Goal: Information Seeking & Learning: Learn about a topic

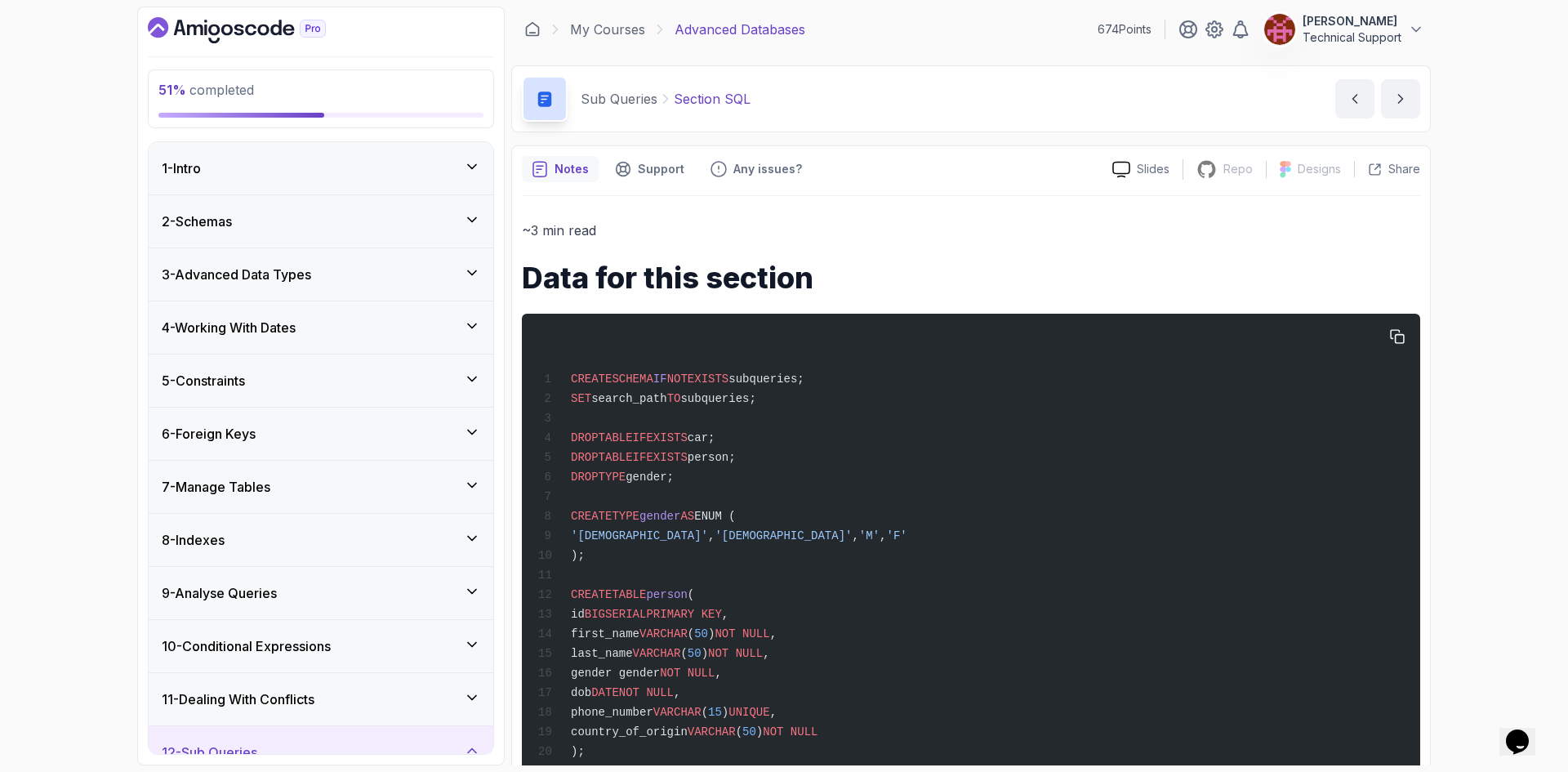
scroll to position [222, 0]
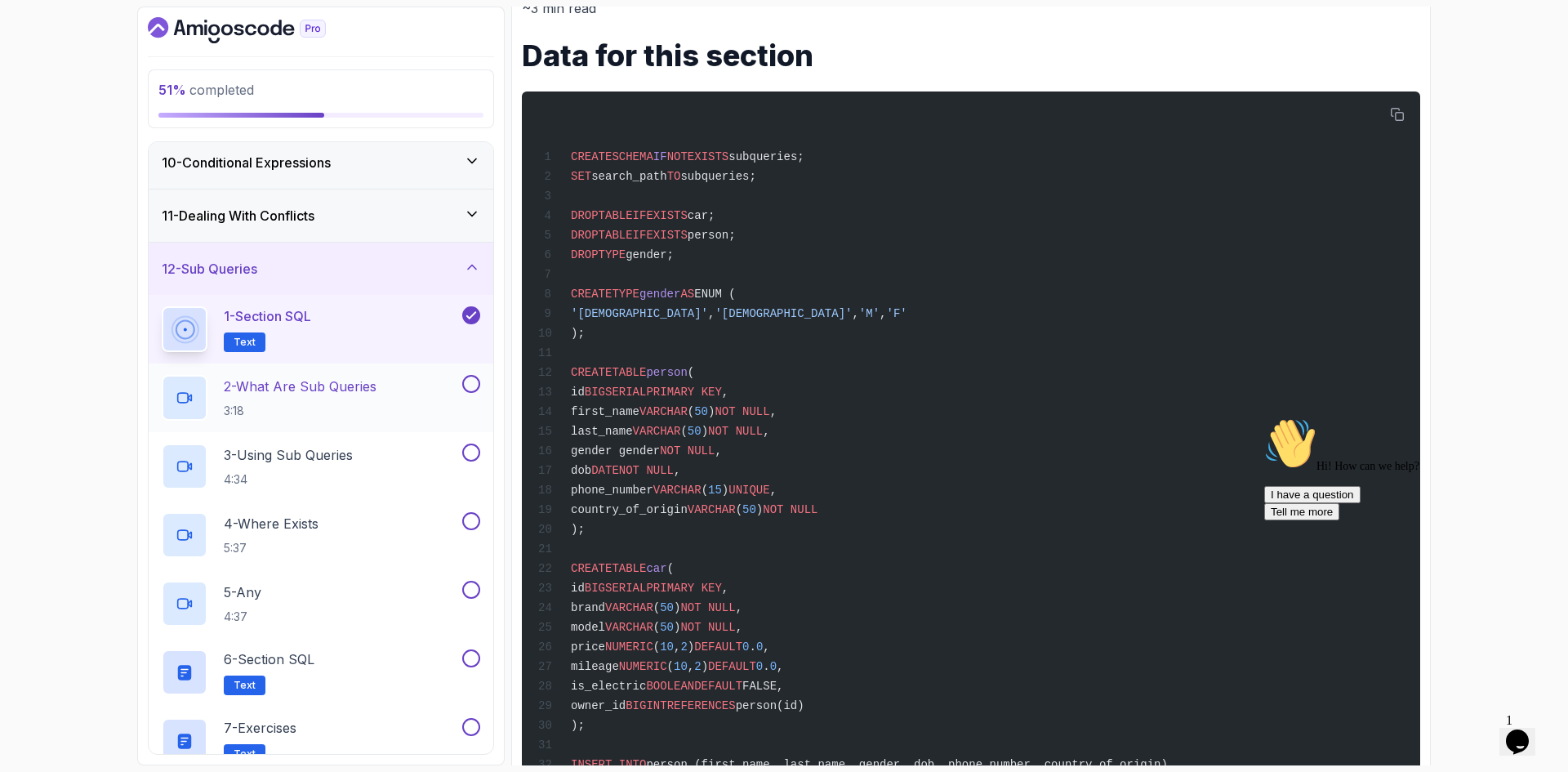
click at [444, 391] on div "2 - What Are Sub Queries 3:18" at bounding box center [310, 398] width 297 height 46
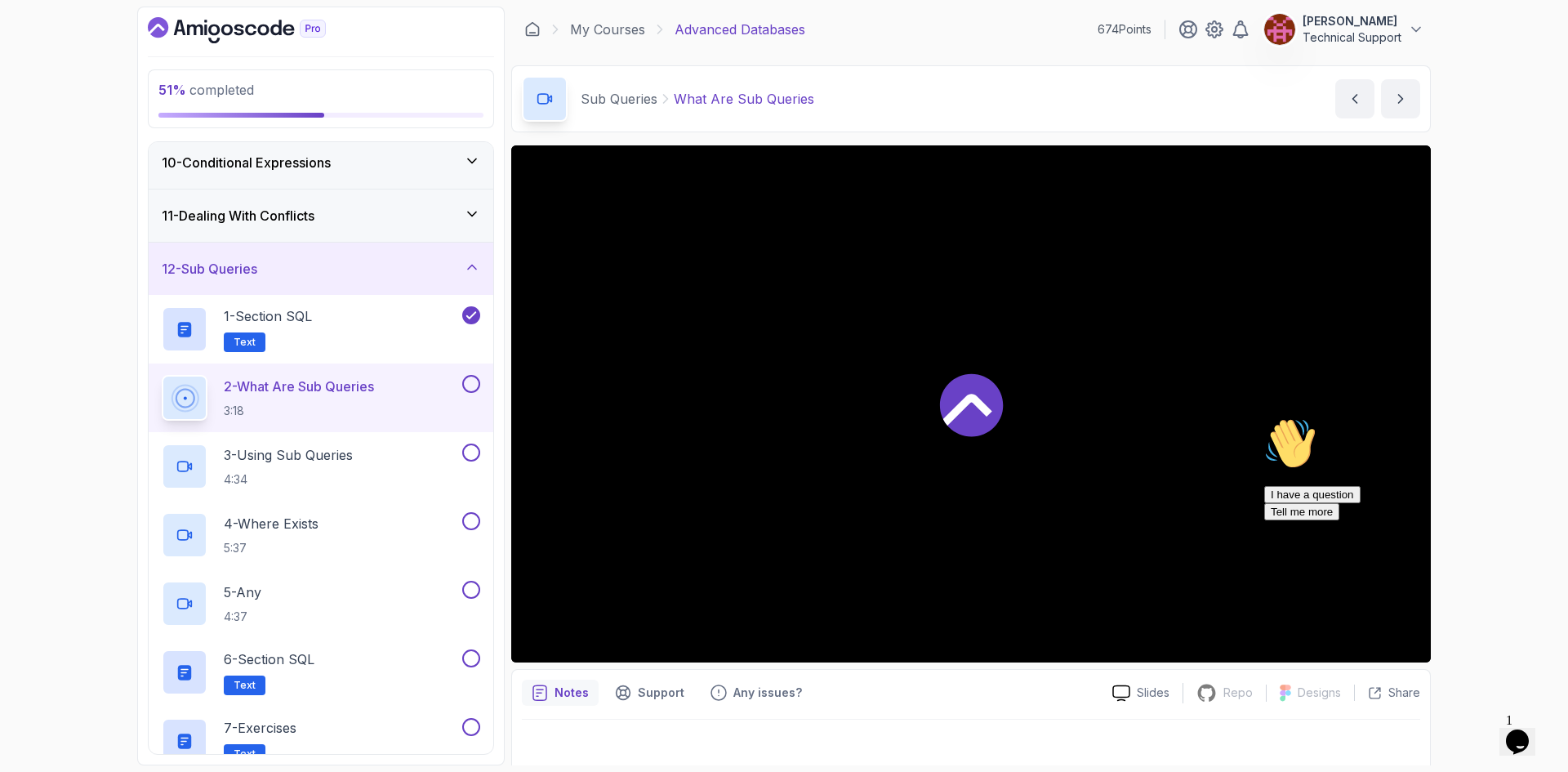
click at [1265, 417] on icon "Chat attention grabber" at bounding box center [1265, 417] width 0 height 0
click at [1488, 492] on div "51 % completed 1 - Intro 2 - Schemas 3 - Advanced Data Types 4 - Working With D…" at bounding box center [784, 386] width 1568 height 772
click at [1473, 445] on div "51 % completed 1 - Intro 2 - Schemas 3 - Advanced Data Types 4 - Working With D…" at bounding box center [784, 386] width 1568 height 772
click at [1478, 519] on div "51 % completed 1 - Intro 2 - Schemas 3 - Advanced Data Types 4 - Working With D…" at bounding box center [784, 386] width 1568 height 772
click at [1478, 517] on div "51 % completed 1 - Intro 2 - Schemas 3 - Advanced Data Types 4 - Working With D…" at bounding box center [784, 386] width 1568 height 772
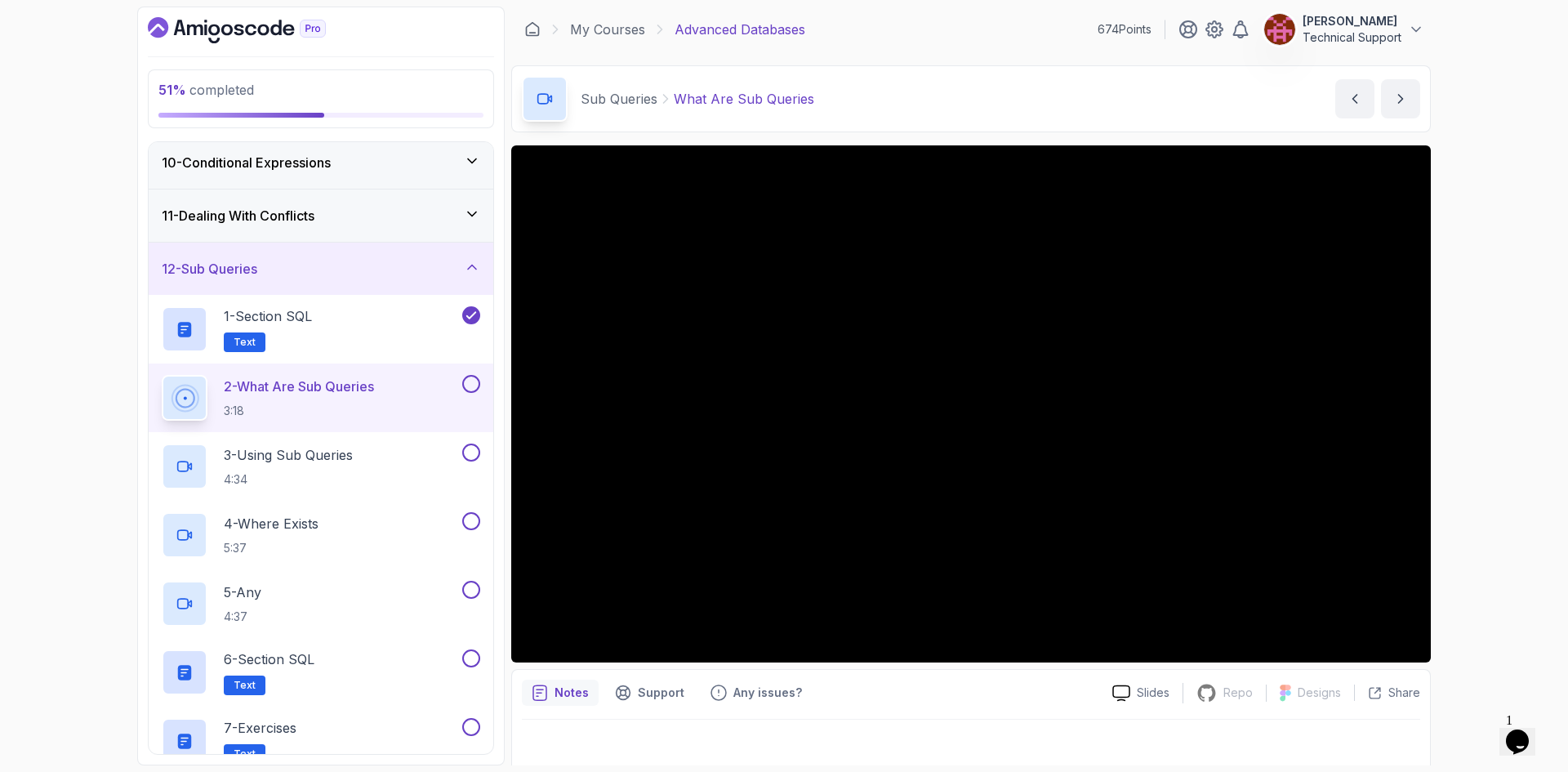
click at [1465, 463] on div "51 % completed 1 - Intro 2 - Schemas 3 - Advanced Data Types 4 - Working With D…" at bounding box center [784, 386] width 1568 height 772
click at [1462, 460] on div "51 % completed 1 - Intro 2 - Schemas 3 - Advanced Data Types 4 - Working With D…" at bounding box center [784, 386] width 1568 height 772
click at [1453, 456] on div "51 % completed 1 - Intro 2 - Schemas 3 - Advanced Data Types 4 - Working With D…" at bounding box center [784, 386] width 1568 height 772
click at [1449, 467] on div "51 % completed 1 - Intro 2 - Schemas 3 - Advanced Data Types 4 - Working With D…" at bounding box center [784, 386] width 1568 height 772
click at [1444, 440] on div "51 % completed 1 - Intro 2 - Schemas 3 - Advanced Data Types 4 - Working With D…" at bounding box center [784, 386] width 1568 height 772
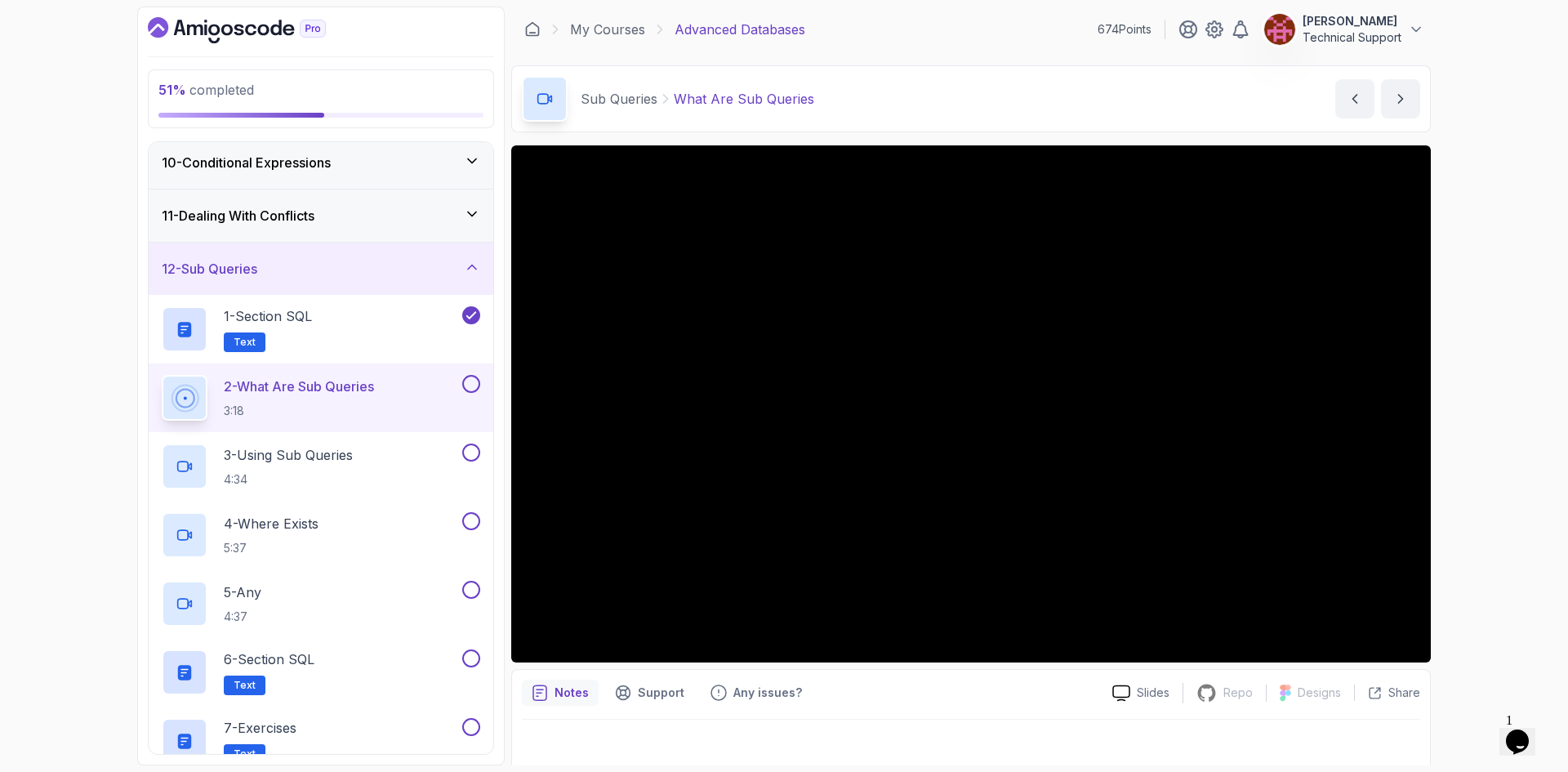
click at [1462, 489] on div "51 % completed 1 - Intro 2 - Schemas 3 - Advanced Data Types 4 - Working With D…" at bounding box center [784, 386] width 1568 height 772
click at [1464, 486] on div "51 % completed 1 - Intro 2 - Schemas 3 - Advanced Data Types 4 - Working With D…" at bounding box center [784, 386] width 1568 height 772
click at [1467, 453] on div "51 % completed 1 - Intro 2 - Schemas 3 - Advanced Data Types 4 - Working With D…" at bounding box center [784, 386] width 1568 height 772
click at [1459, 436] on div "51 % completed 1 - Intro 2 - Schemas 3 - Advanced Data Types 4 - Working With D…" at bounding box center [784, 386] width 1568 height 772
click at [1467, 442] on div "51 % completed 1 - Intro 2 - Schemas 3 - Advanced Data Types 4 - Working With D…" at bounding box center [784, 386] width 1568 height 772
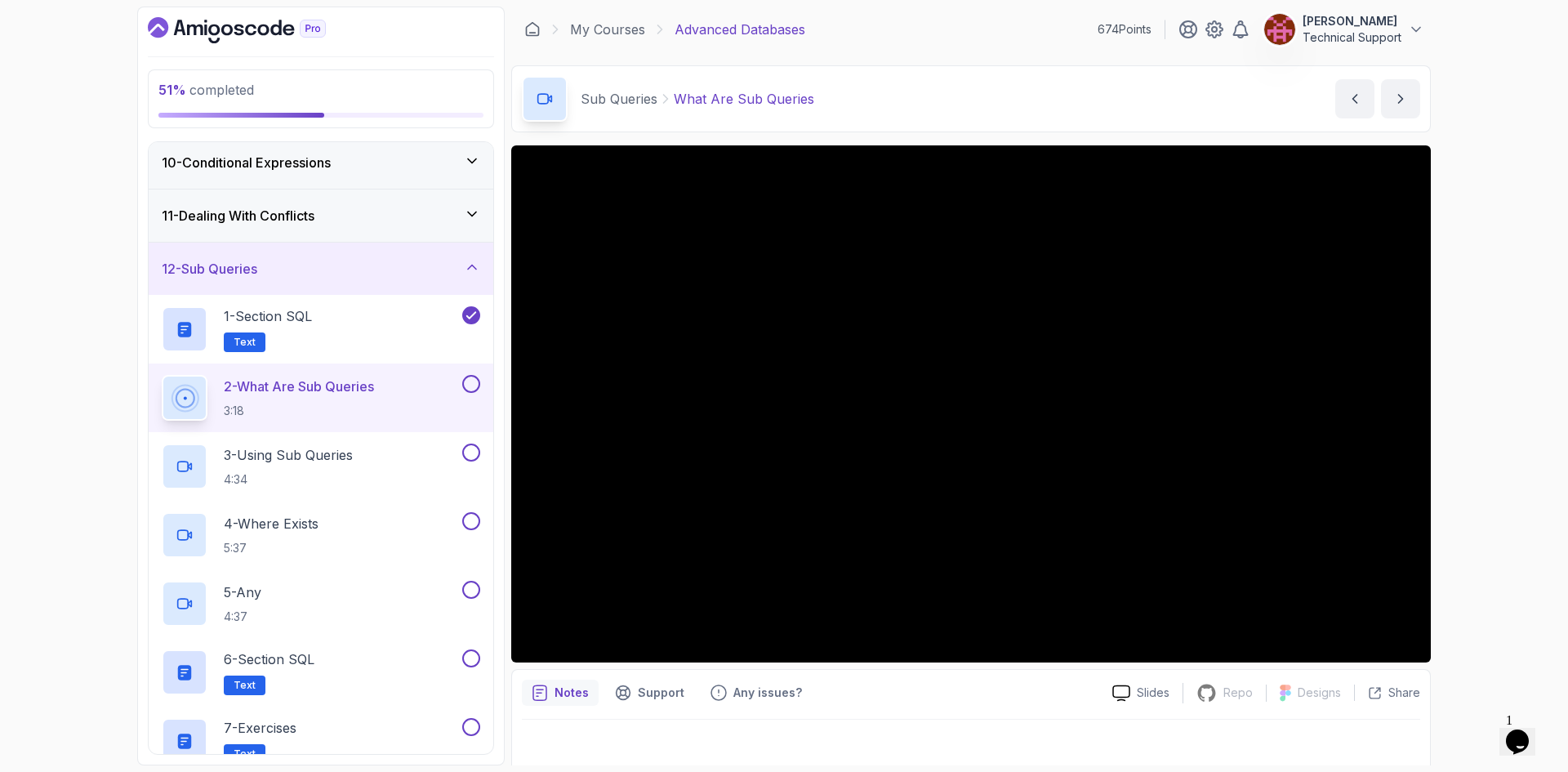
drag, startPoint x: 1483, startPoint y: 407, endPoint x: 1476, endPoint y: 414, distance: 9.9
click at [1482, 409] on div "51 % completed 1 - Intro 2 - Schemas 3 - Advanced Data Types 4 - Working With D…" at bounding box center [784, 386] width 1568 height 772
drag, startPoint x: 1485, startPoint y: 415, endPoint x: 1476, endPoint y: 419, distance: 9.8
click at [1483, 415] on div "51 % completed 1 - Intro 2 - Schemas 3 - Advanced Data Types 4 - Working With D…" at bounding box center [784, 386] width 1568 height 772
click at [1457, 407] on div "51 % completed 1 - Intro 2 - Schemas 3 - Advanced Data Types 4 - Working With D…" at bounding box center [784, 386] width 1568 height 772
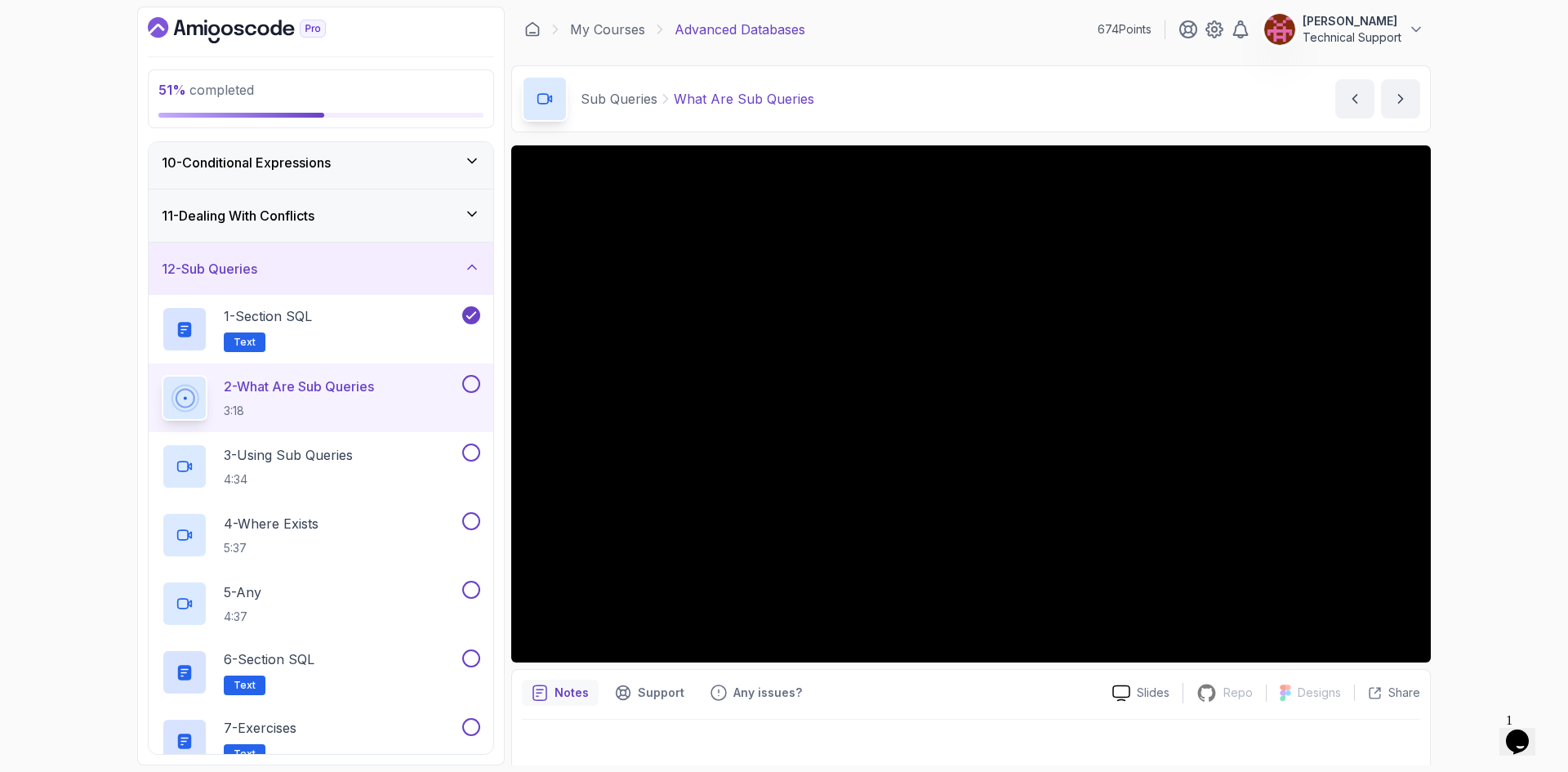
click at [1453, 419] on div "51 % completed 1 - Intro 2 - Schemas 3 - Advanced Data Types 4 - Working With D…" at bounding box center [784, 386] width 1568 height 772
click at [1456, 419] on div "51 % completed 1 - Intro 2 - Schemas 3 - Advanced Data Types 4 - Working With D…" at bounding box center [784, 386] width 1568 height 772
click at [1447, 415] on div "51 % completed 1 - Intro 2 - Schemas 3 - Advanced Data Types 4 - Working With D…" at bounding box center [784, 386] width 1568 height 772
click at [1462, 424] on div "51 % completed 1 - Intro 2 - Schemas 3 - Advanced Data Types 4 - Working With D…" at bounding box center [784, 386] width 1568 height 772
click at [1468, 461] on div "51 % completed 1 - Intro 2 - Schemas 3 - Advanced Data Types 4 - Working With D…" at bounding box center [784, 386] width 1568 height 772
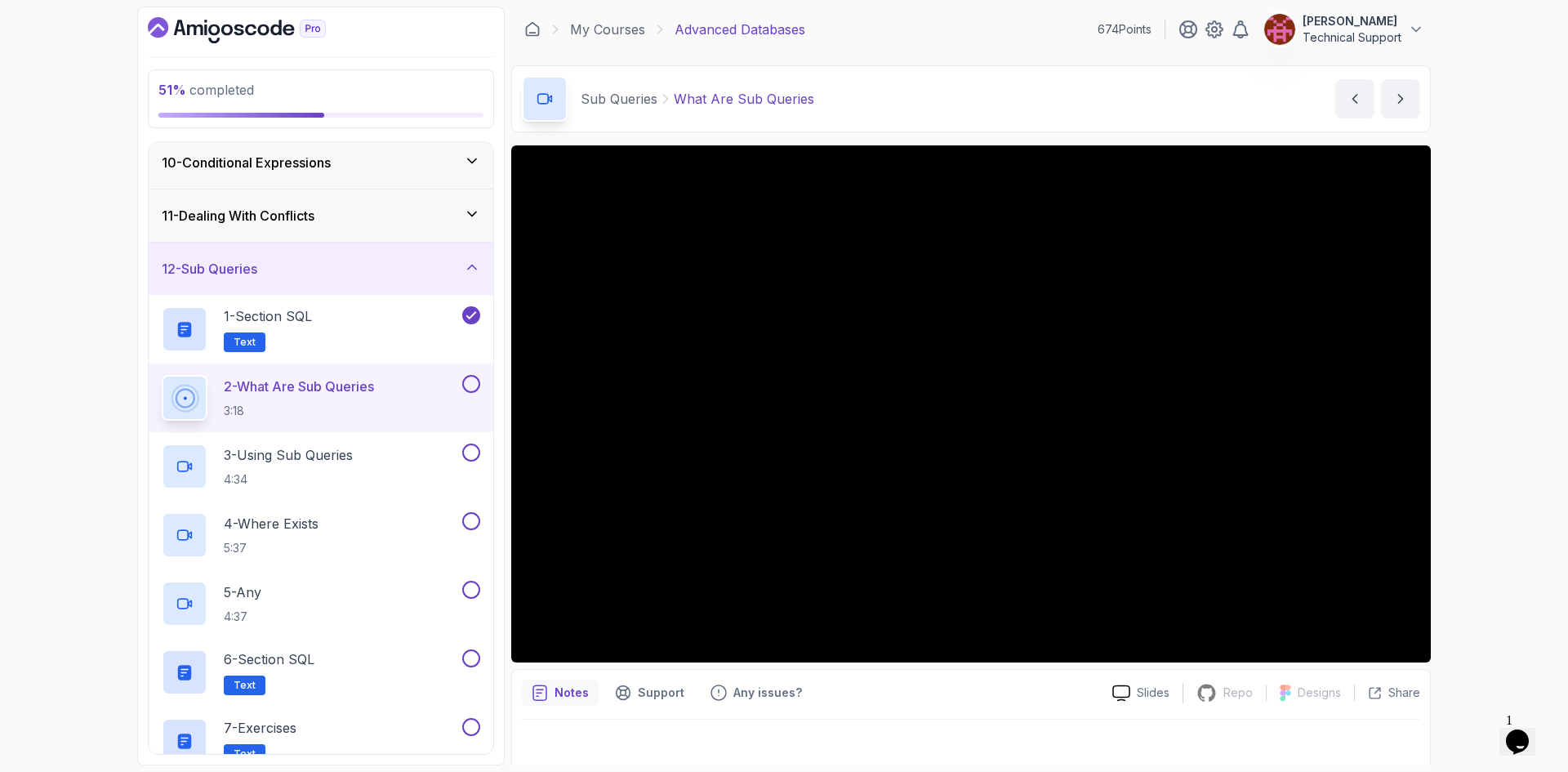
click at [1473, 430] on div "51 % completed 1 - Intro 2 - Schemas 3 - Advanced Data Types 4 - Working With D…" at bounding box center [784, 386] width 1568 height 772
click at [1487, 466] on div "51 % completed 1 - Intro 2 - Schemas 3 - Advanced Data Types 4 - Working With D…" at bounding box center [784, 386] width 1568 height 772
click at [1455, 474] on div "51 % completed 1 - Intro 2 - Schemas 3 - Advanced Data Types 4 - Working With D…" at bounding box center [784, 386] width 1568 height 772
click at [1469, 483] on div "51 % completed 1 - Intro 2 - Schemas 3 - Advanced Data Types 4 - Working With D…" at bounding box center [784, 386] width 1568 height 772
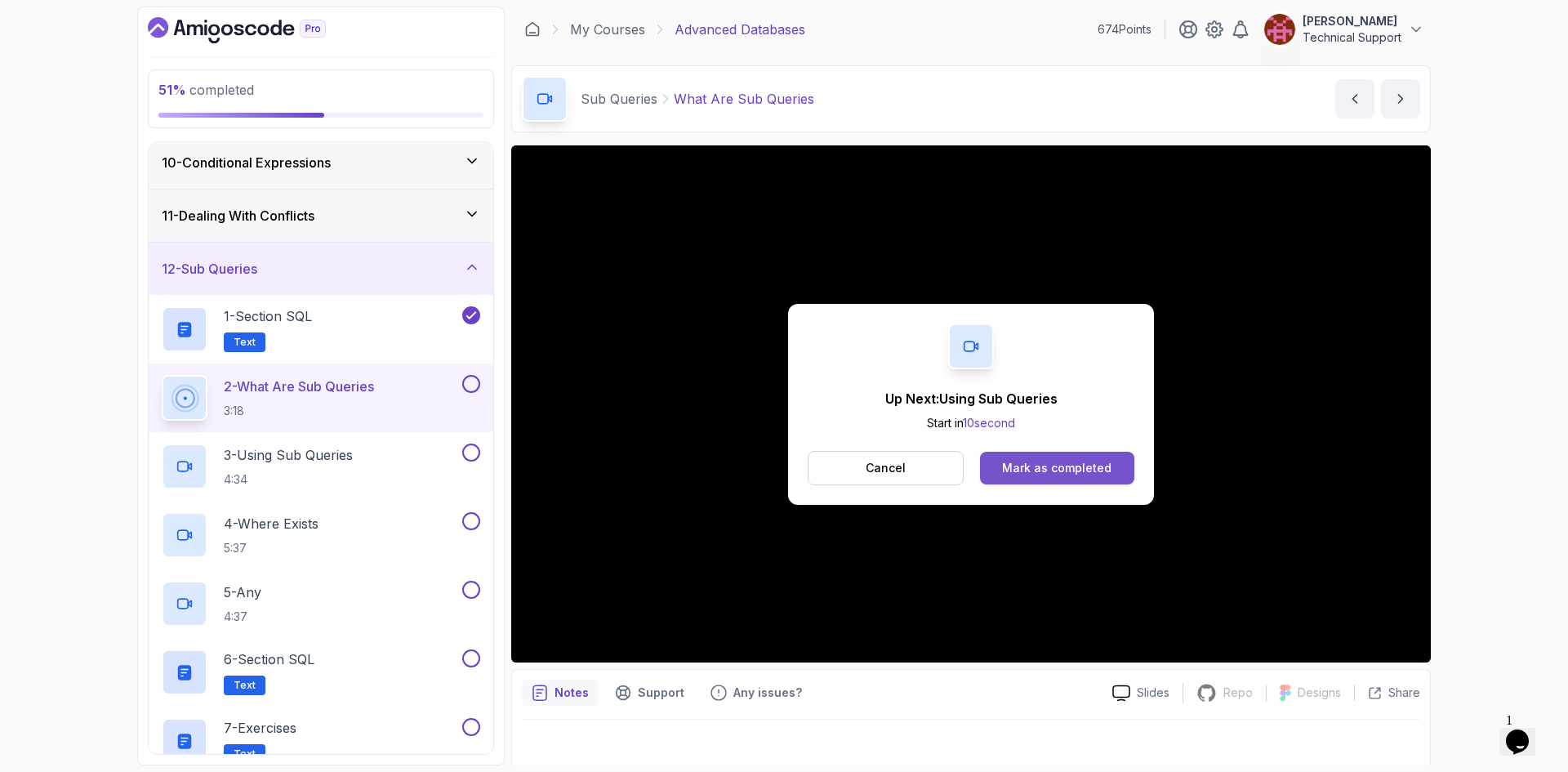
click at [1106, 476] on button "Mark as completed" at bounding box center [1057, 467] width 154 height 33
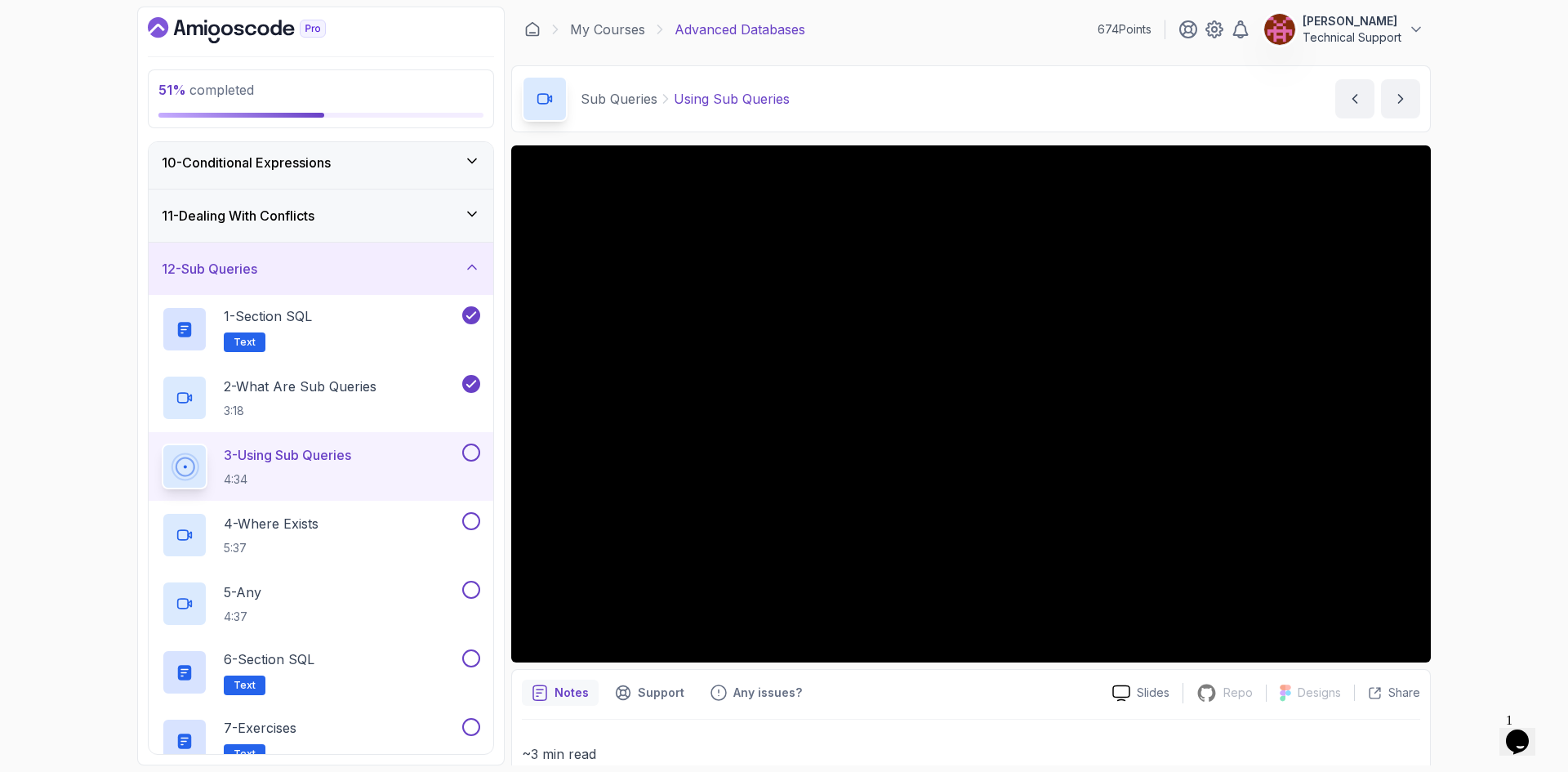
click at [1485, 418] on div "51 % completed 1 - Intro 2 - Schemas 3 - Advanced Data Types 4 - Working With D…" at bounding box center [784, 386] width 1568 height 772
click at [1485, 413] on div "51 % completed 1 - Intro 2 - Schemas 3 - Advanced Data Types 4 - Working With D…" at bounding box center [784, 386] width 1568 height 772
click at [1505, 438] on div "51 % completed 1 - Intro 2 - Schemas 3 - Advanced Data Types 4 - Working With D…" at bounding box center [784, 386] width 1568 height 772
click at [1497, 514] on div "51 % completed 1 - Intro 2 - Schemas 3 - Advanced Data Types 4 - Working With D…" at bounding box center [784, 386] width 1568 height 772
click at [1504, 464] on div "51 % completed 1 - Intro 2 - Schemas 3 - Advanced Data Types 4 - Working With D…" at bounding box center [784, 386] width 1568 height 772
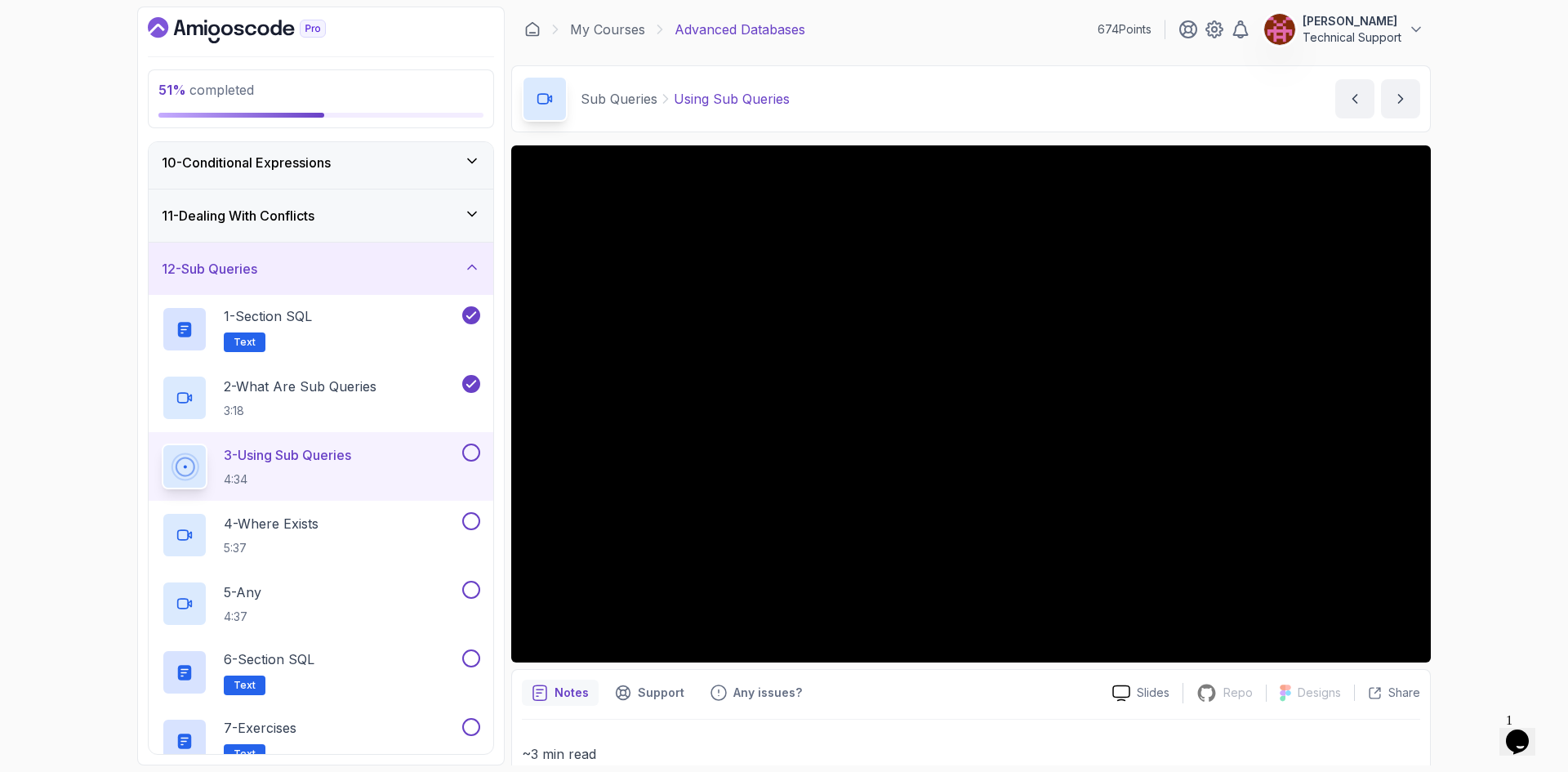
click at [1468, 422] on div "51 % completed 1 - Intro 2 - Schemas 3 - Advanced Data Types 4 - Working With D…" at bounding box center [784, 386] width 1568 height 772
click at [1460, 404] on div "51 % completed 1 - Intro 2 - Schemas 3 - Advanced Data Types 4 - Working With D…" at bounding box center [784, 386] width 1568 height 772
click at [1454, 409] on div "51 % completed 1 - Intro 2 - Schemas 3 - Advanced Data Types 4 - Working With D…" at bounding box center [784, 386] width 1568 height 772
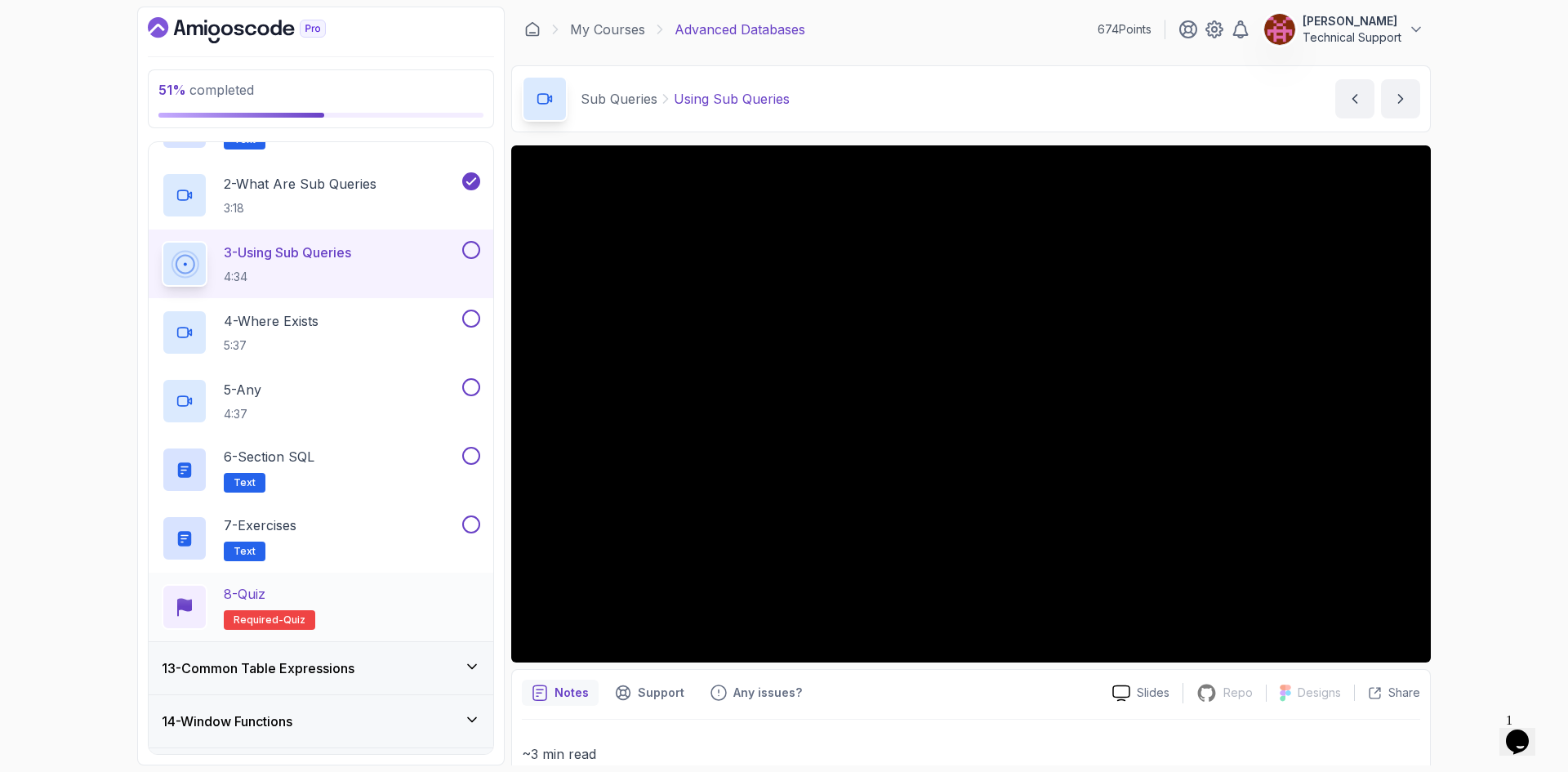
scroll to position [646, 0]
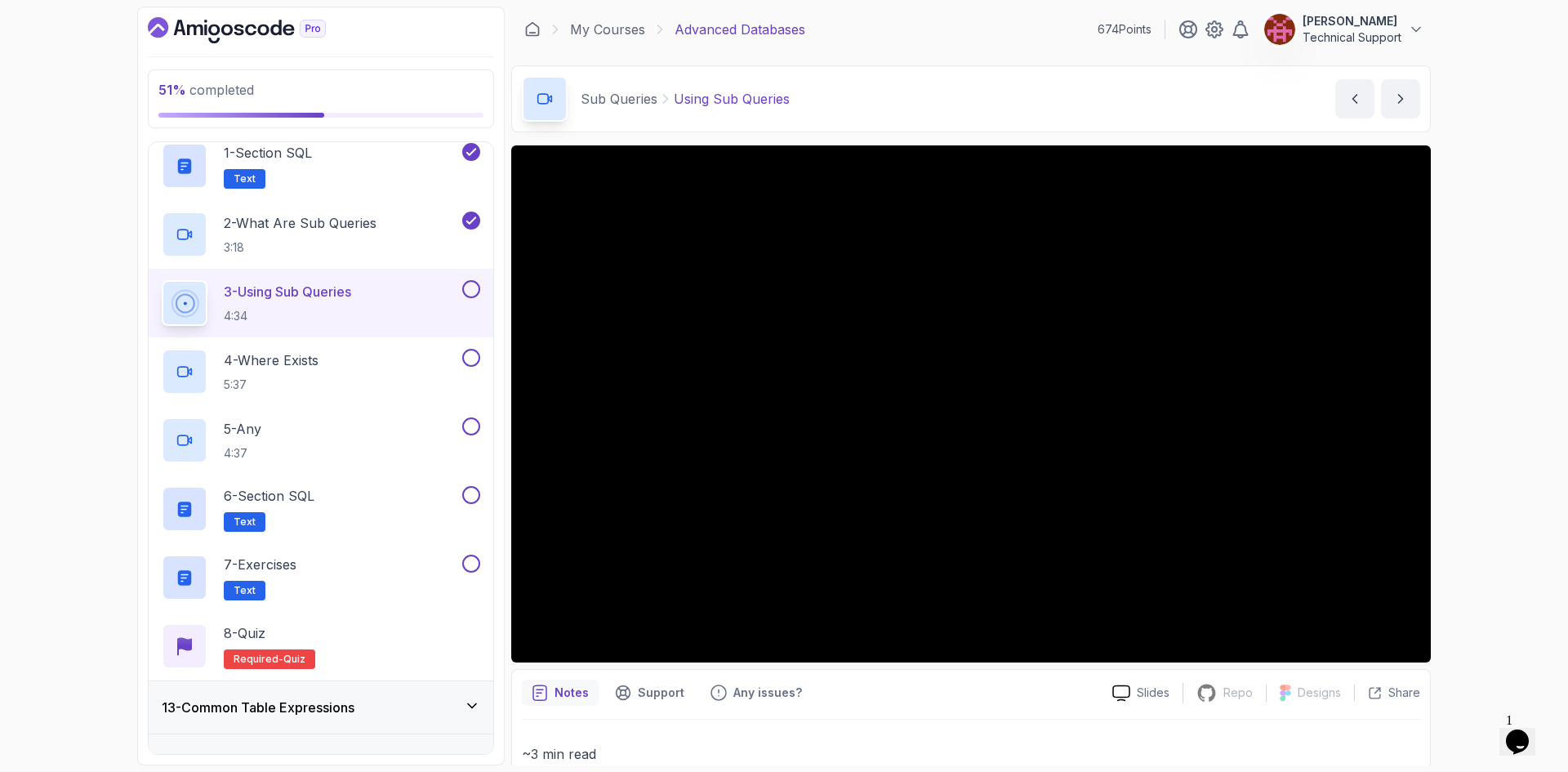
click at [1501, 439] on div "51 % completed 1 - Intro 2 - Schemas 3 - Advanced Data Types 4 - Working With D…" at bounding box center [784, 386] width 1568 height 772
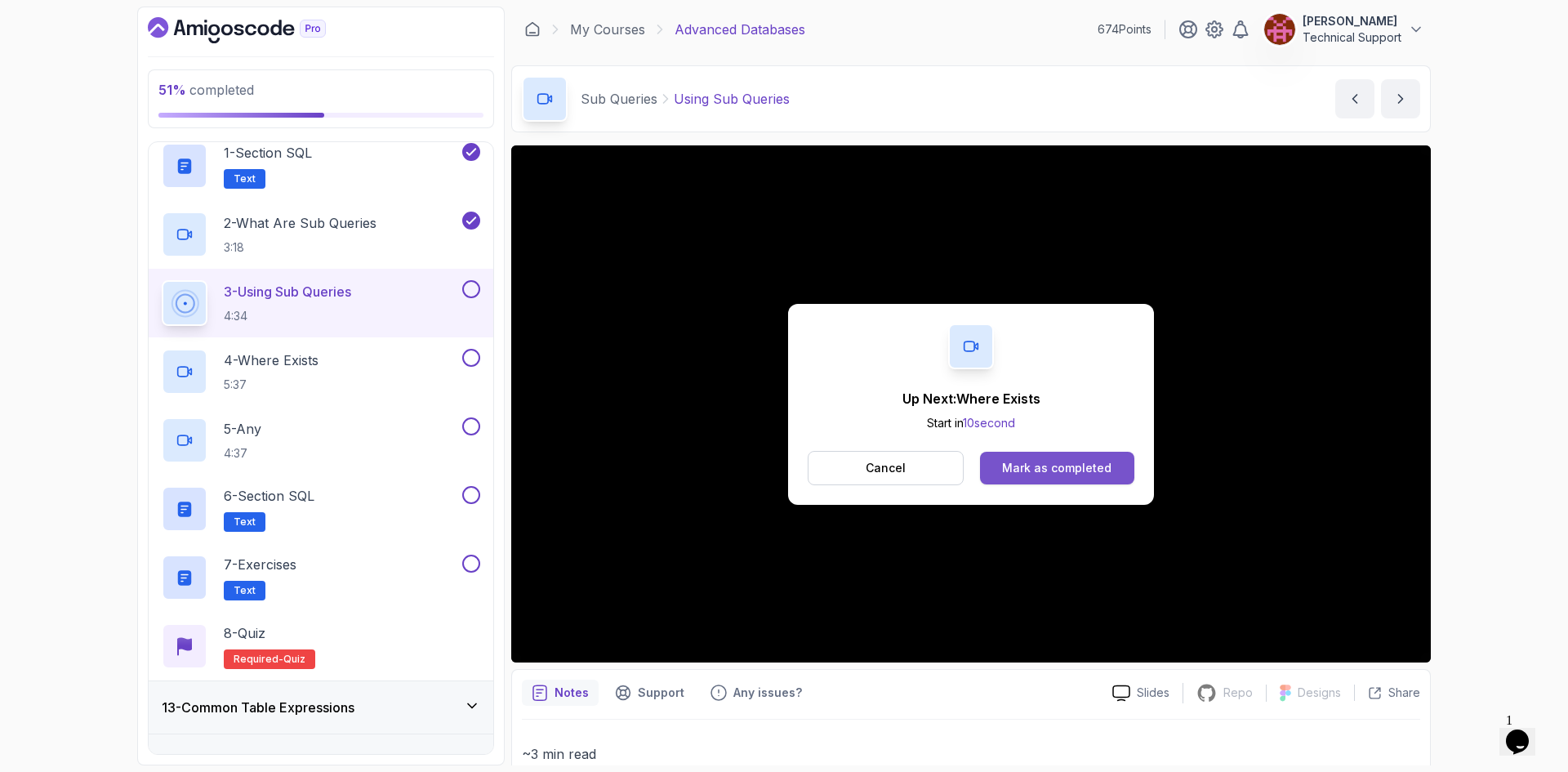
click at [1039, 472] on div "Mark as completed" at bounding box center [1057, 468] width 110 height 17
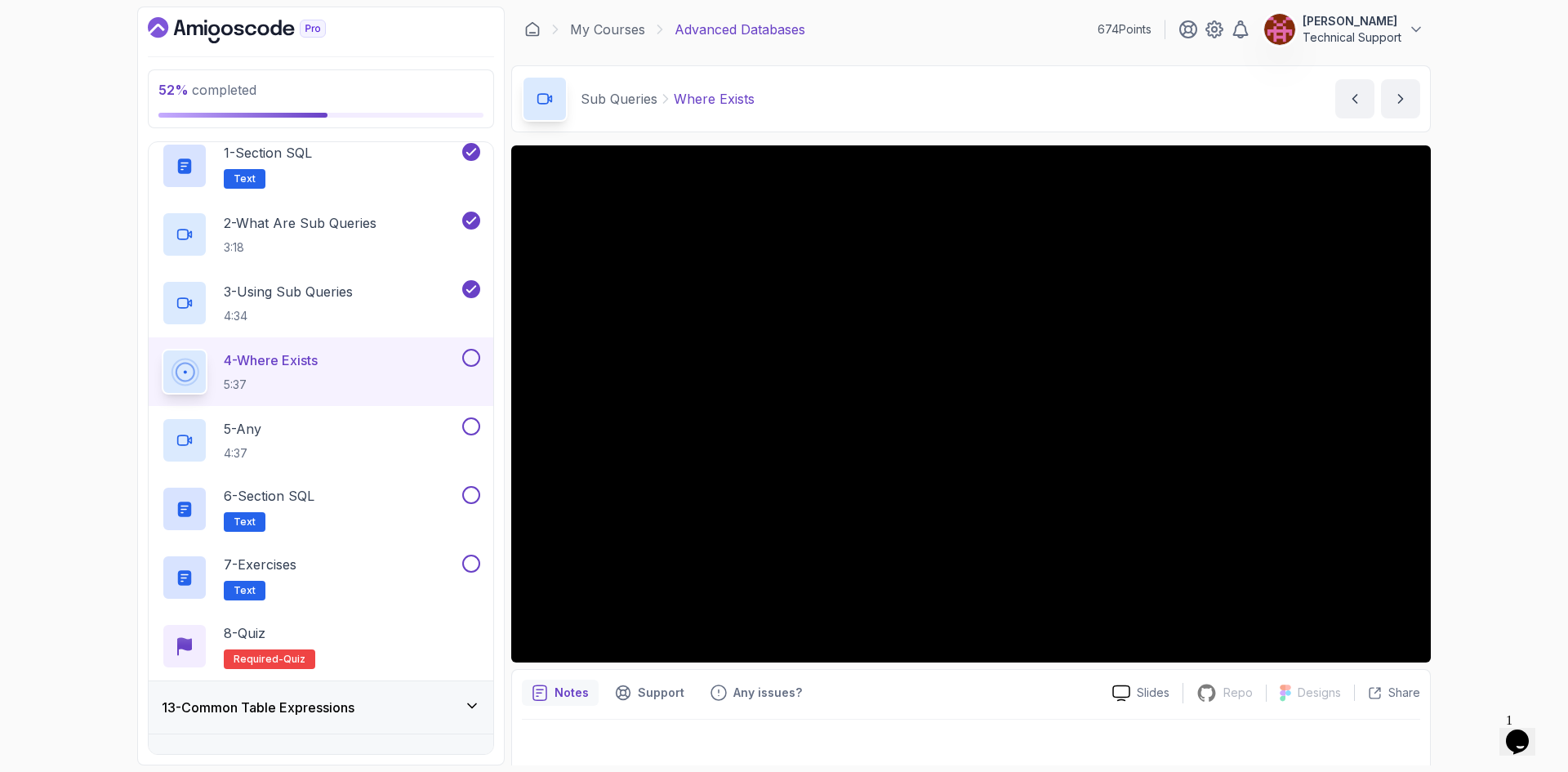
click at [1469, 409] on div "52 % completed 1 - Intro 2 - Schemas 3 - Advanced Data Types 4 - Working With D…" at bounding box center [784, 386] width 1568 height 772
click at [1462, 435] on div "52 % completed 1 - Intro 2 - Schemas 3 - Advanced Data Types 4 - Working With D…" at bounding box center [784, 386] width 1568 height 772
click at [1457, 420] on div "52 % completed 1 - Intro 2 - Schemas 3 - Advanced Data Types 4 - Working With D…" at bounding box center [784, 386] width 1568 height 772
click at [1458, 414] on div "52 % completed 1 - Intro 2 - Schemas 3 - Advanced Data Types 4 - Working With D…" at bounding box center [784, 386] width 1568 height 772
click at [1456, 428] on div "52 % completed 1 - Intro 2 - Schemas 3 - Advanced Data Types 4 - Working With D…" at bounding box center [784, 386] width 1568 height 772
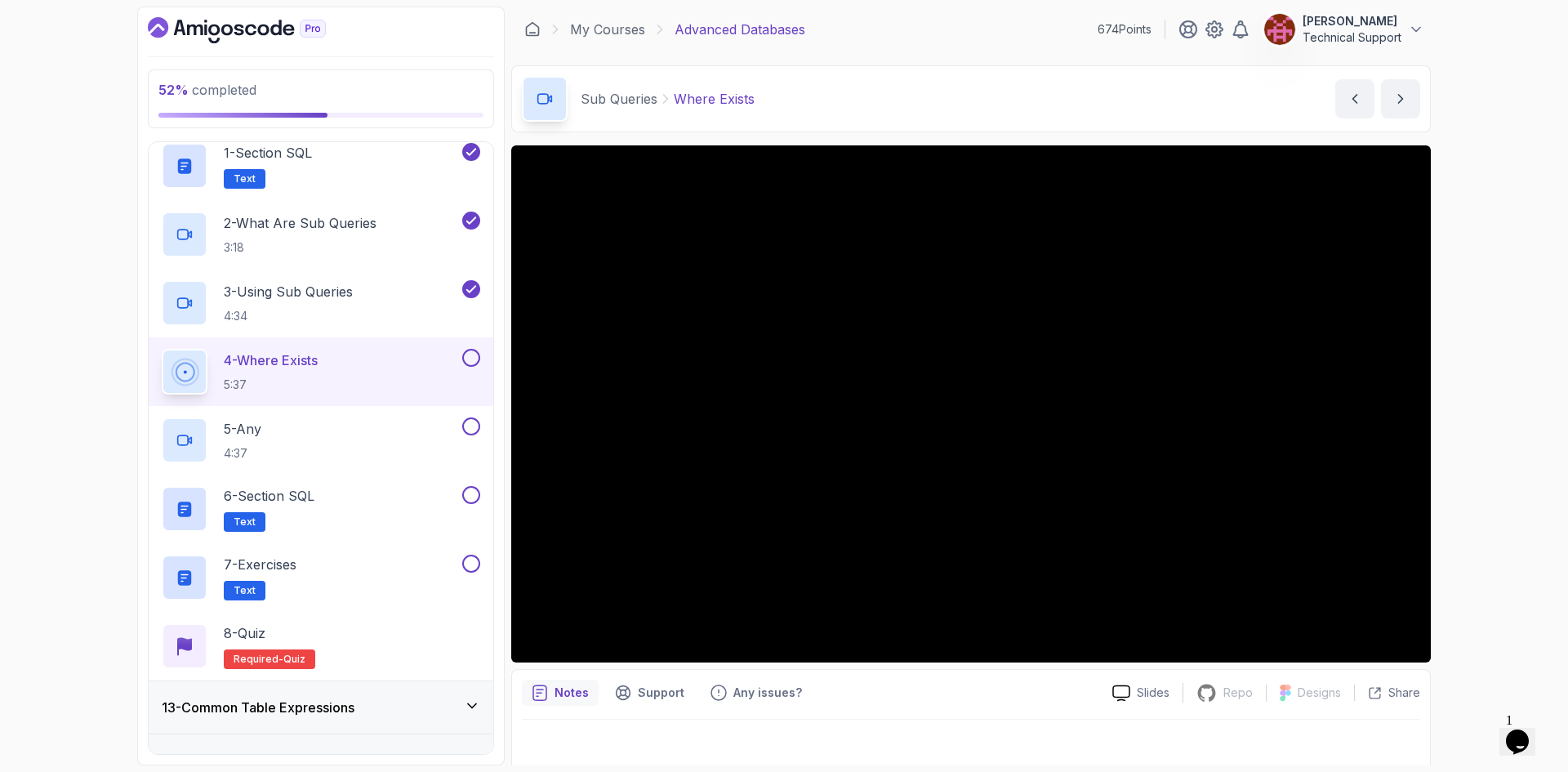
click at [1473, 443] on div "52 % completed 1 - Intro 2 - Schemas 3 - Advanced Data Types 4 - Working With D…" at bounding box center [784, 386] width 1568 height 772
click at [1441, 435] on div "52 % completed 1 - Intro 2 - Schemas 3 - Advanced Data Types 4 - Working With D…" at bounding box center [784, 386] width 1568 height 772
click at [1490, 409] on div "52 % completed 1 - Intro 2 - Schemas 3 - Advanced Data Types 4 - Working With D…" at bounding box center [784, 386] width 1568 height 772
click at [1473, 426] on div "52 % completed 1 - Intro 2 - Schemas 3 - Advanced Data Types 4 - Working With D…" at bounding box center [784, 386] width 1568 height 772
click at [1467, 477] on div "52 % completed 1 - Intro 2 - Schemas 3 - Advanced Data Types 4 - Working With D…" at bounding box center [784, 386] width 1568 height 772
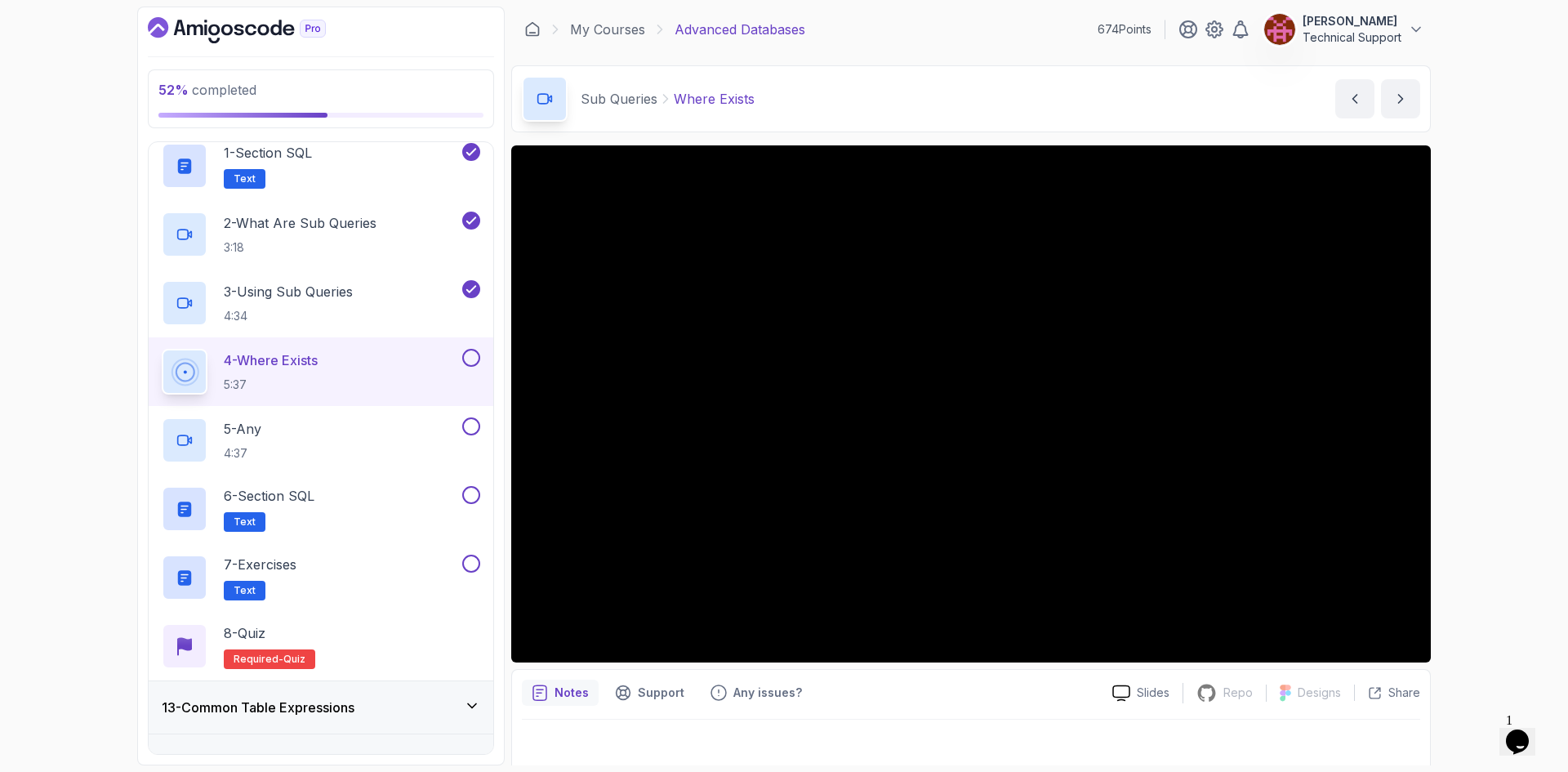
click at [1465, 477] on div "52 % completed 1 - Intro 2 - Schemas 3 - Advanced Data Types 4 - Working With D…" at bounding box center [784, 386] width 1568 height 772
click at [1472, 446] on div "52 % completed 1 - Intro 2 - Schemas 3 - Advanced Data Types 4 - Working With D…" at bounding box center [784, 386] width 1568 height 772
click at [1482, 438] on div "52 % completed 1 - Intro 2 - Schemas 3 - Advanced Data Types 4 - Working With D…" at bounding box center [784, 386] width 1568 height 772
click at [1478, 437] on div "52 % completed 1 - Intro 2 - Schemas 3 - Advanced Data Types 4 - Working With D…" at bounding box center [784, 386] width 1568 height 772
click at [1479, 404] on div "52 % completed 1 - Intro 2 - Schemas 3 - Advanced Data Types 4 - Working With D…" at bounding box center [784, 386] width 1568 height 772
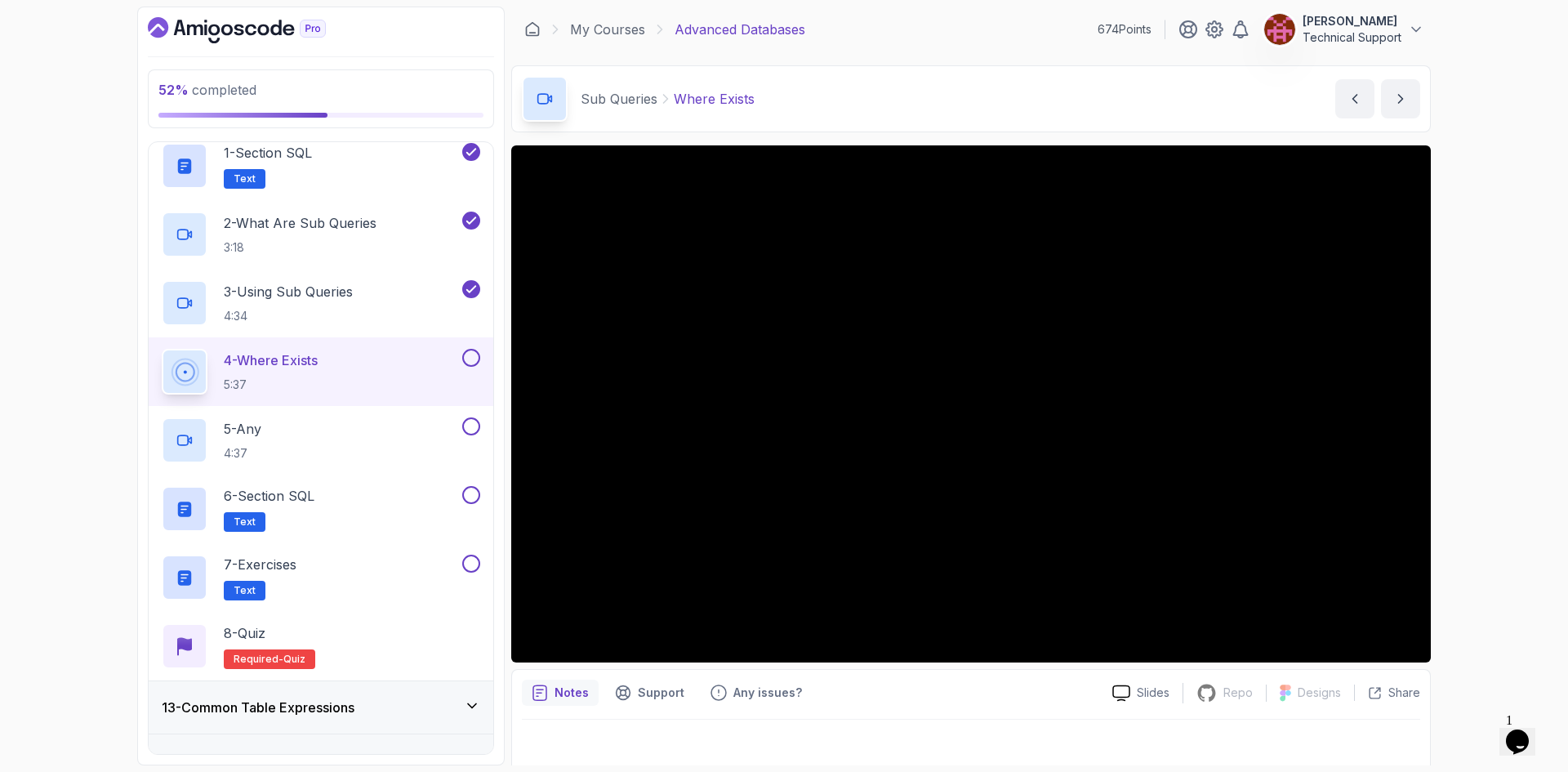
click at [1450, 395] on div "52 % completed 1 - Intro 2 - Schemas 3 - Advanced Data Types 4 - Working With D…" at bounding box center [784, 386] width 1568 height 772
click at [1450, 397] on div "52 % completed 1 - Intro 2 - Schemas 3 - Advanced Data Types 4 - Working With D…" at bounding box center [784, 386] width 1568 height 772
click at [1468, 409] on div "52 % completed 1 - Intro 2 - Schemas 3 - Advanced Data Types 4 - Working With D…" at bounding box center [784, 386] width 1568 height 772
click at [1457, 405] on div "52 % completed 1 - Intro 2 - Schemas 3 - Advanced Data Types 4 - Working With D…" at bounding box center [784, 386] width 1568 height 772
click at [1452, 404] on div "52 % completed 1 - Intro 2 - Schemas 3 - Advanced Data Types 4 - Working With D…" at bounding box center [784, 386] width 1568 height 772
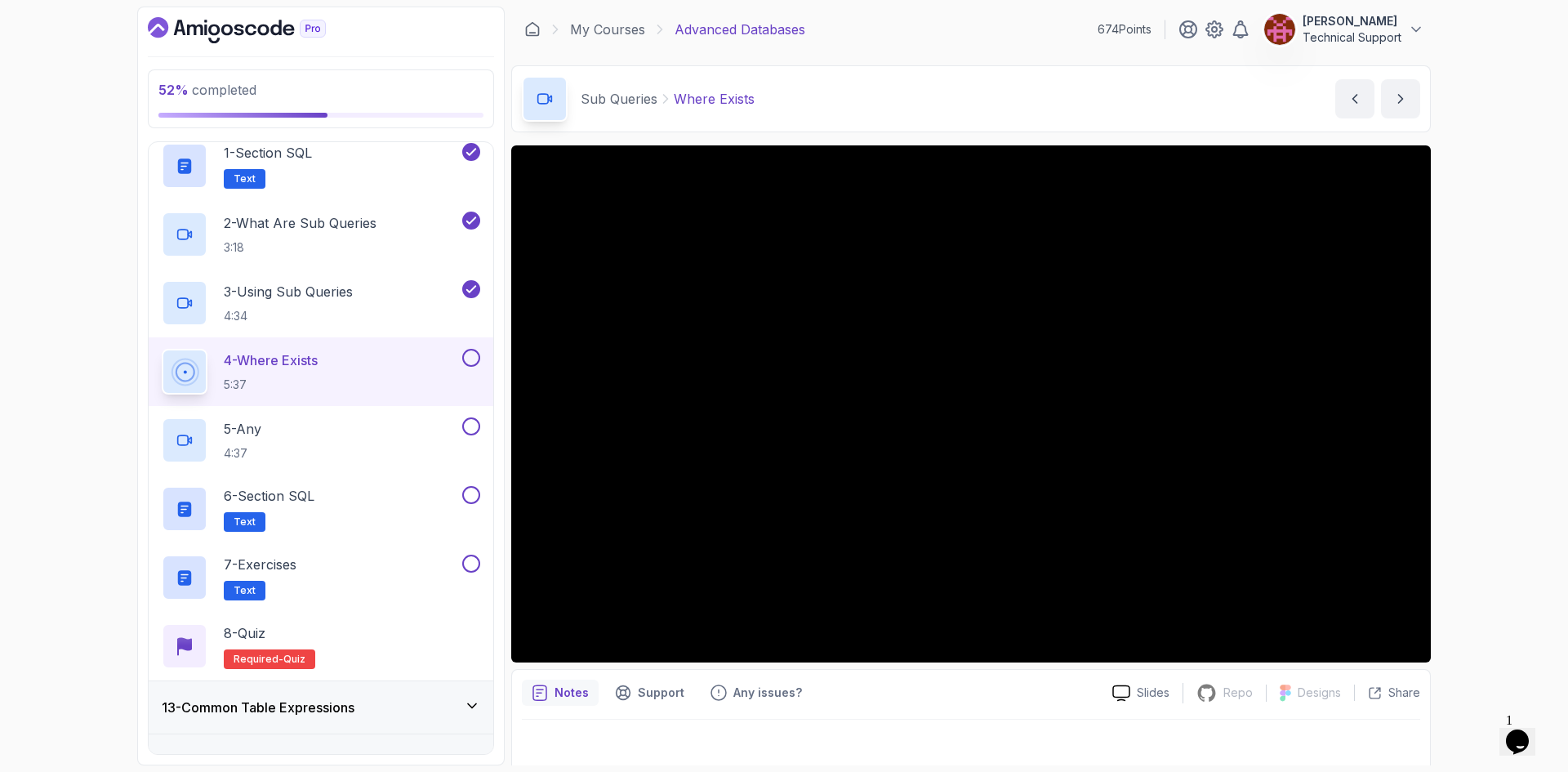
click at [1469, 467] on div "52 % completed 1 - Intro 2 - Schemas 3 - Advanced Data Types 4 - Working With D…" at bounding box center [784, 386] width 1568 height 772
click at [1501, 399] on div "52 % completed 1 - Intro 2 - Schemas 3 - Advanced Data Types 4 - Working With D…" at bounding box center [784, 386] width 1568 height 772
click at [1479, 397] on div "52 % completed 1 - Intro 2 - Schemas 3 - Advanced Data Types 4 - Working With D…" at bounding box center [784, 386] width 1568 height 772
click at [1455, 381] on div "52 % completed 1 - Intro 2 - Schemas 3 - Advanced Data Types 4 - Working With D…" at bounding box center [784, 386] width 1568 height 772
click at [1489, 391] on div "52 % completed 1 - Intro 2 - Schemas 3 - Advanced Data Types 4 - Working With D…" at bounding box center [784, 386] width 1568 height 772
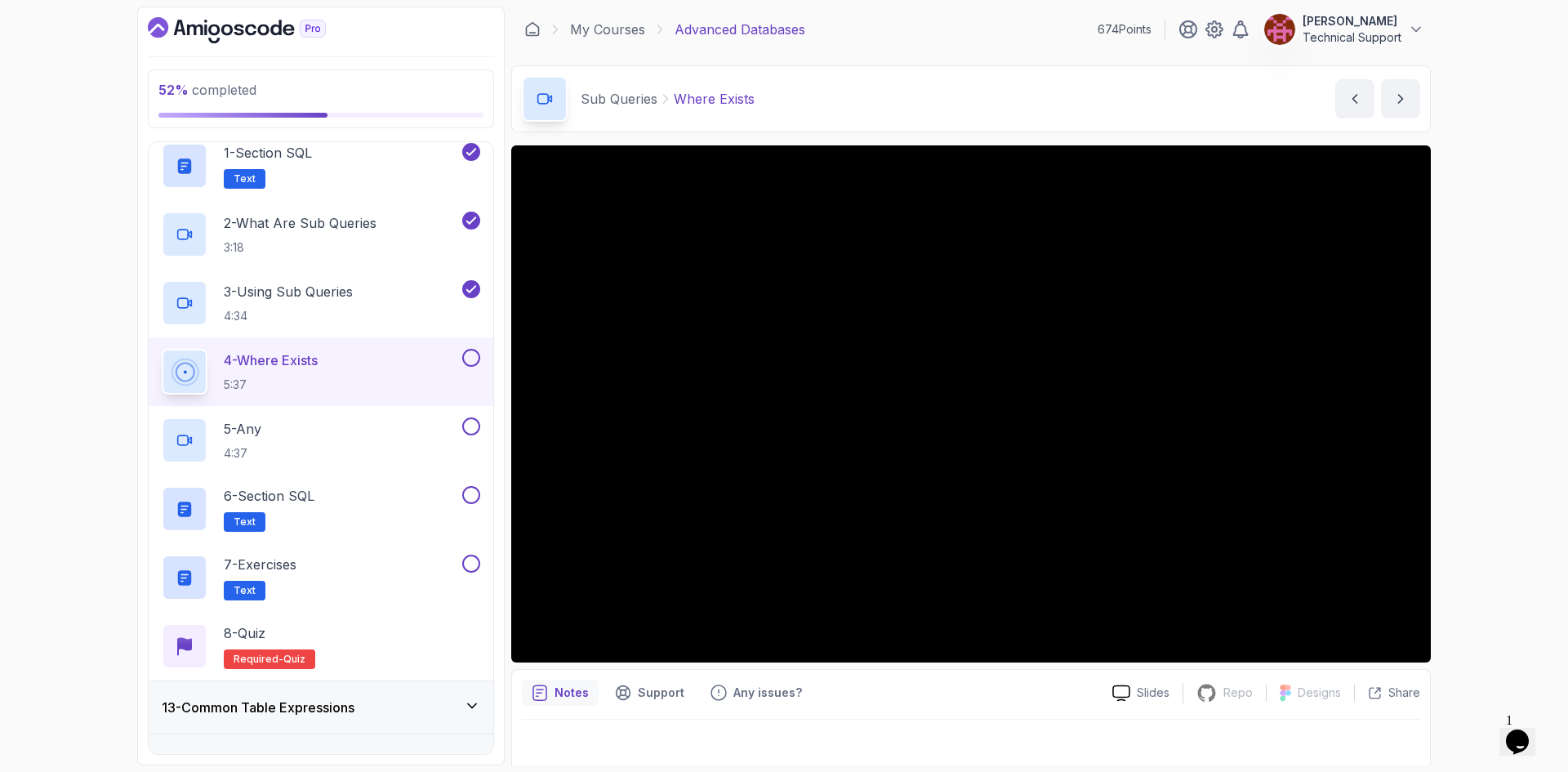
click at [1493, 404] on div "52 % completed 1 - Intro 2 - Schemas 3 - Advanced Data Types 4 - Working With D…" at bounding box center [784, 386] width 1568 height 772
click at [1532, 414] on div "52 % completed 1 - Intro 2 - Schemas 3 - Advanced Data Types 4 - Working With D…" at bounding box center [784, 386] width 1568 height 772
click at [1488, 404] on div "52 % completed 1 - Intro 2 - Schemas 3 - Advanced Data Types 4 - Working With D…" at bounding box center [784, 386] width 1568 height 772
click at [1475, 387] on div "52 % completed 1 - Intro 2 - Schemas 3 - Advanced Data Types 4 - Working With D…" at bounding box center [784, 386] width 1568 height 772
click at [1508, 409] on div "52 % completed 1 - Intro 2 - Schemas 3 - Advanced Data Types 4 - Working With D…" at bounding box center [784, 386] width 1568 height 772
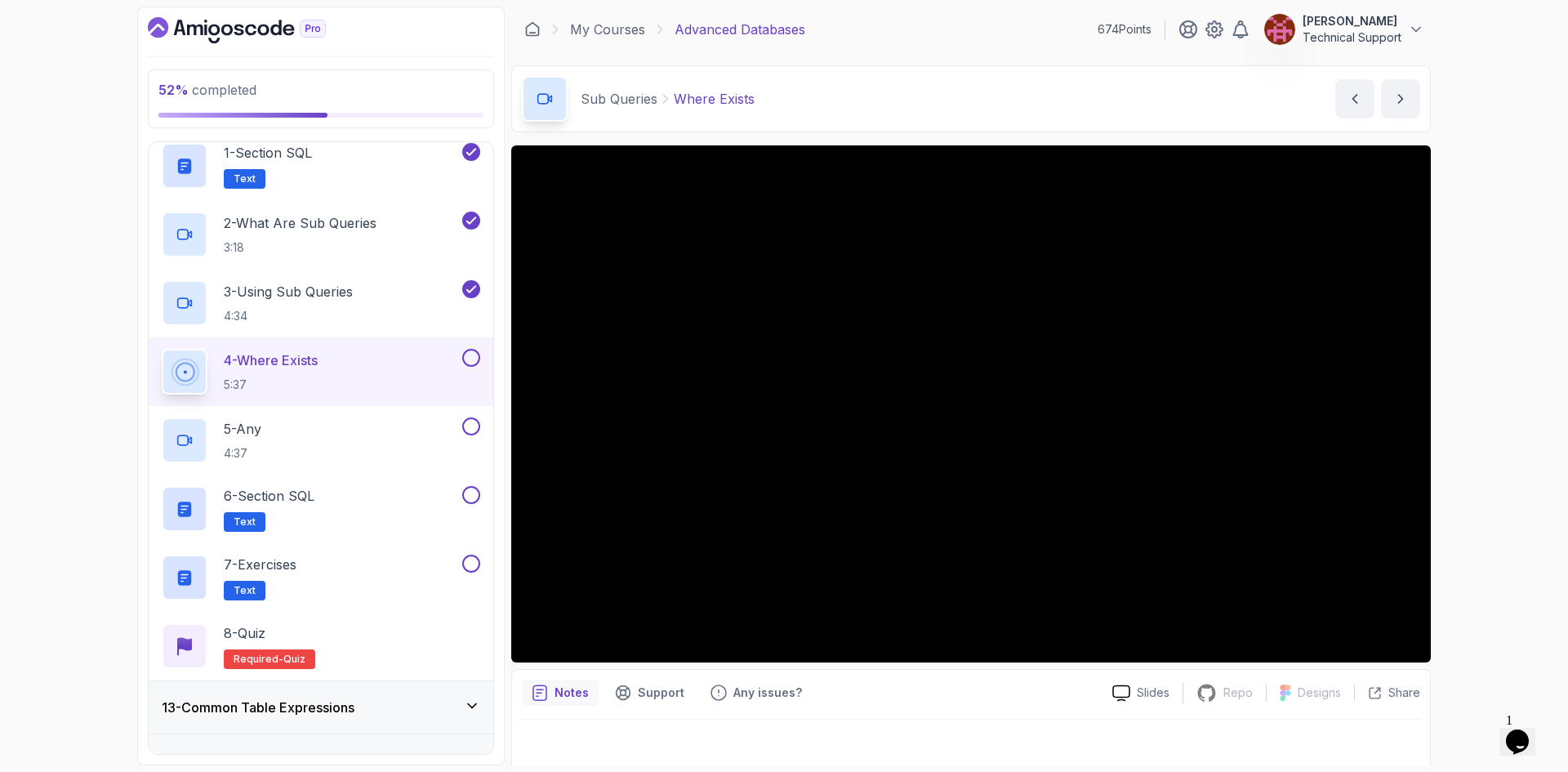
click at [1500, 405] on div "52 % completed 1 - Intro 2 - Schemas 3 - Advanced Data Types 4 - Working With D…" at bounding box center [784, 386] width 1568 height 772
click at [1497, 401] on div "52 % completed 1 - Intro 2 - Schemas 3 - Advanced Data Types 4 - Working With D…" at bounding box center [784, 386] width 1568 height 772
click at [1461, 436] on div "52 % completed 1 - Intro 2 - Schemas 3 - Advanced Data Types 4 - Working With D…" at bounding box center [784, 386] width 1568 height 772
click at [1491, 442] on div "52 % completed 1 - Intro 2 - Schemas 3 - Advanced Data Types 4 - Working With D…" at bounding box center [784, 386] width 1568 height 772
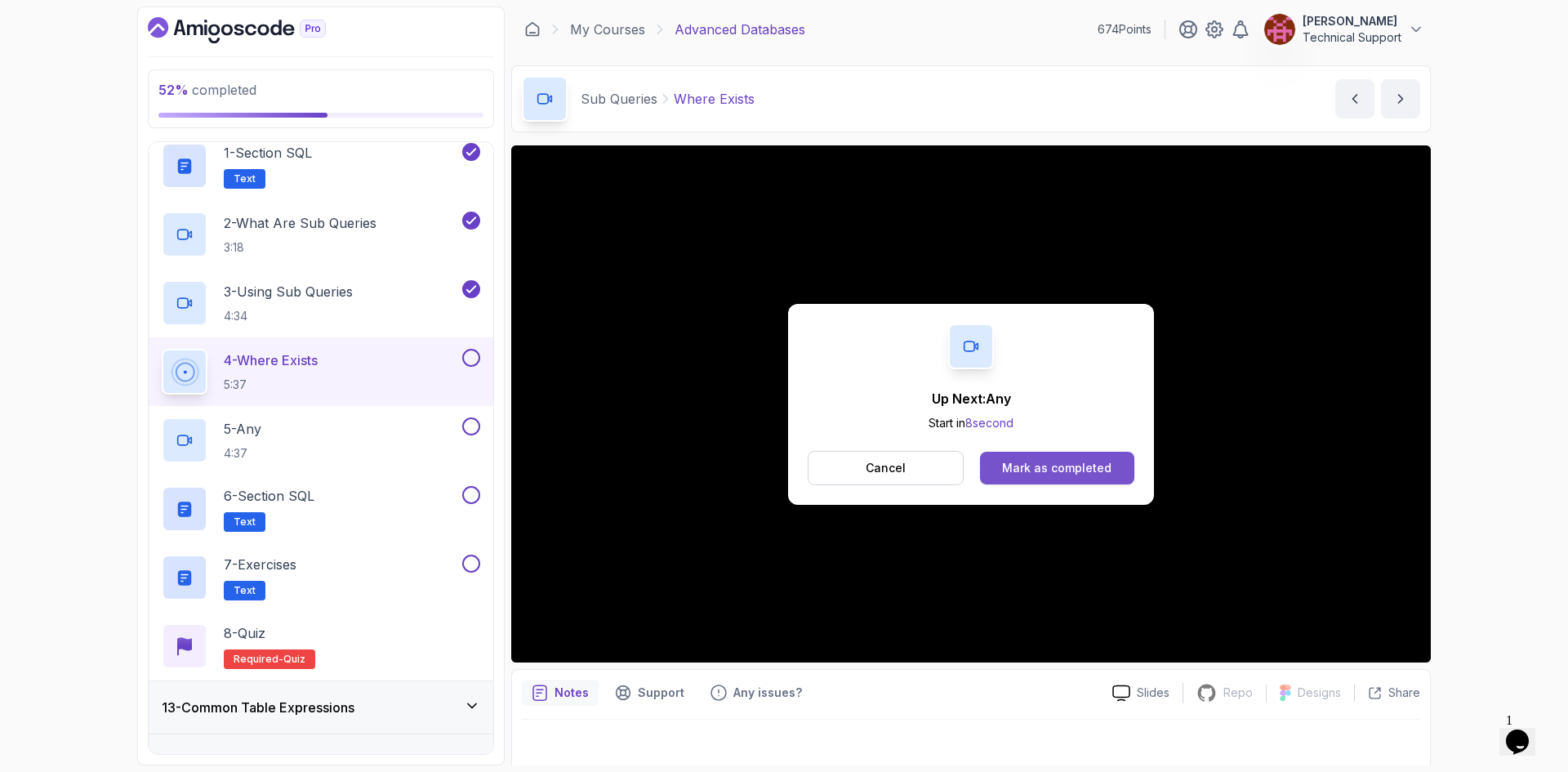
click at [1034, 476] on div "Mark as completed" at bounding box center [1057, 468] width 110 height 17
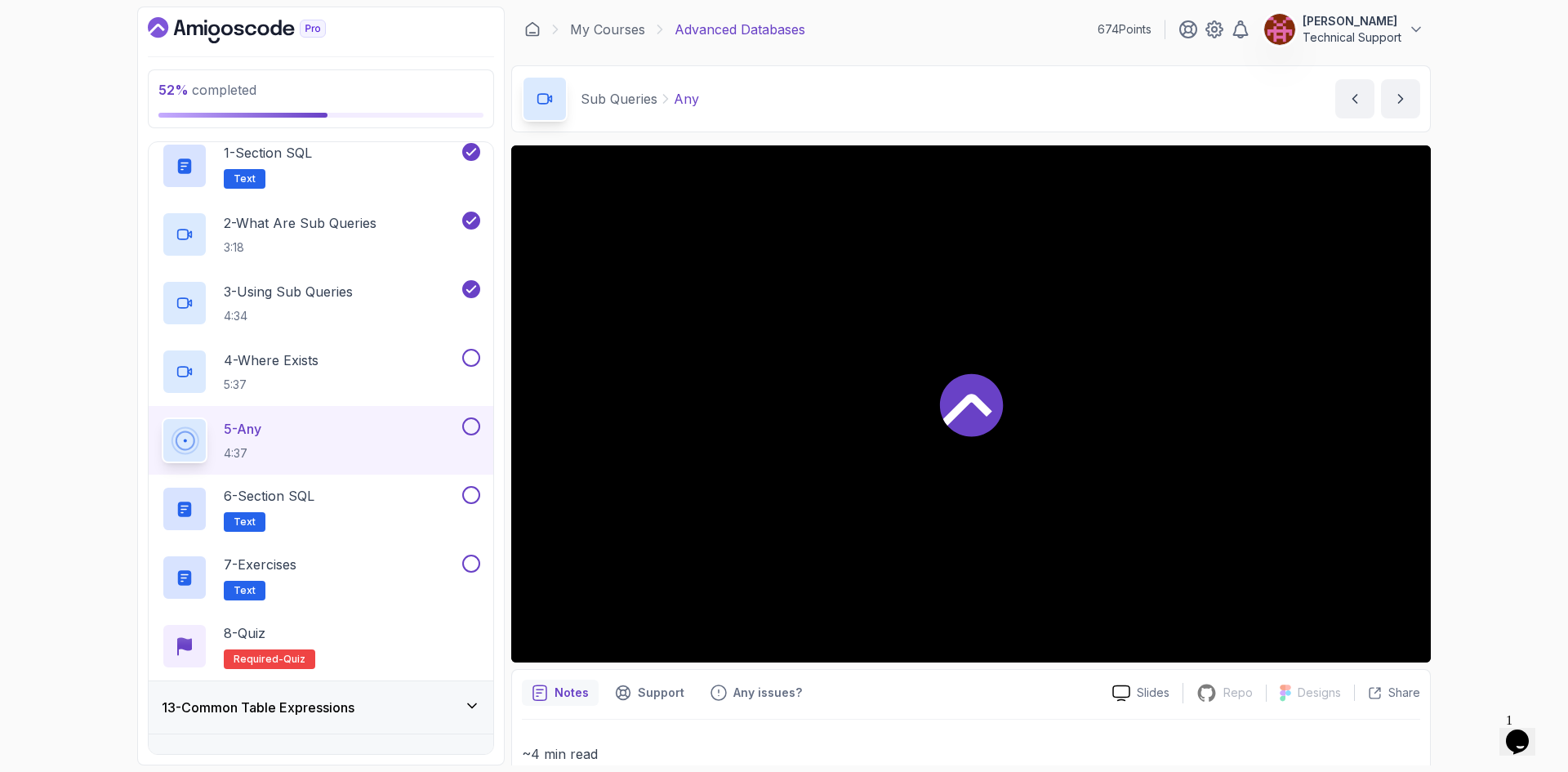
click at [1455, 432] on div "52 % completed 1 - Intro 2 - Schemas 3 - Advanced Data Types 4 - Working With D…" at bounding box center [784, 386] width 1568 height 772
click at [1469, 443] on div "53 % completed 1 - Intro 2 - Schemas 3 - Advanced Data Types 4 - Working With D…" at bounding box center [784, 386] width 1568 height 772
click at [1476, 439] on div "53 % completed 1 - Intro 2 - Schemas 3 - Advanced Data Types 4 - Working With D…" at bounding box center [784, 386] width 1568 height 772
click at [1467, 425] on div "53 % completed 1 - Intro 2 - Schemas 3 - Advanced Data Types 4 - Working With D…" at bounding box center [784, 386] width 1568 height 772
click at [1462, 411] on div "53 % completed 1 - Intro 2 - Schemas 3 - Advanced Data Types 4 - Working With D…" at bounding box center [784, 386] width 1568 height 772
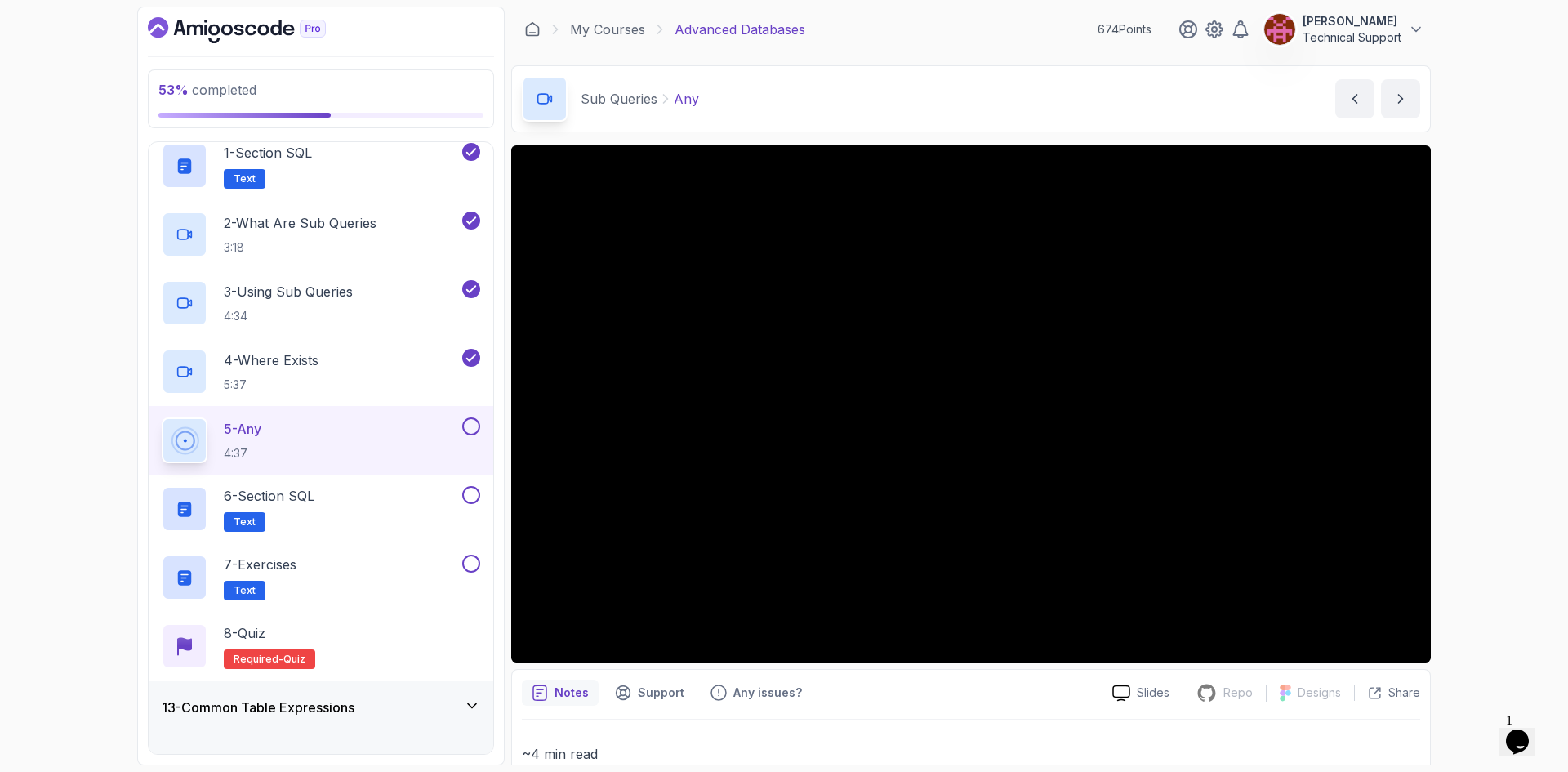
click at [1460, 403] on div "53 % completed 1 - Intro 2 - Schemas 3 - Advanced Data Types 4 - Working With D…" at bounding box center [784, 386] width 1568 height 772
click at [1455, 399] on div "53 % completed 1 - Intro 2 - Schemas 3 - Advanced Data Types 4 - Working With D…" at bounding box center [784, 386] width 1568 height 772
click at [1458, 410] on div "53 % completed 1 - Intro 2 - Schemas 3 - Advanced Data Types 4 - Working With D…" at bounding box center [784, 386] width 1568 height 772
click at [1451, 483] on div "53 % completed 1 - Intro 2 - Schemas 3 - Advanced Data Types 4 - Working With D…" at bounding box center [784, 386] width 1568 height 772
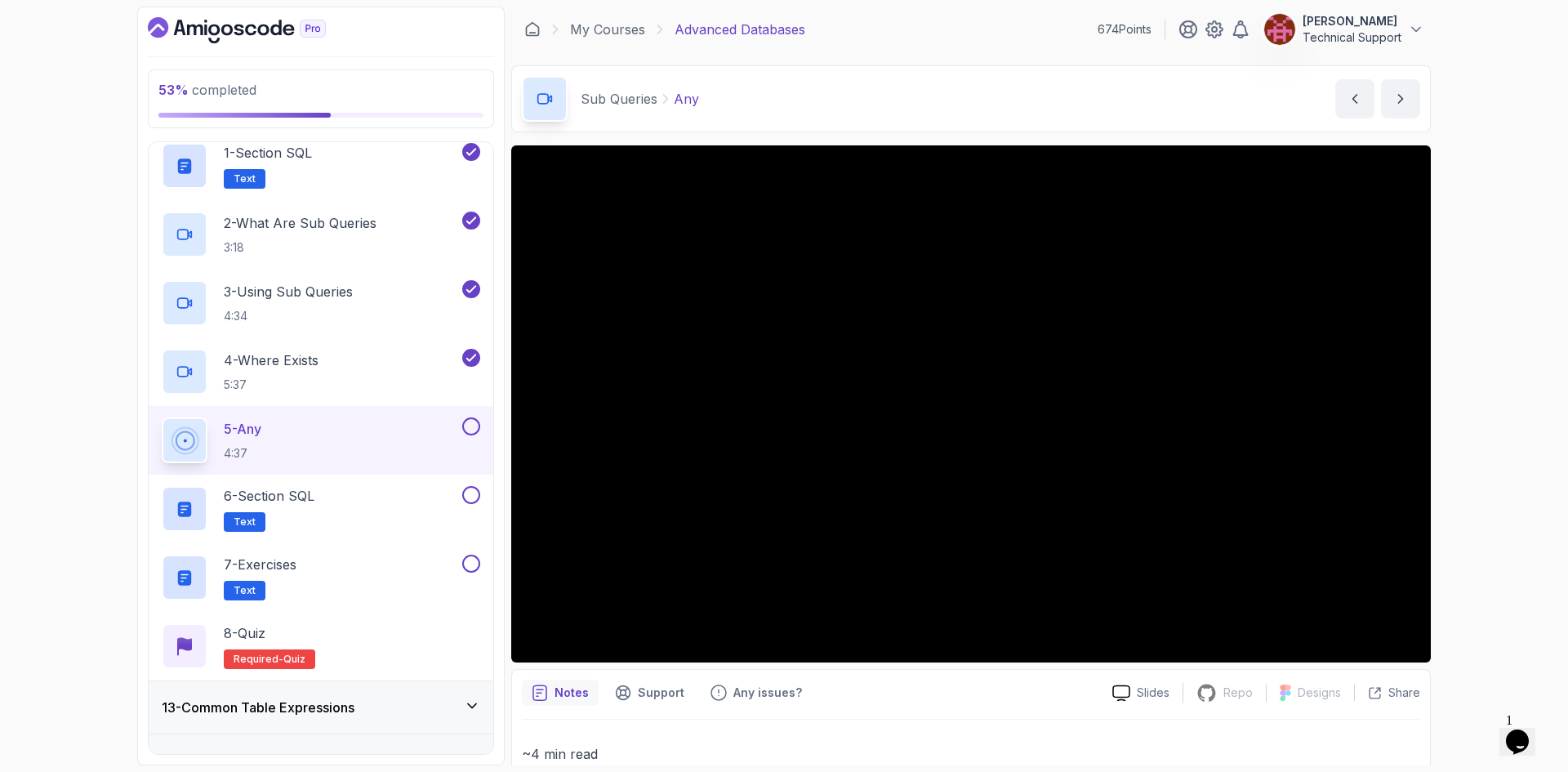
click at [1480, 482] on div "53 % completed 1 - Intro 2 - Schemas 3 - Advanced Data Types 4 - Working With D…" at bounding box center [784, 386] width 1568 height 772
click at [1468, 478] on div "53 % completed 1 - Intro 2 - Schemas 3 - Advanced Data Types 4 - Working With D…" at bounding box center [784, 386] width 1568 height 772
click at [1473, 471] on div "53 % completed 1 - Intro 2 - Schemas 3 - Advanced Data Types 4 - Working With D…" at bounding box center [784, 386] width 1568 height 772
click at [1478, 448] on div "53 % completed 1 - Intro 2 - Schemas 3 - Advanced Data Types 4 - Working With D…" at bounding box center [784, 386] width 1568 height 772
click at [1475, 458] on div "53 % completed 1 - Intro 2 - Schemas 3 - Advanced Data Types 4 - Working With D…" at bounding box center [784, 386] width 1568 height 772
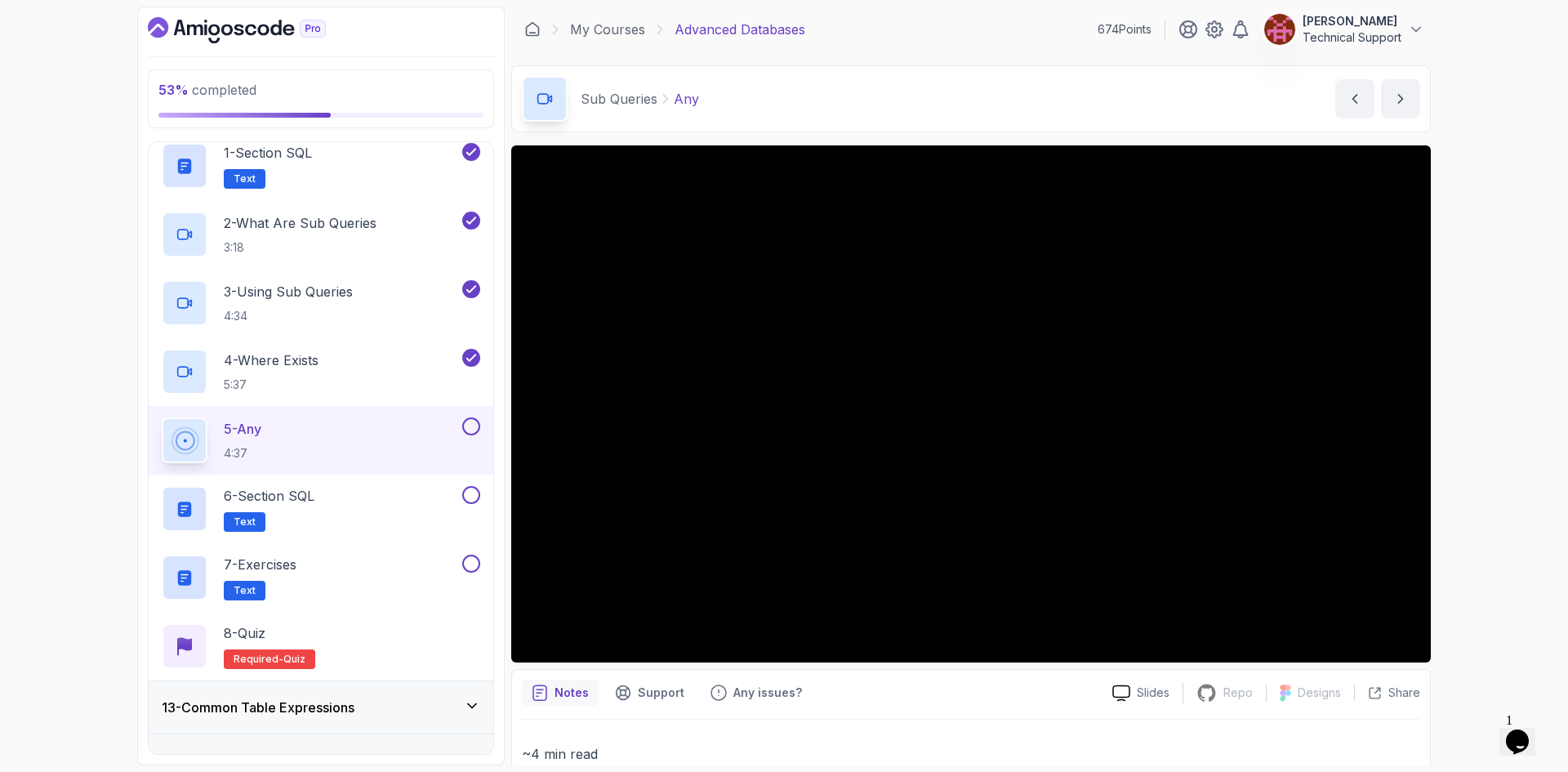
click at [1475, 481] on div "53 % completed 1 - Intro 2 - Schemas 3 - Advanced Data Types 4 - Working With D…" at bounding box center [784, 386] width 1568 height 772
click at [1483, 490] on div "53 % completed 1 - Intro 2 - Schemas 3 - Advanced Data Types 4 - Working With D…" at bounding box center [784, 386] width 1568 height 772
click at [1472, 493] on div "53 % completed 1 - Intro 2 - Schemas 3 - Advanced Data Types 4 - Working With D…" at bounding box center [784, 386] width 1568 height 772
click at [1483, 493] on div "53 % completed 1 - Intro 2 - Schemas 3 - Advanced Data Types 4 - Working With D…" at bounding box center [784, 386] width 1568 height 772
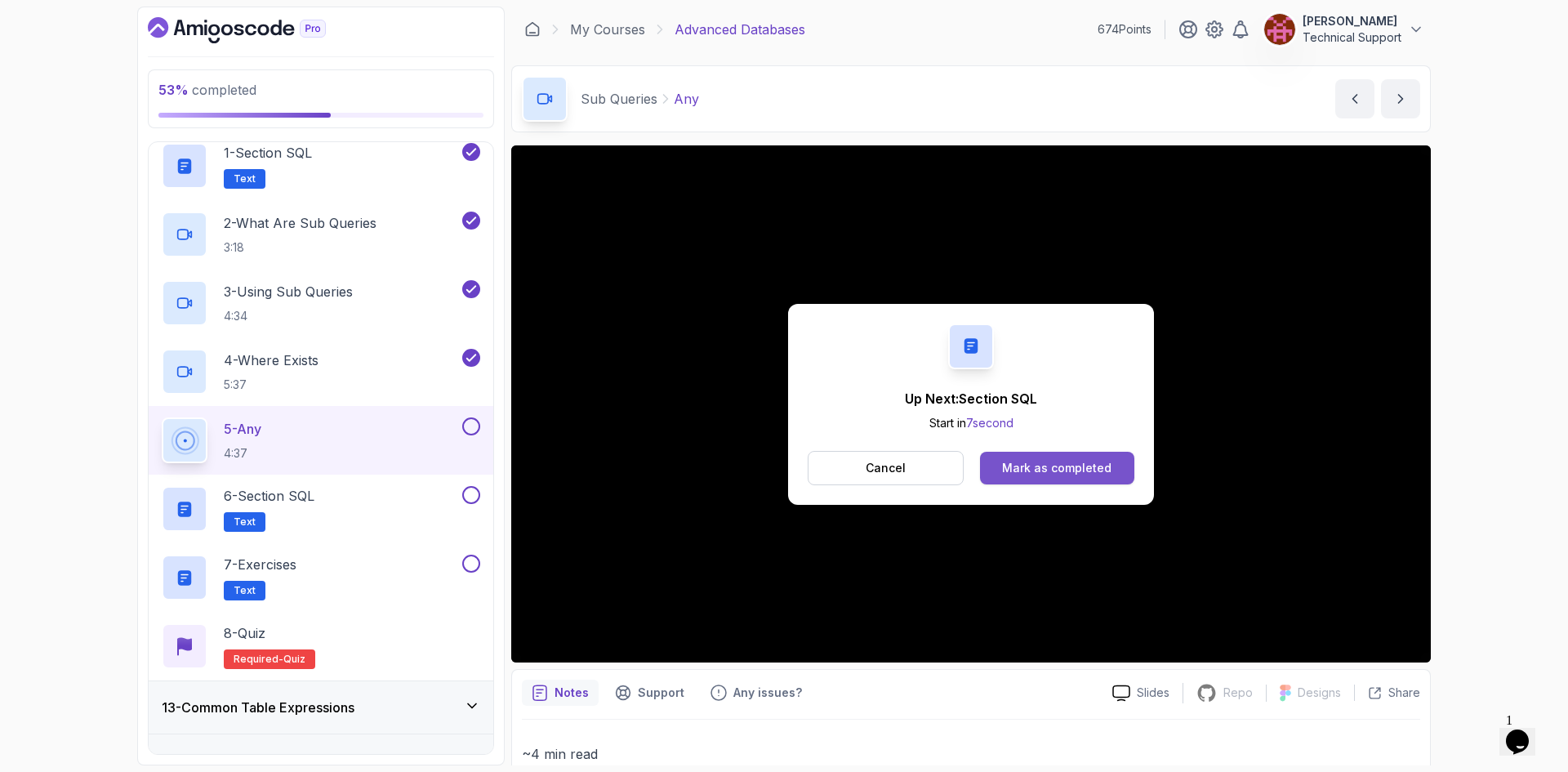
click at [1112, 463] on button "Mark as completed" at bounding box center [1057, 467] width 154 height 33
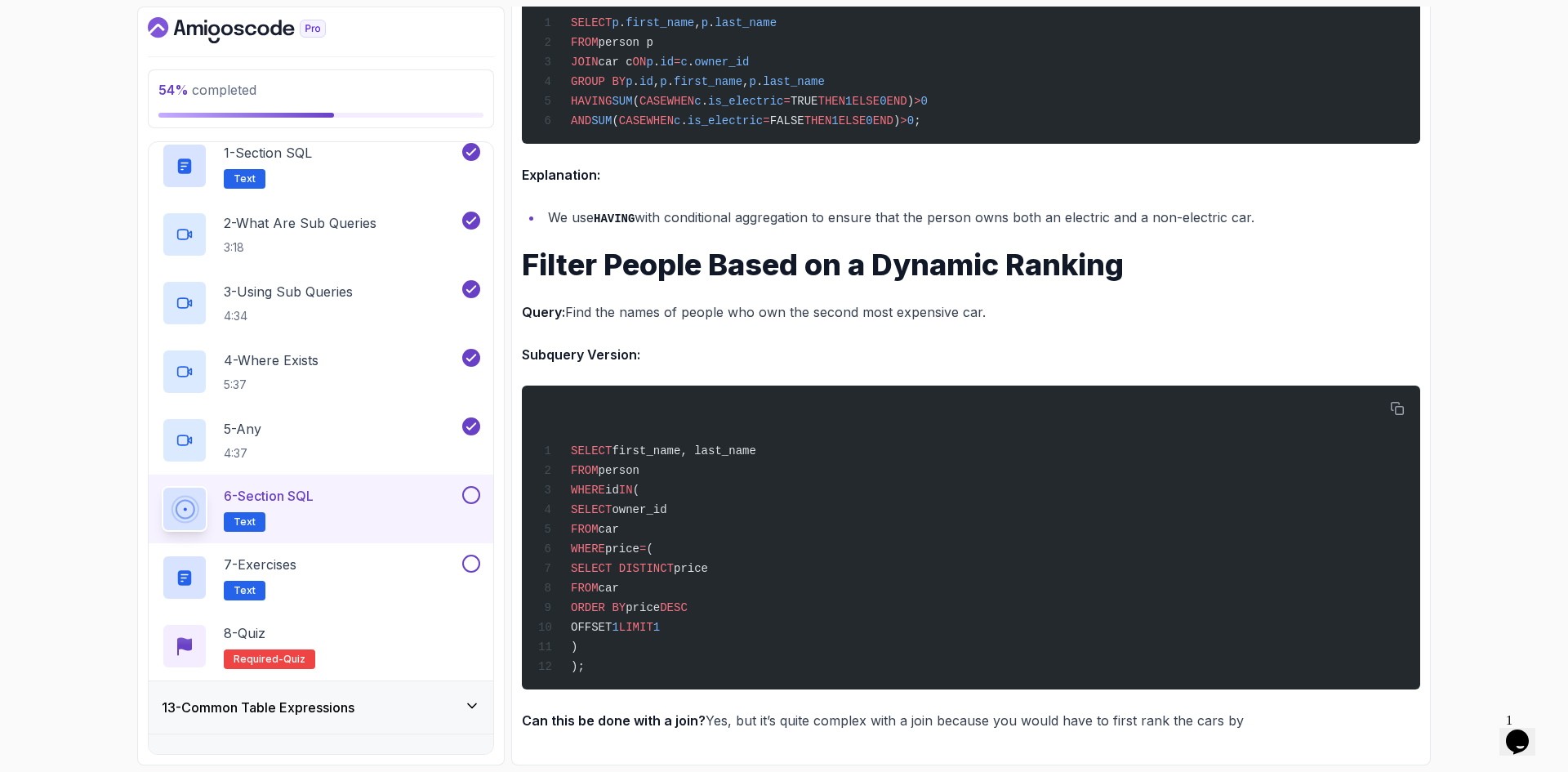
scroll to position [6442, 0]
drag, startPoint x: 467, startPoint y: 500, endPoint x: 471, endPoint y: 530, distance: 30.3
click at [469, 500] on button at bounding box center [471, 494] width 18 height 18
click at [330, 574] on div "7 - Exercises Text" at bounding box center [310, 577] width 297 height 46
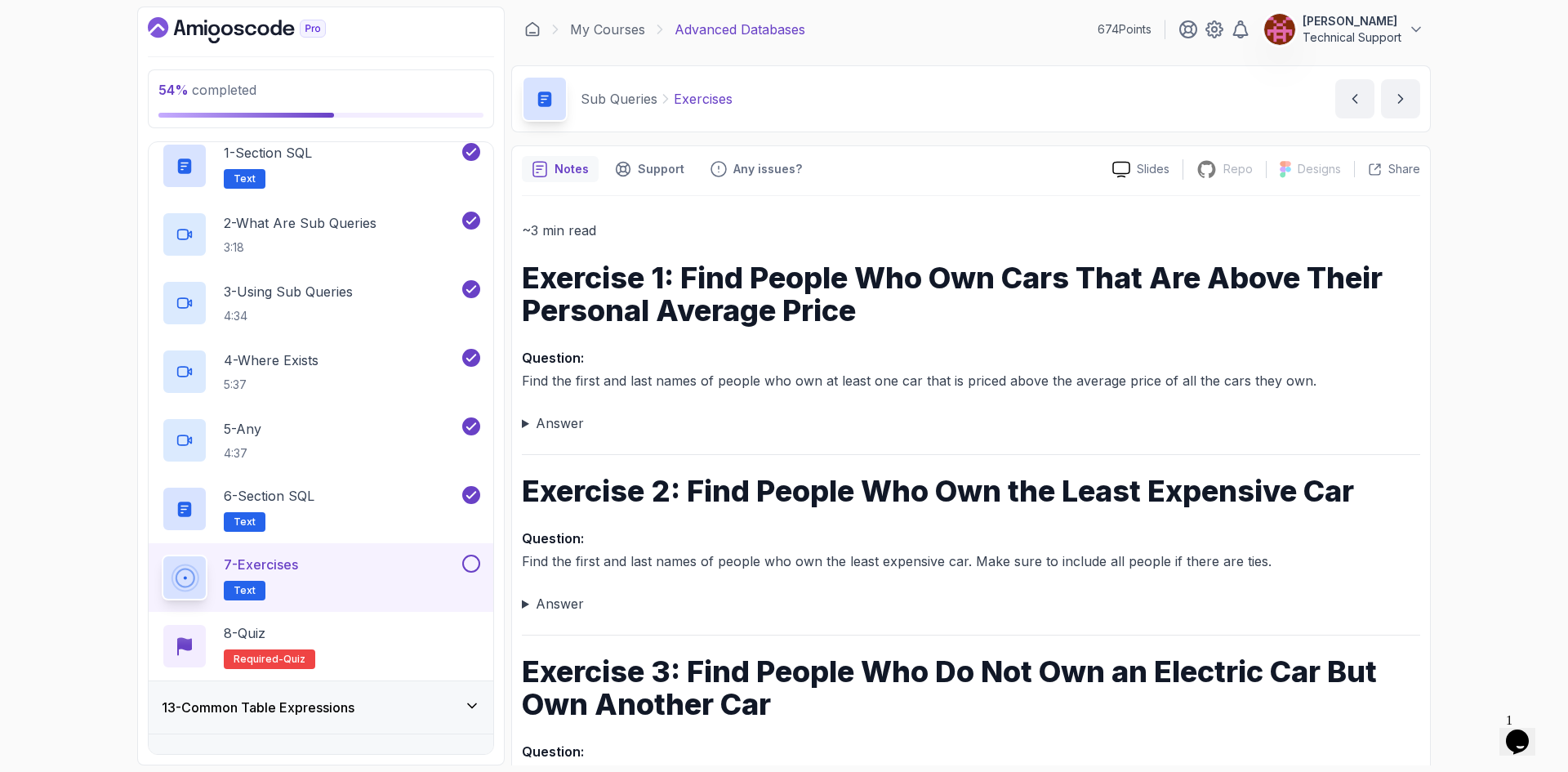
drag, startPoint x: 562, startPoint y: 419, endPoint x: 575, endPoint y: 421, distance: 13.2
click at [562, 419] on summary "Answer" at bounding box center [971, 423] width 899 height 23
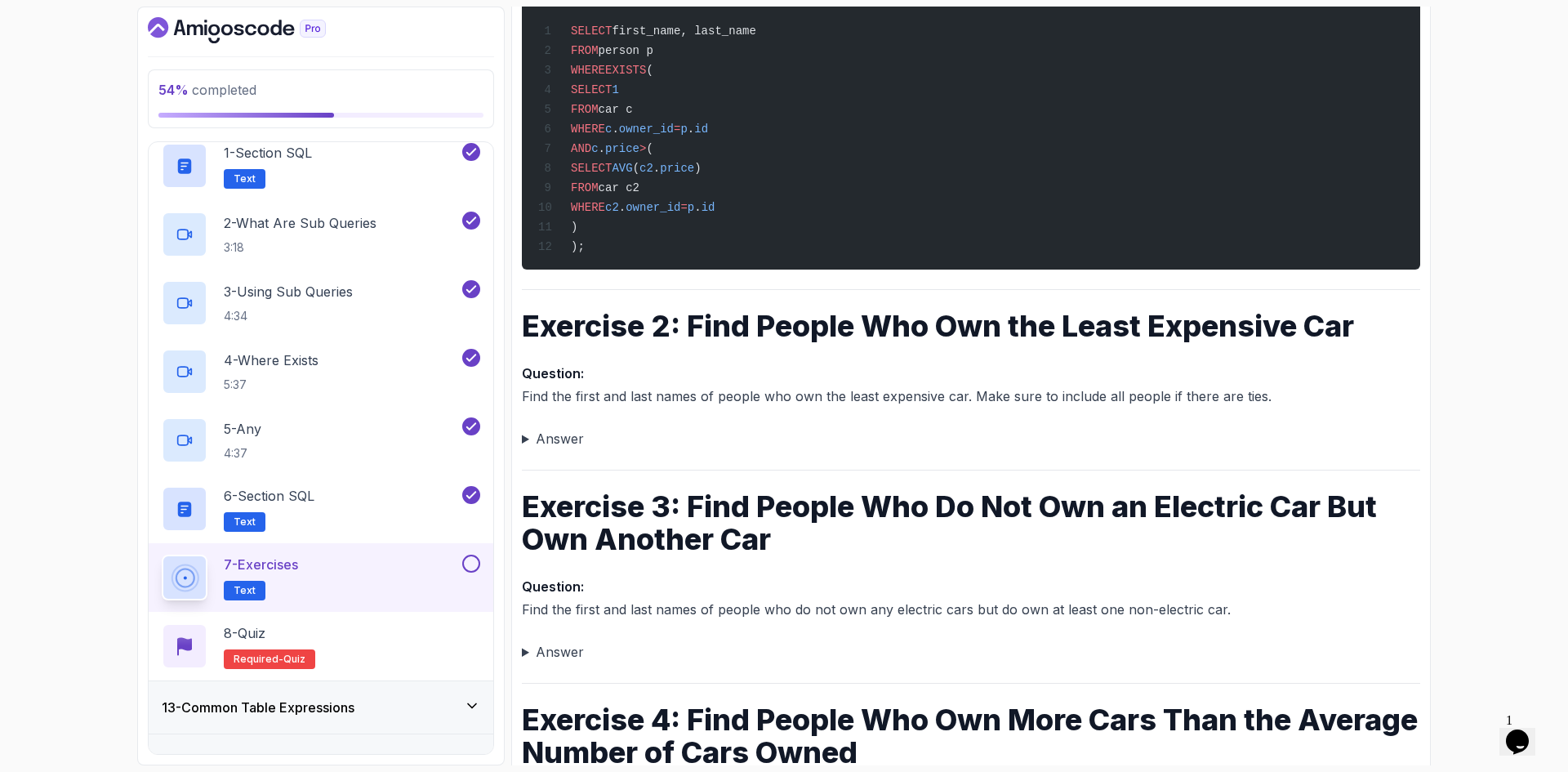
scroll to position [490, 0]
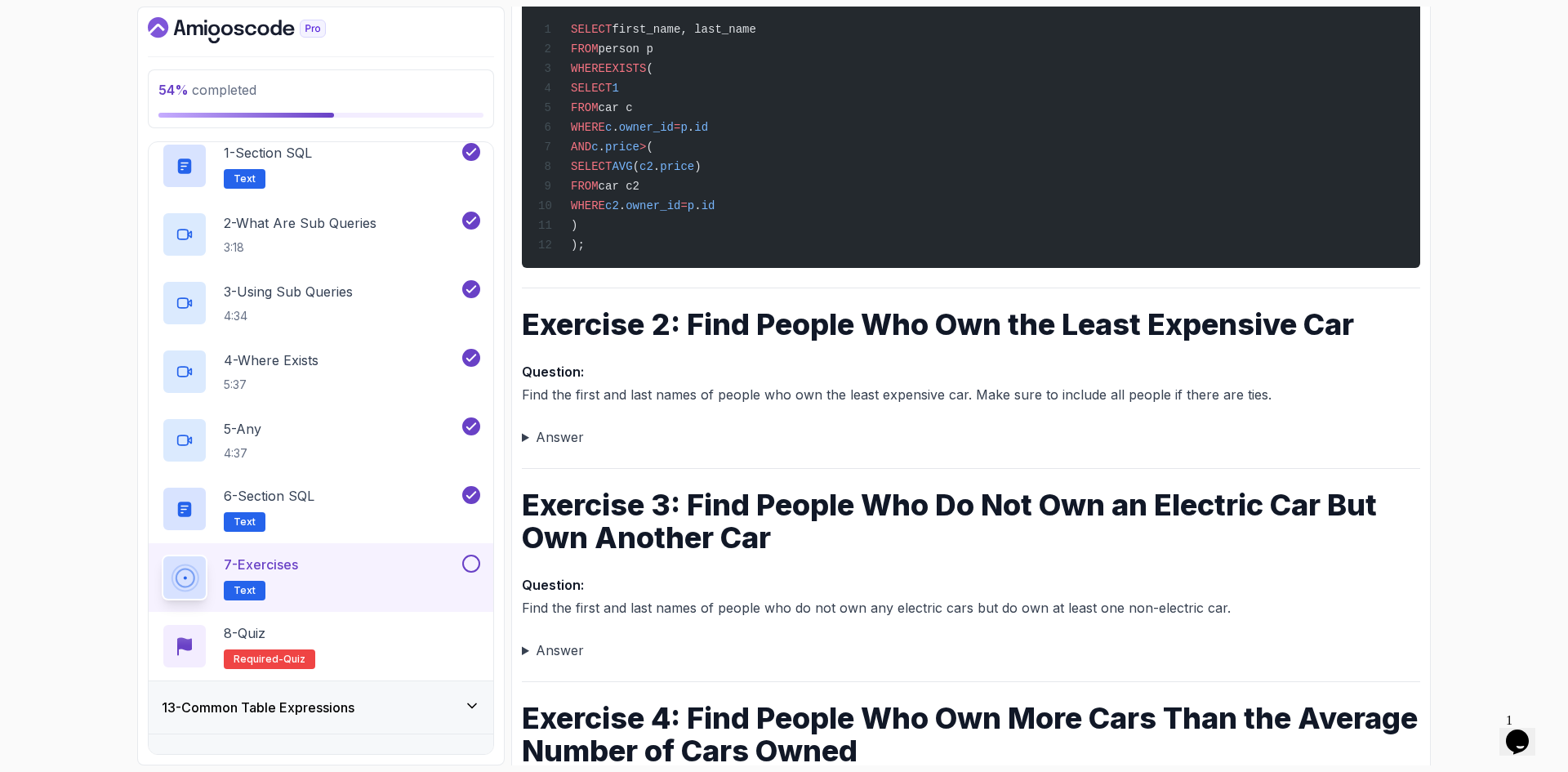
click at [582, 443] on summary "Answer" at bounding box center [971, 436] width 899 height 23
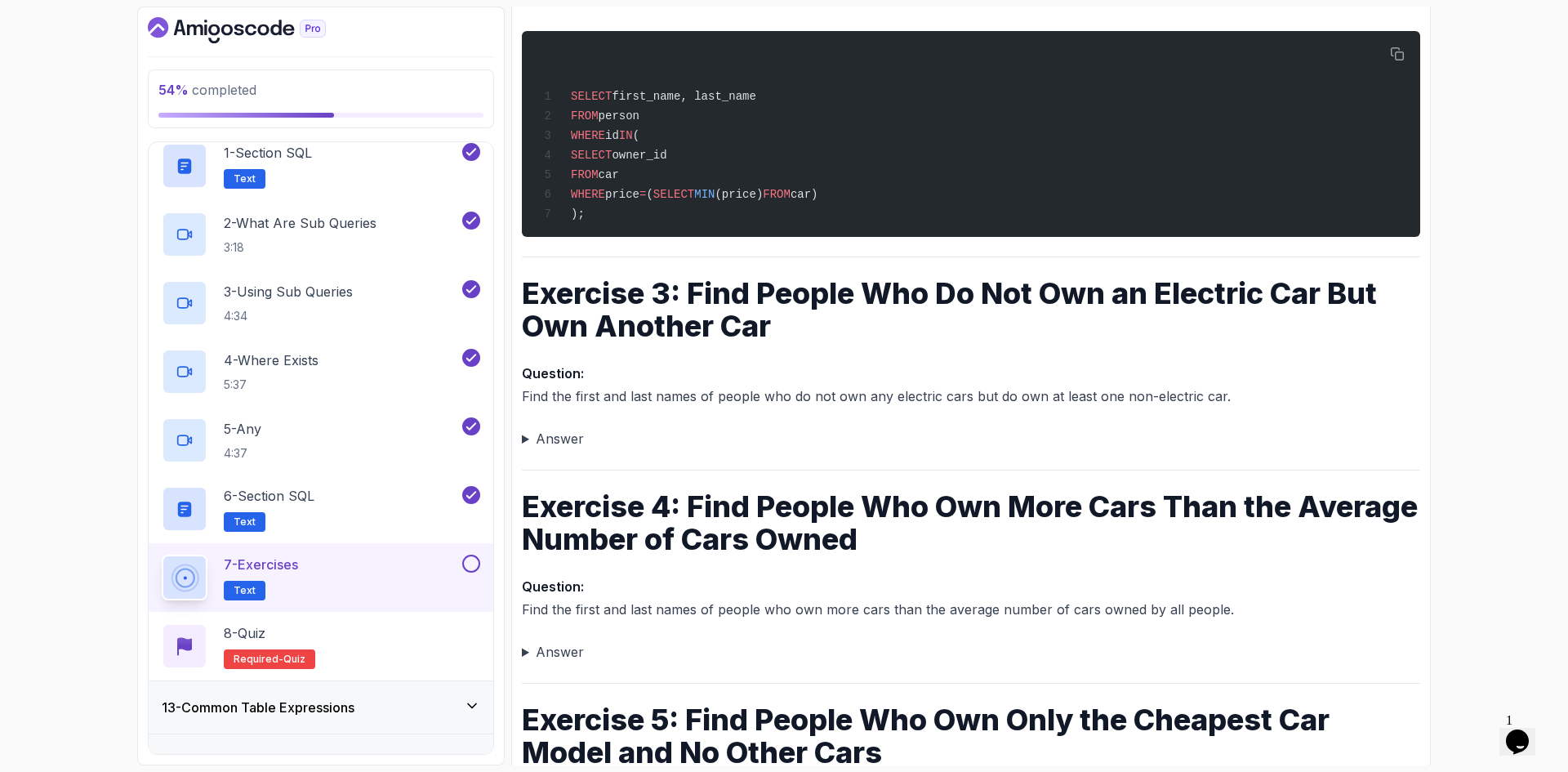
scroll to position [898, 0]
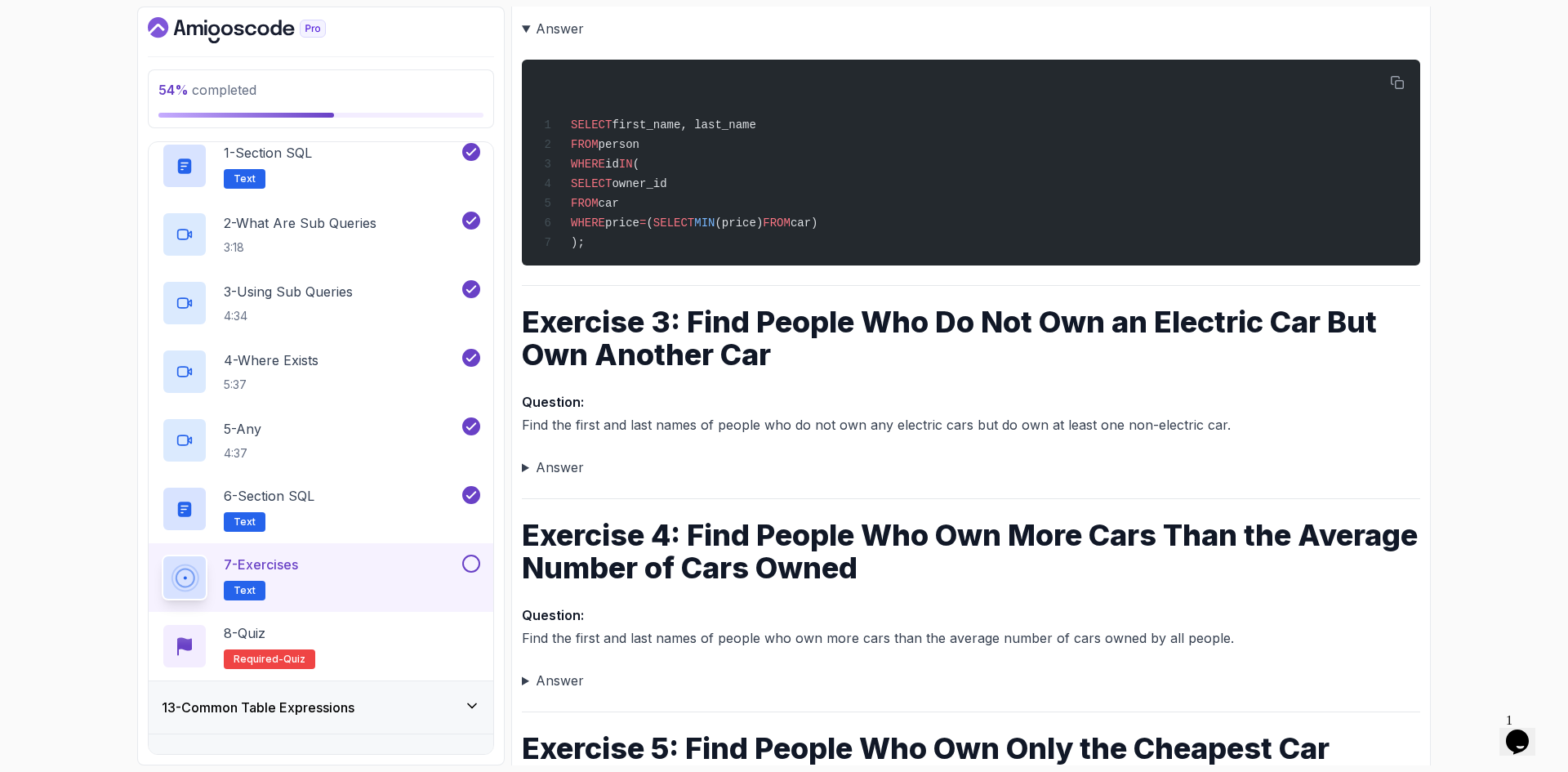
click at [552, 478] on summary "Answer" at bounding box center [971, 466] width 899 height 23
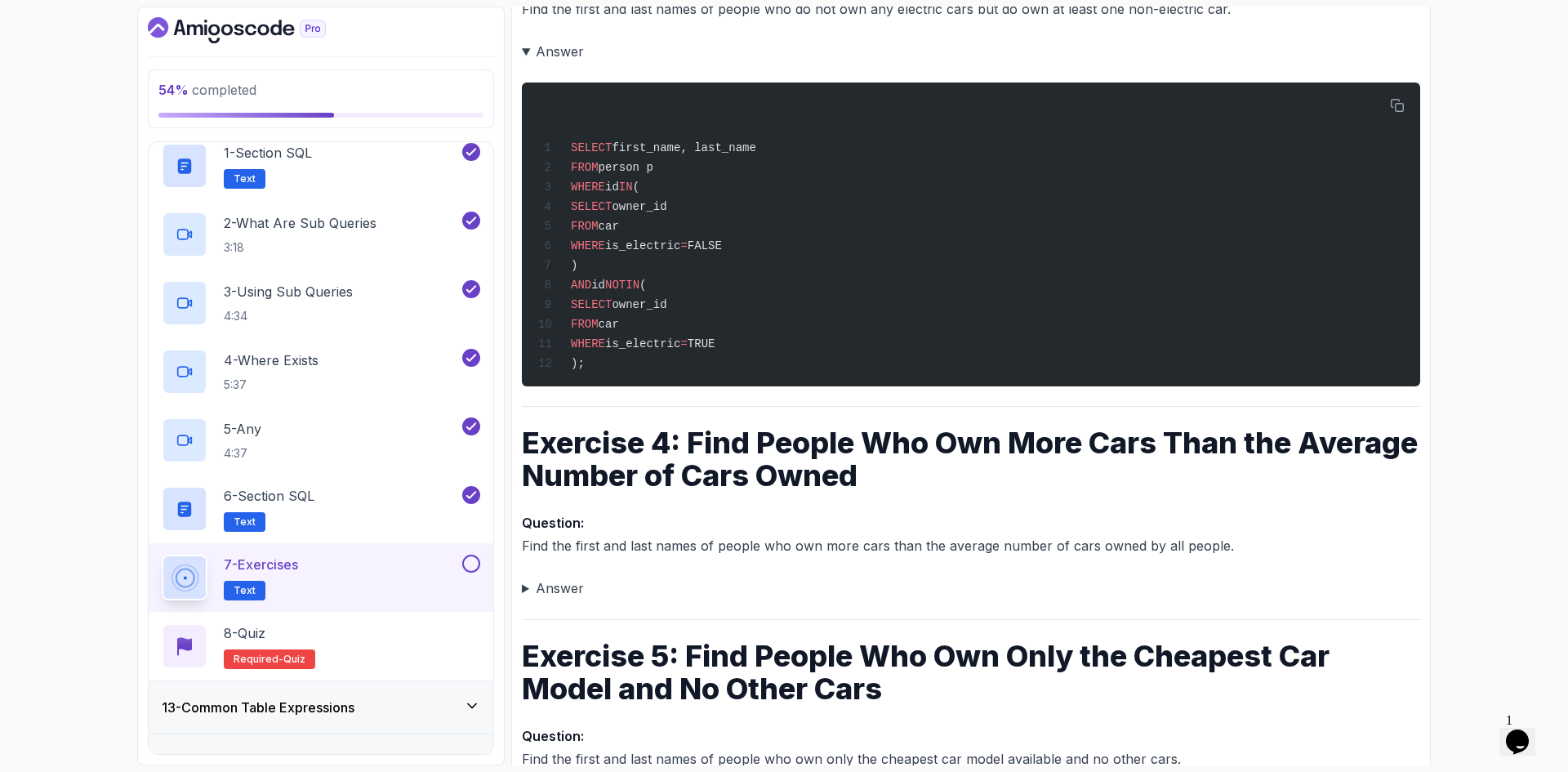
scroll to position [1420, 0]
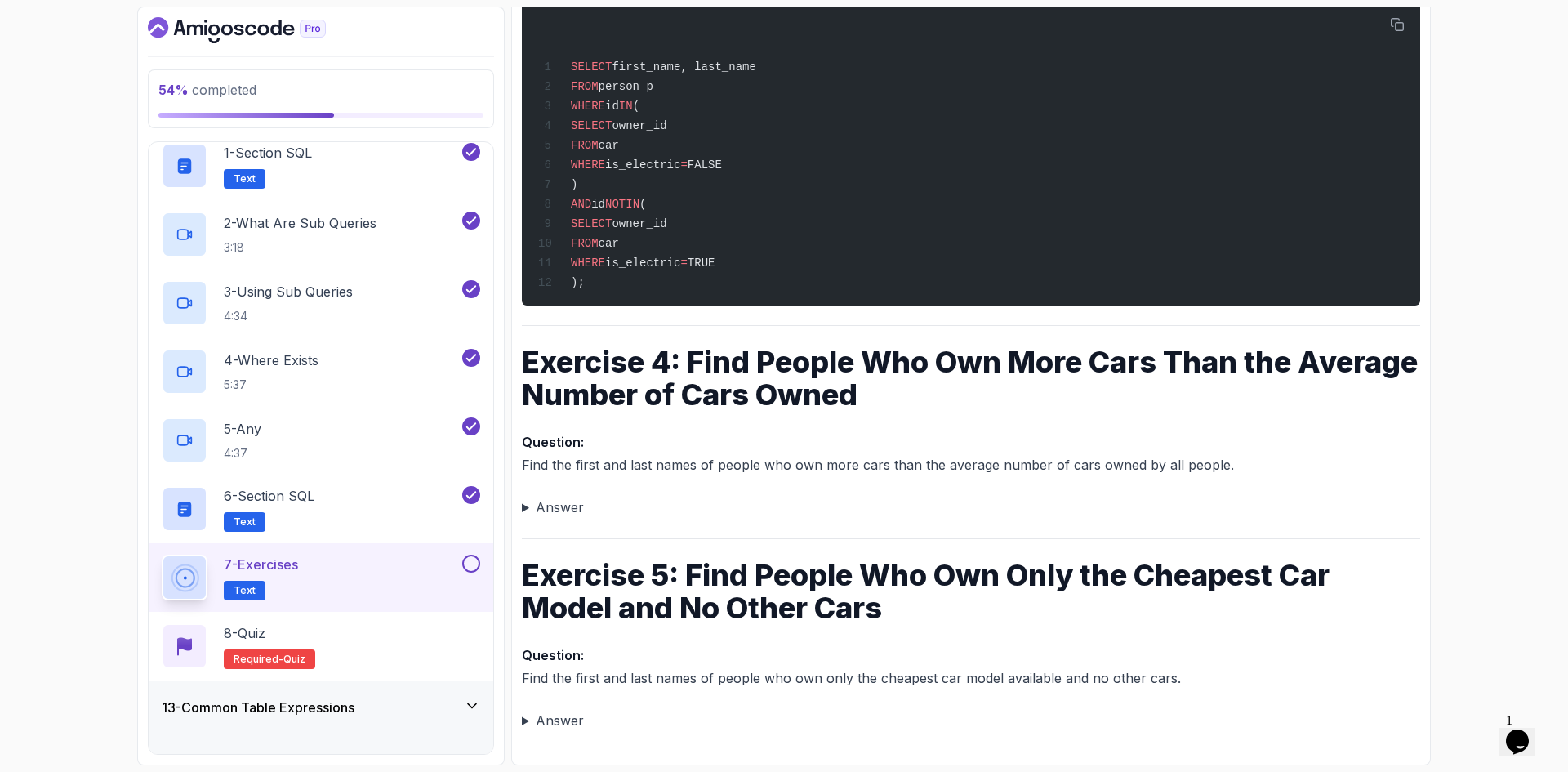
click at [561, 502] on summary "Answer" at bounding box center [971, 507] width 899 height 23
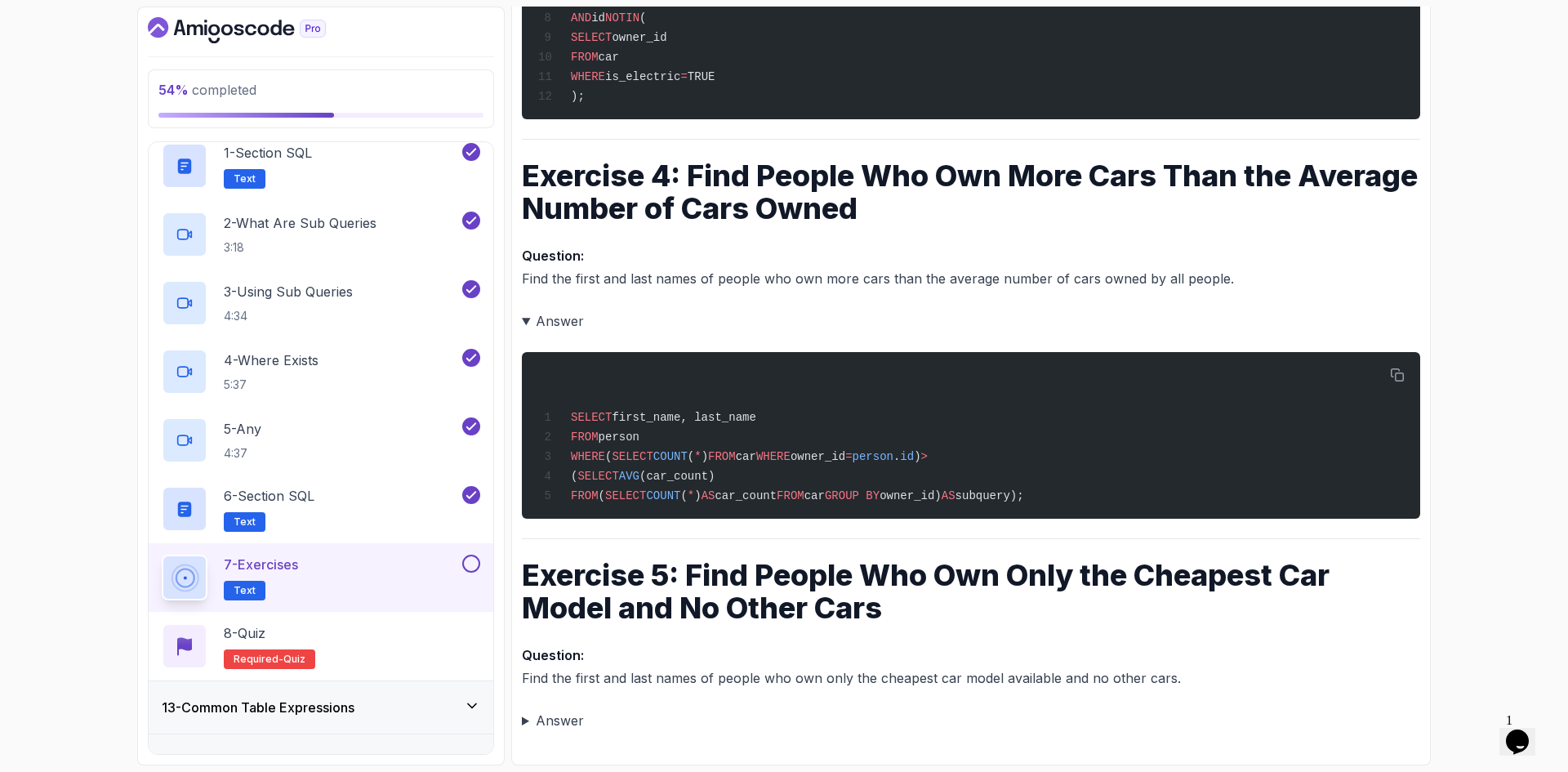
scroll to position [1610, 0]
click at [563, 728] on summary "Answer" at bounding box center [971, 720] width 899 height 23
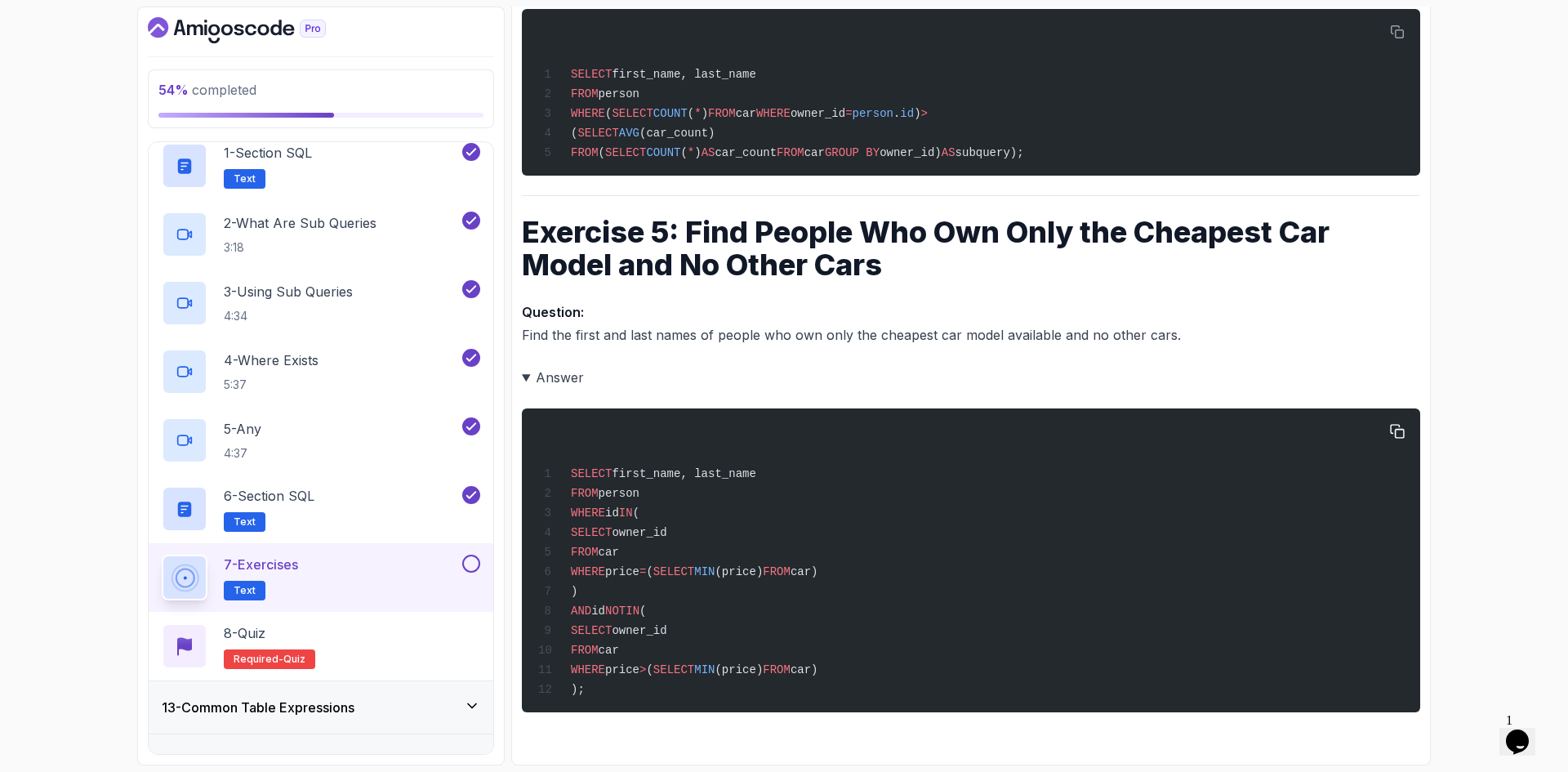
scroll to position [1963, 0]
click at [478, 564] on button at bounding box center [471, 563] width 18 height 18
click at [376, 648] on div "8 - Quiz Required- quiz" at bounding box center [321, 646] width 318 height 46
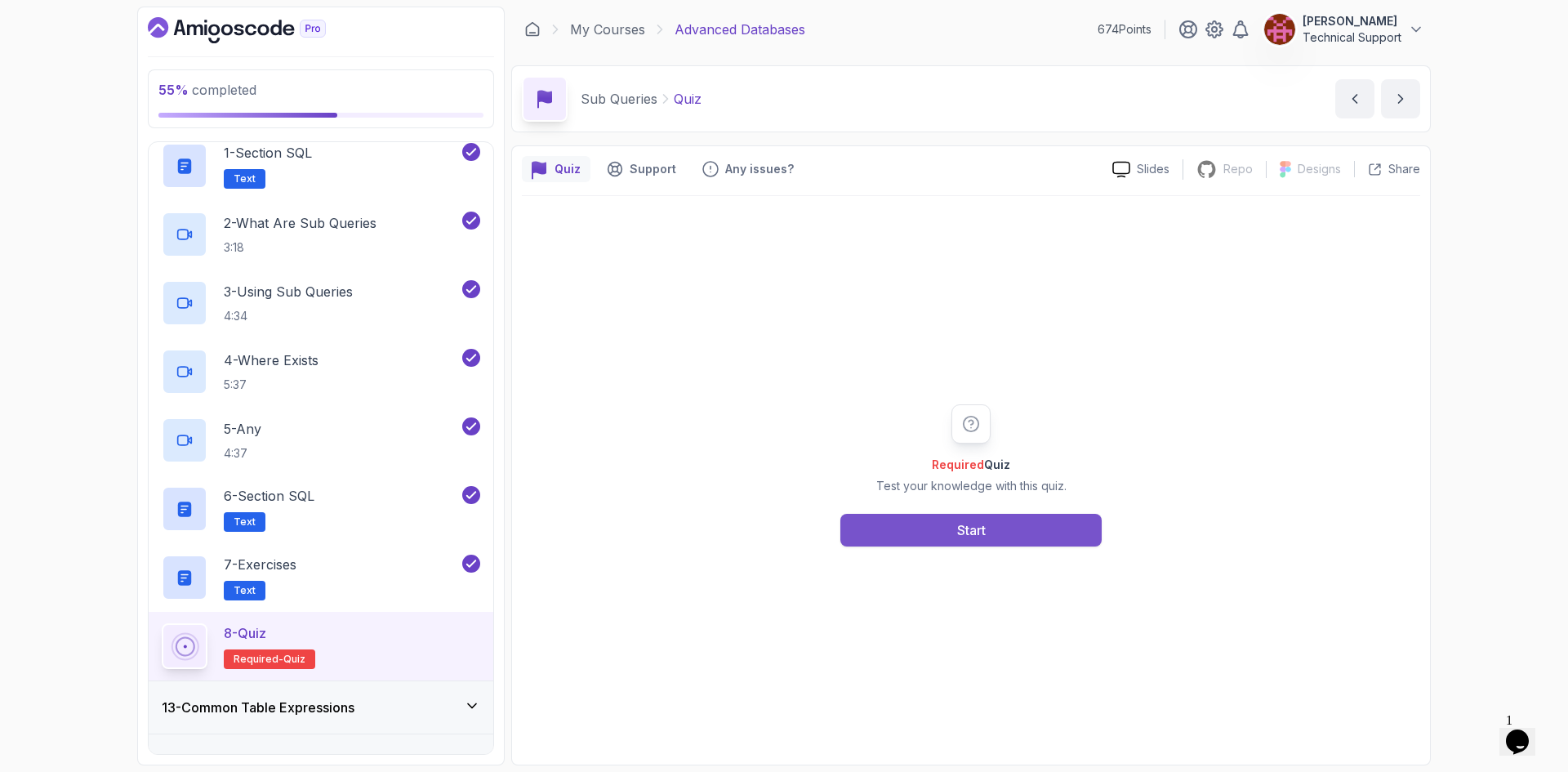
click at [920, 533] on button "Start" at bounding box center [972, 529] width 261 height 33
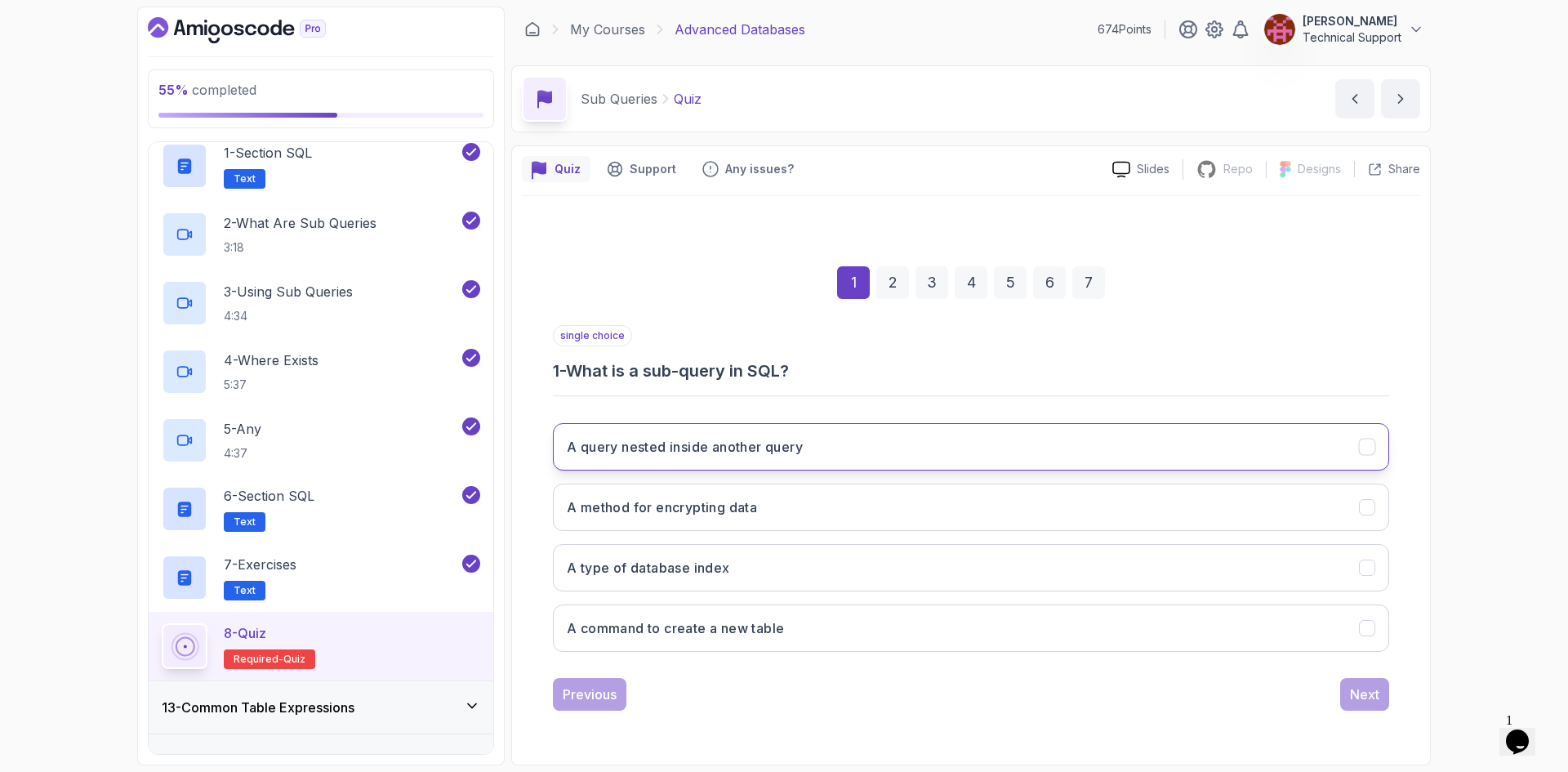
click at [754, 454] on h3 "A query nested inside another query" at bounding box center [685, 446] width 236 height 19
click at [1375, 704] on button "Next" at bounding box center [1364, 693] width 49 height 33
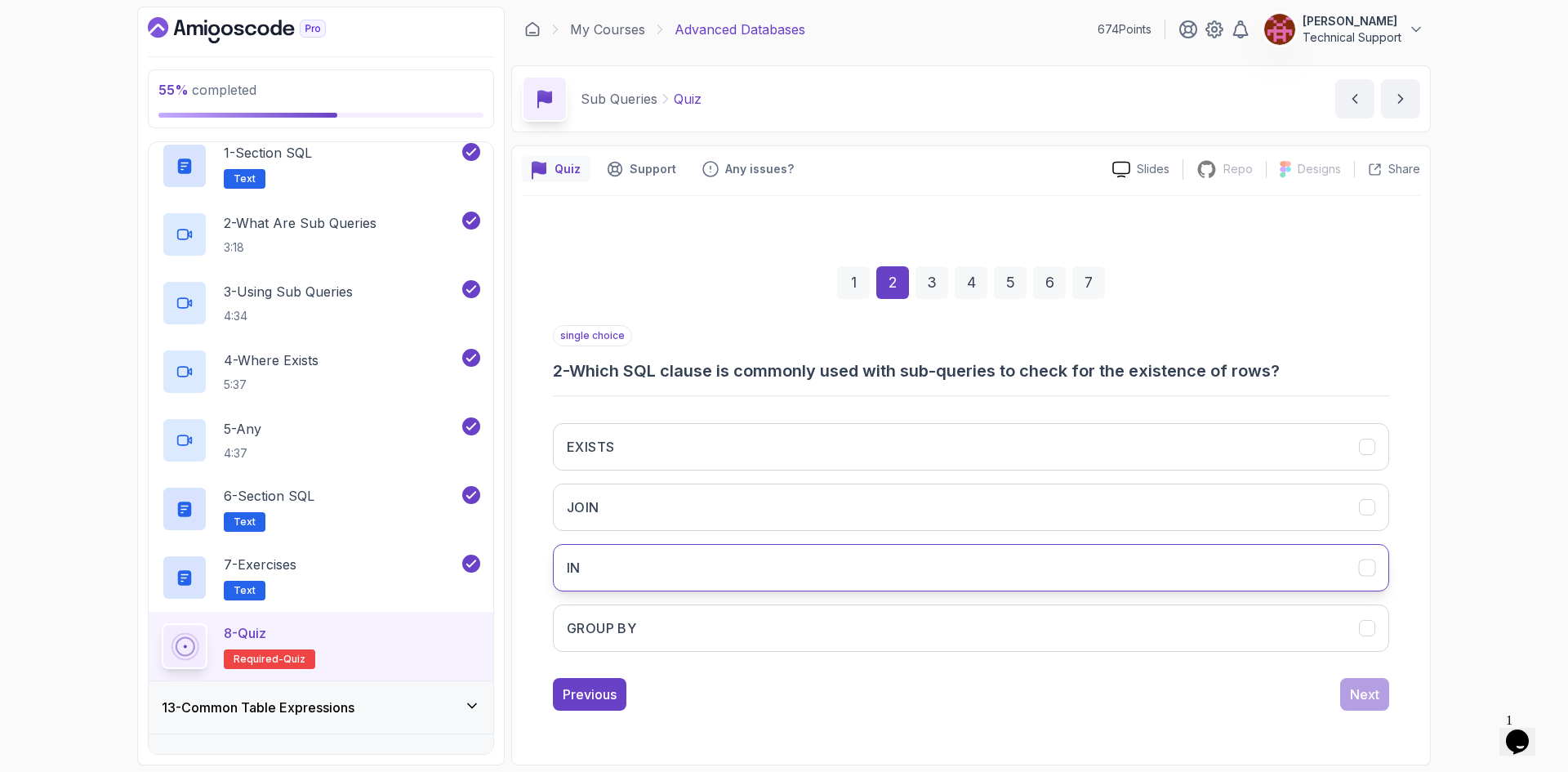
click at [637, 582] on button "IN" at bounding box center [971, 568] width 837 height 48
click at [720, 579] on button "IN" at bounding box center [971, 568] width 837 height 48
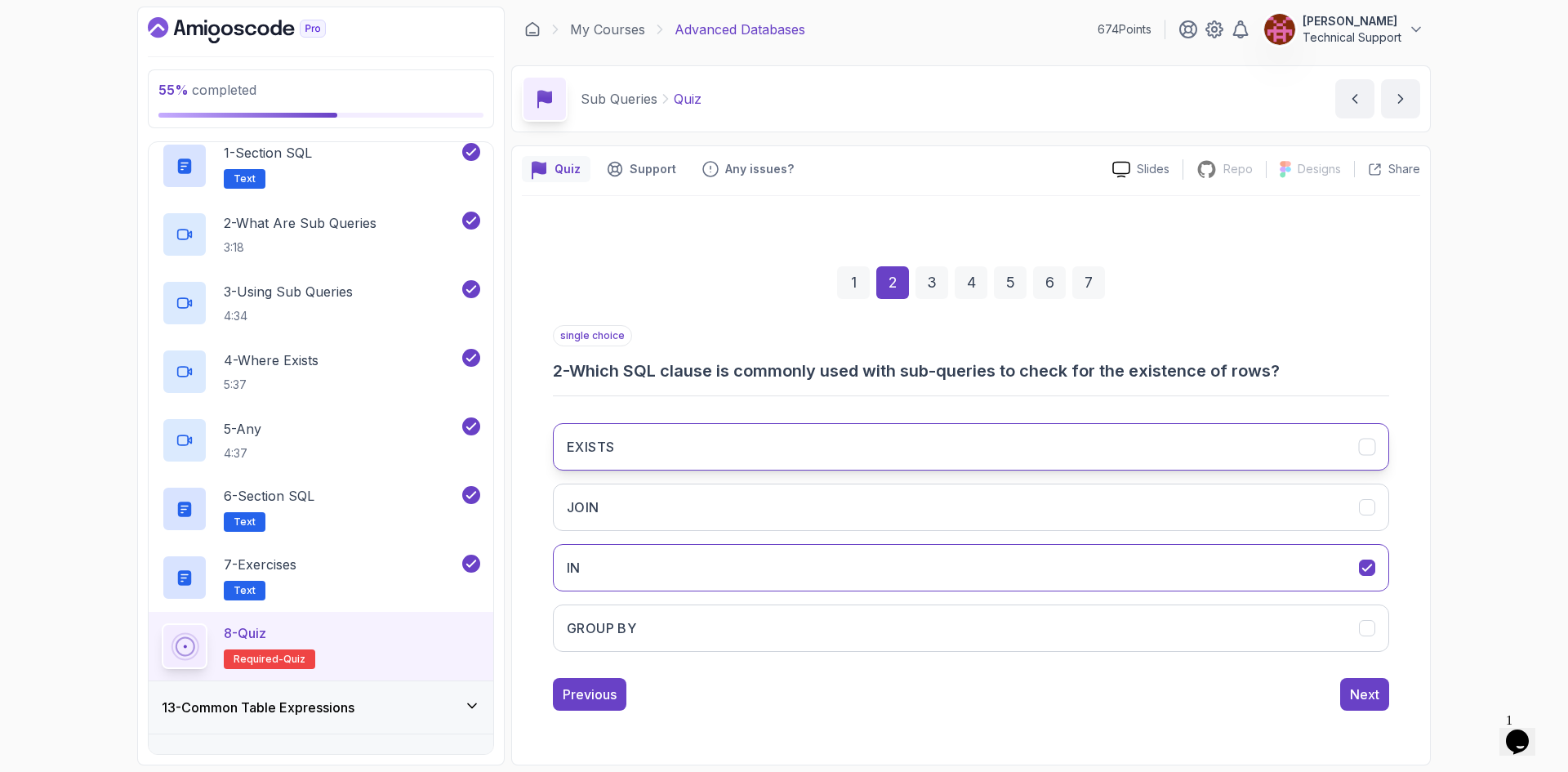
click at [675, 448] on button "EXISTS" at bounding box center [971, 446] width 837 height 48
click at [1365, 708] on button "Next" at bounding box center [1364, 693] width 49 height 33
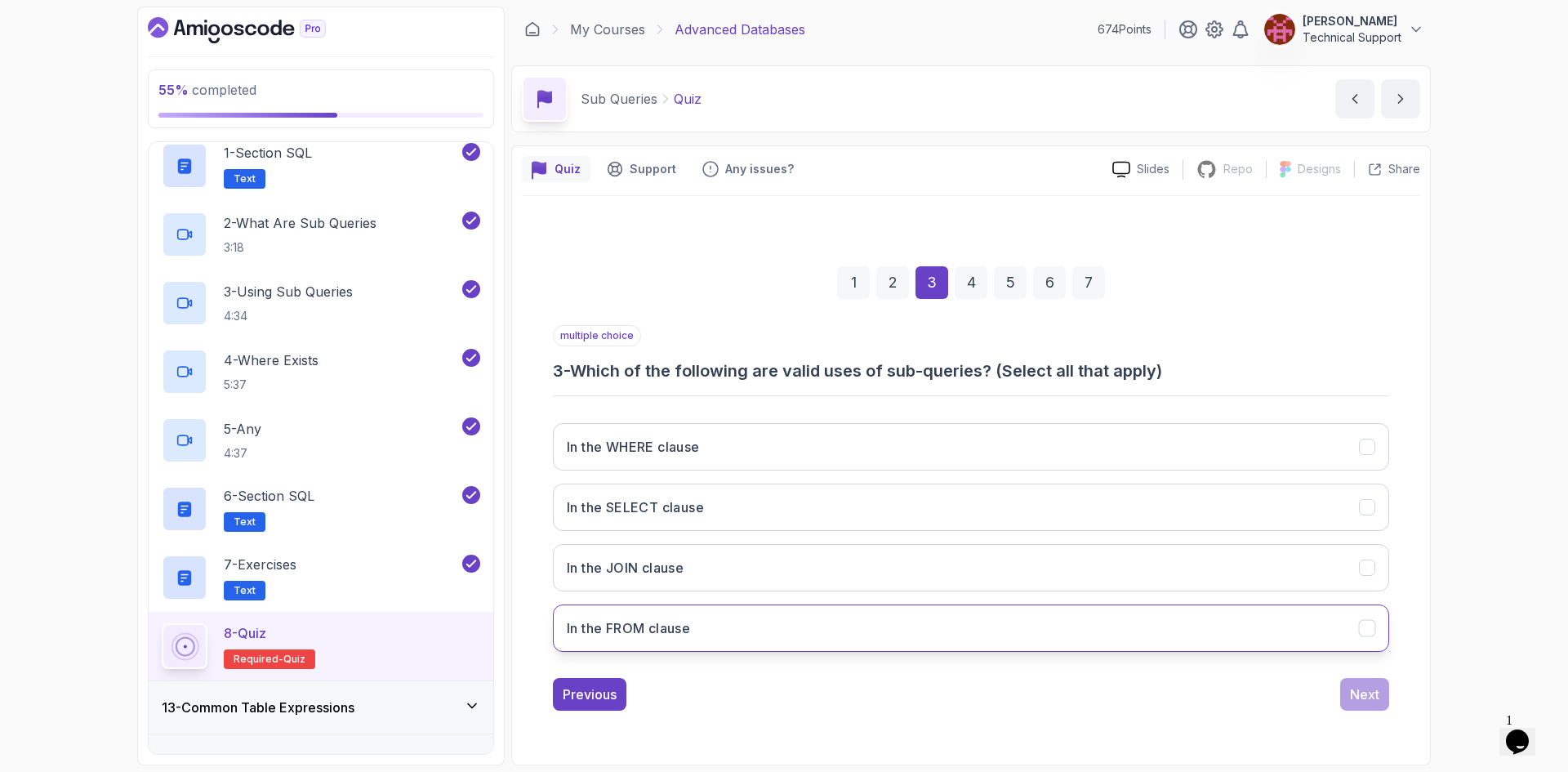
click at [716, 635] on button "In the FROM clause" at bounding box center [971, 628] width 837 height 48
click at [694, 455] on button "In the WHERE clause" at bounding box center [971, 446] width 837 height 48
click at [1364, 697] on div "Next" at bounding box center [1364, 693] width 29 height 19
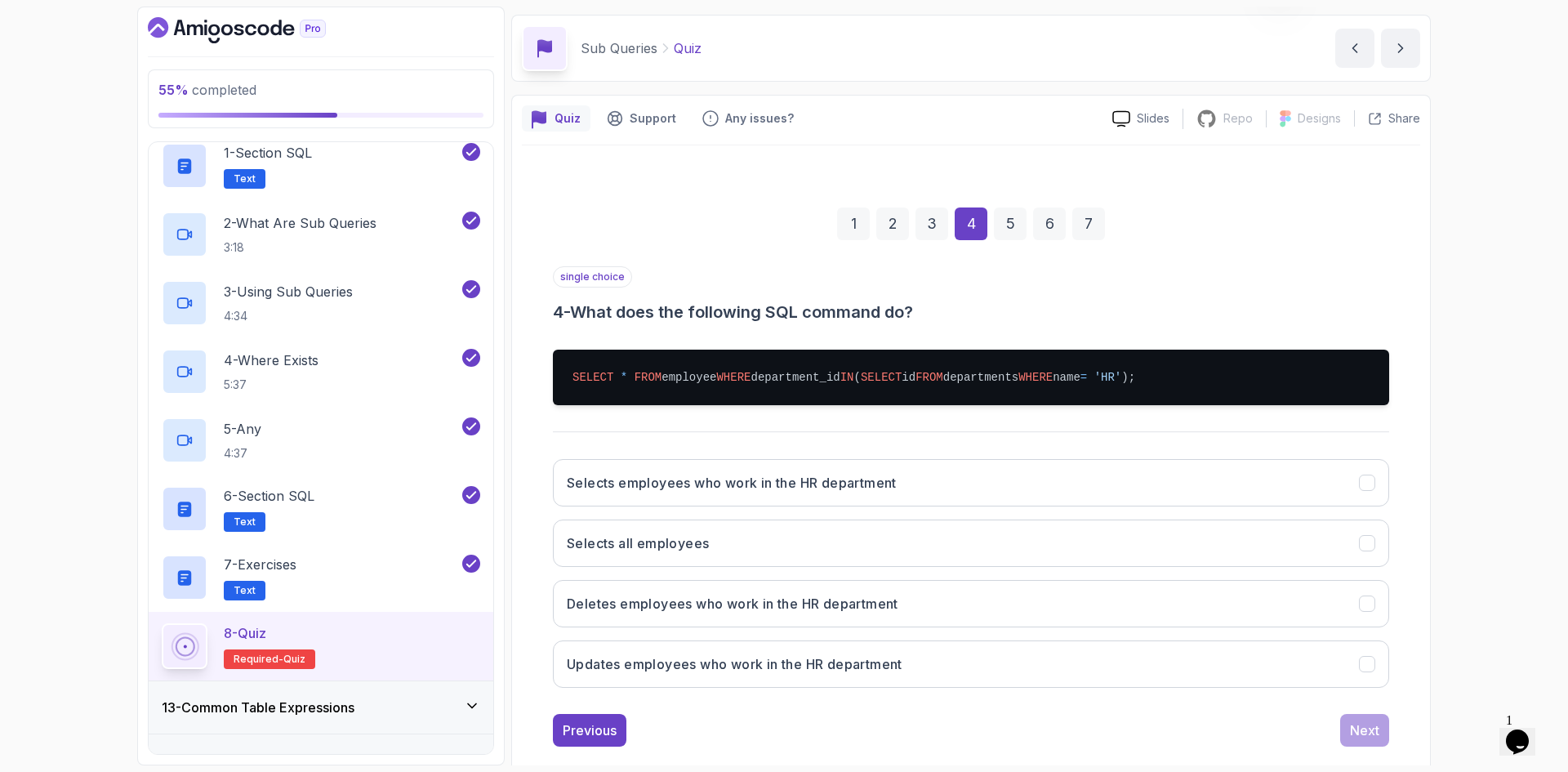
scroll to position [79, 0]
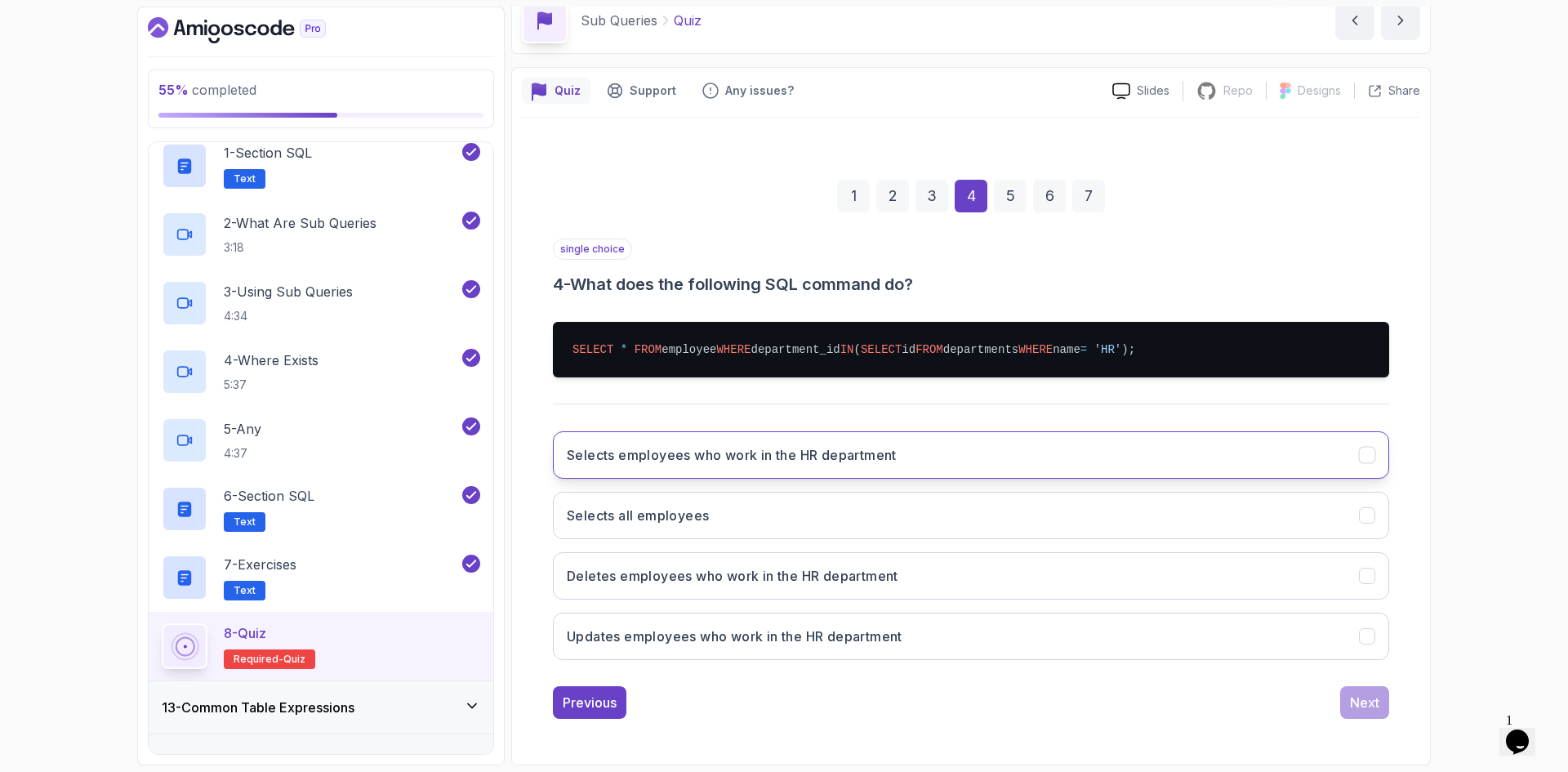
click at [745, 467] on button "Selects employees who work in the HR department" at bounding box center [971, 455] width 837 height 48
click at [1359, 708] on div "Next" at bounding box center [1364, 702] width 29 height 19
click at [729, 466] on button "To compare a value to any value returned by the sub-query" at bounding box center [971, 455] width 837 height 48
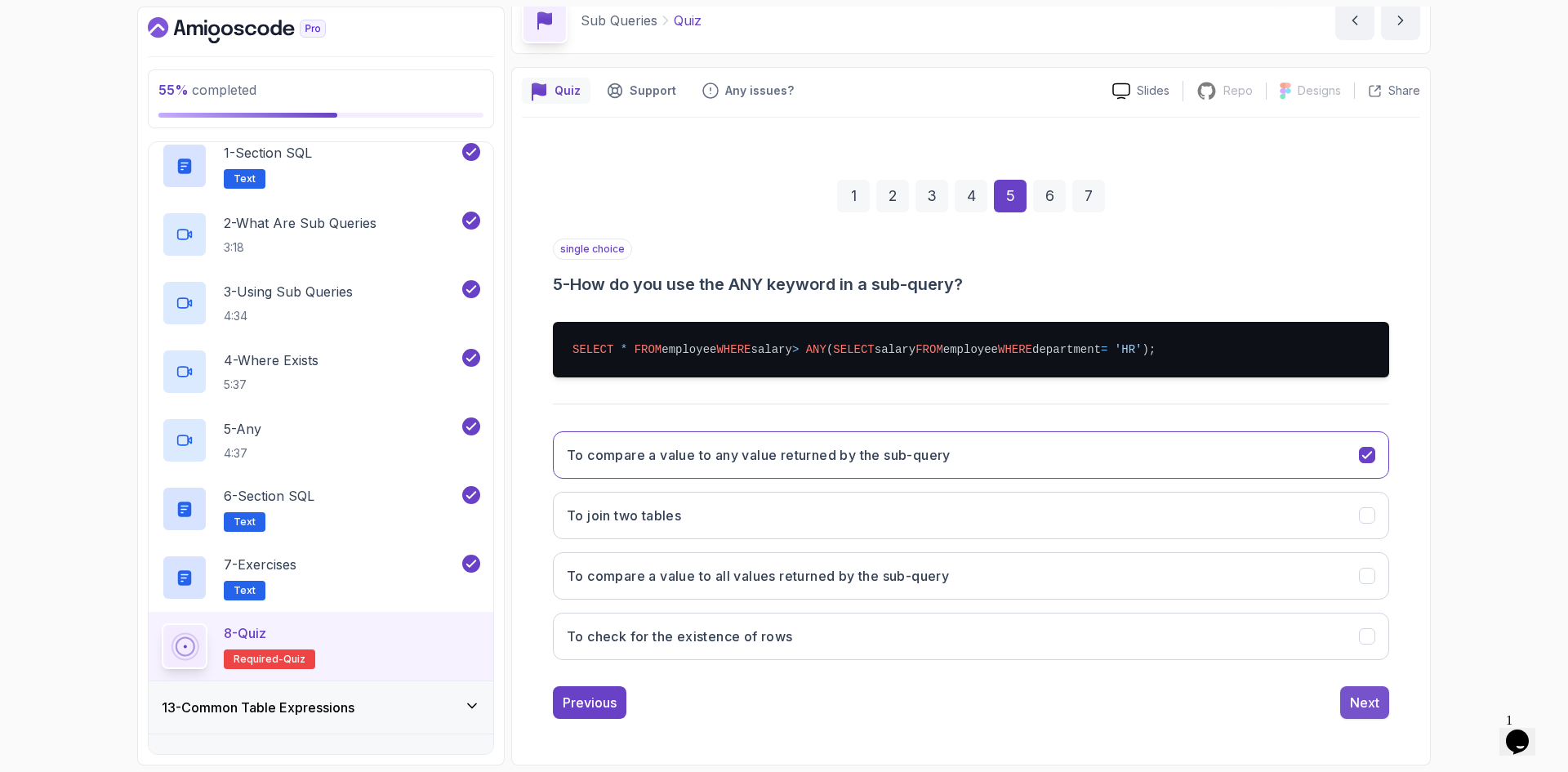
click at [1354, 707] on div "Next" at bounding box center [1364, 702] width 29 height 19
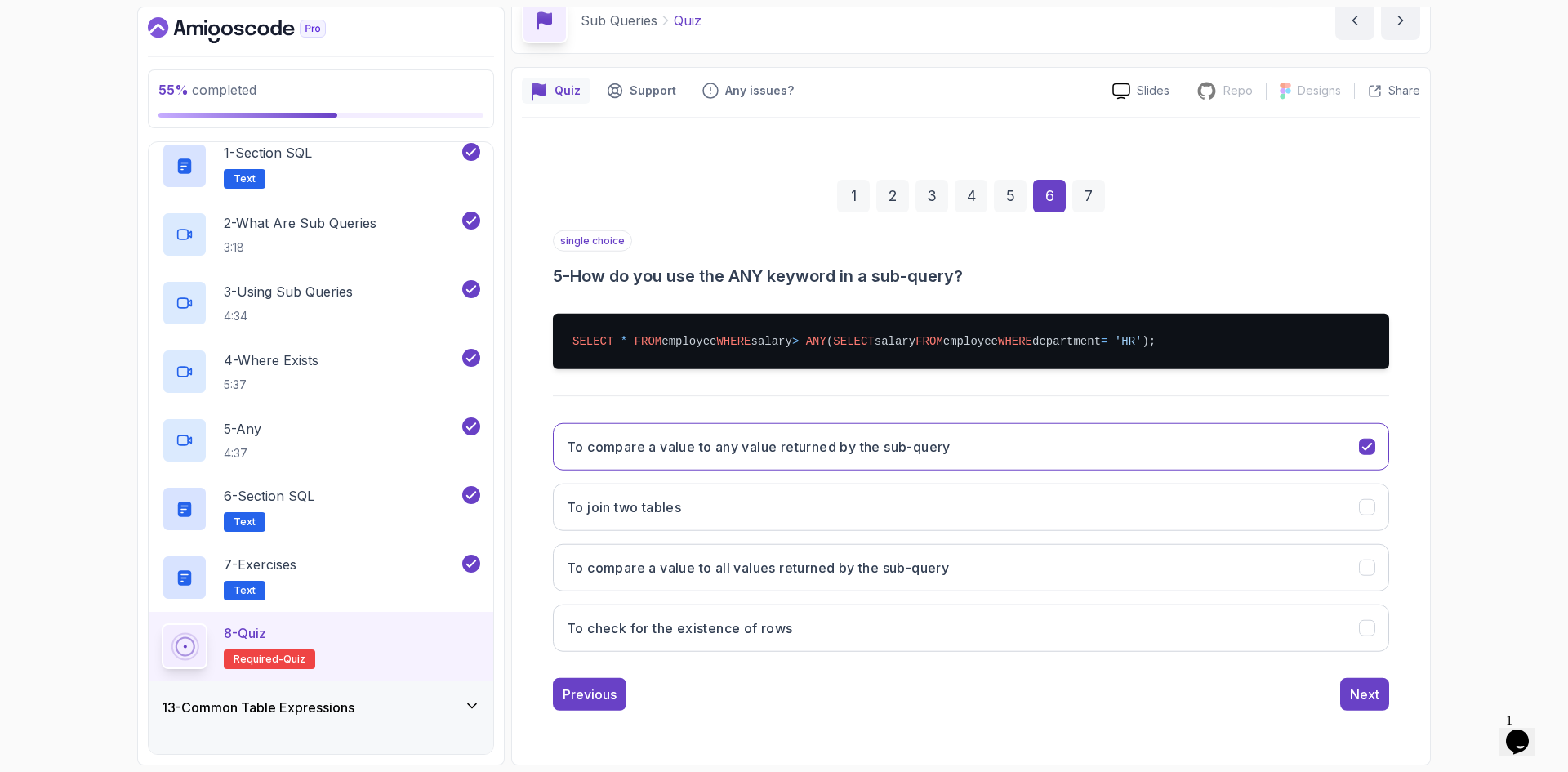
scroll to position [0, 0]
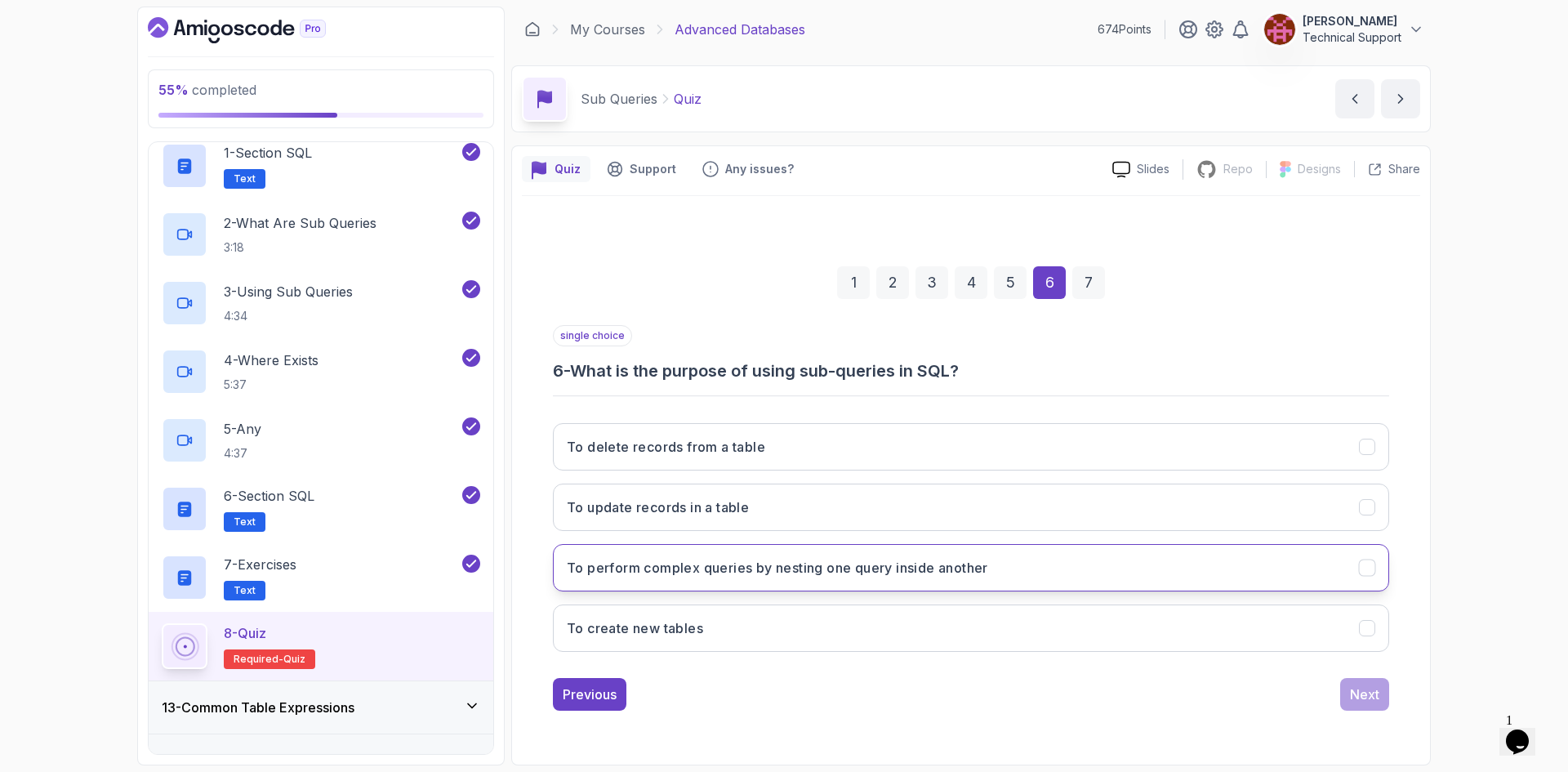
click at [759, 574] on h3 "To perform complex queries by nesting one query inside another" at bounding box center [777, 567] width 421 height 19
click at [1374, 698] on div "Next" at bounding box center [1364, 693] width 29 height 19
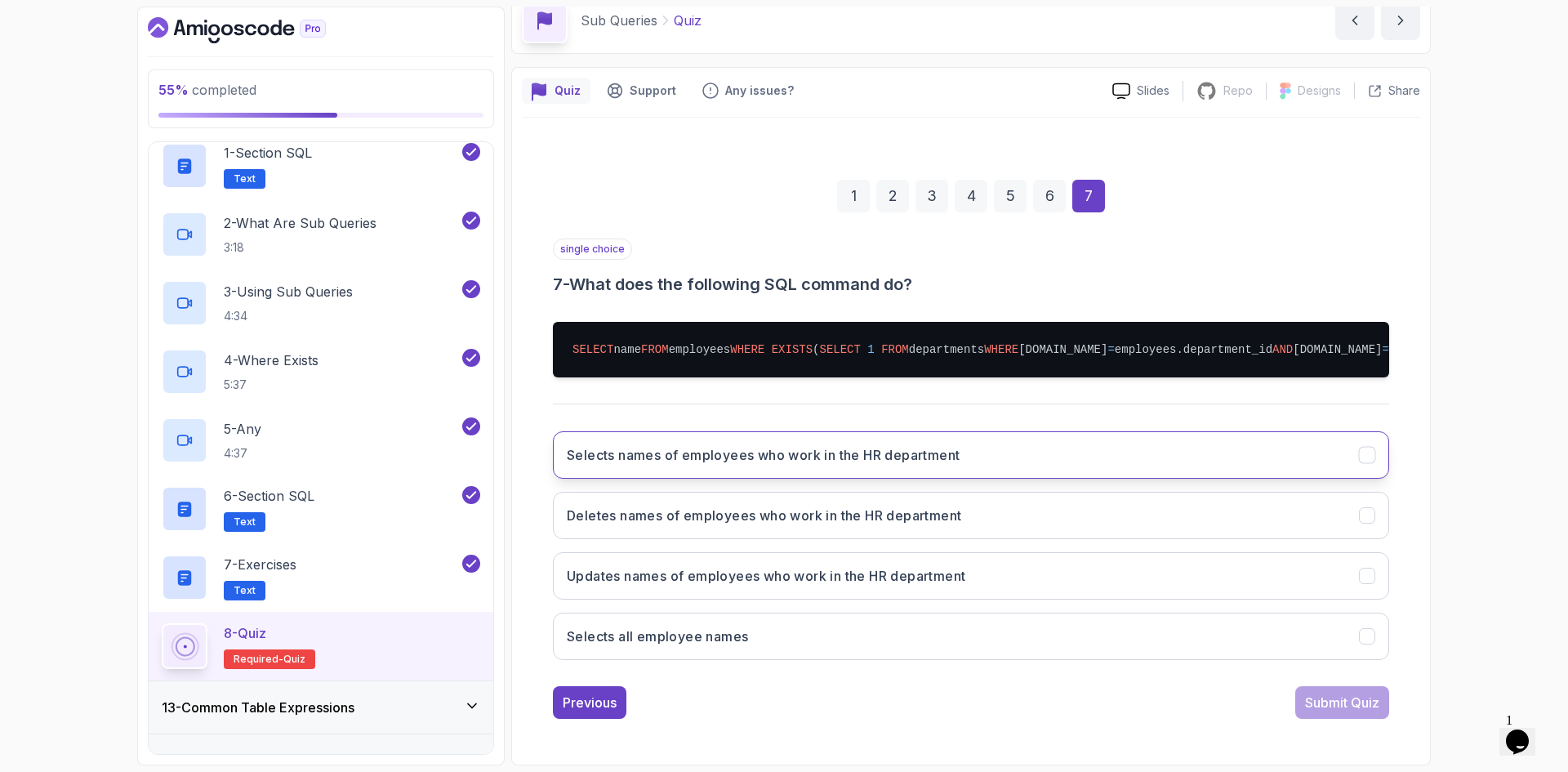
click at [818, 463] on h3 "Selects names of employees who work in the HR department" at bounding box center [763, 455] width 393 height 19
click at [1354, 708] on div "Submit Quiz" at bounding box center [1342, 702] width 75 height 19
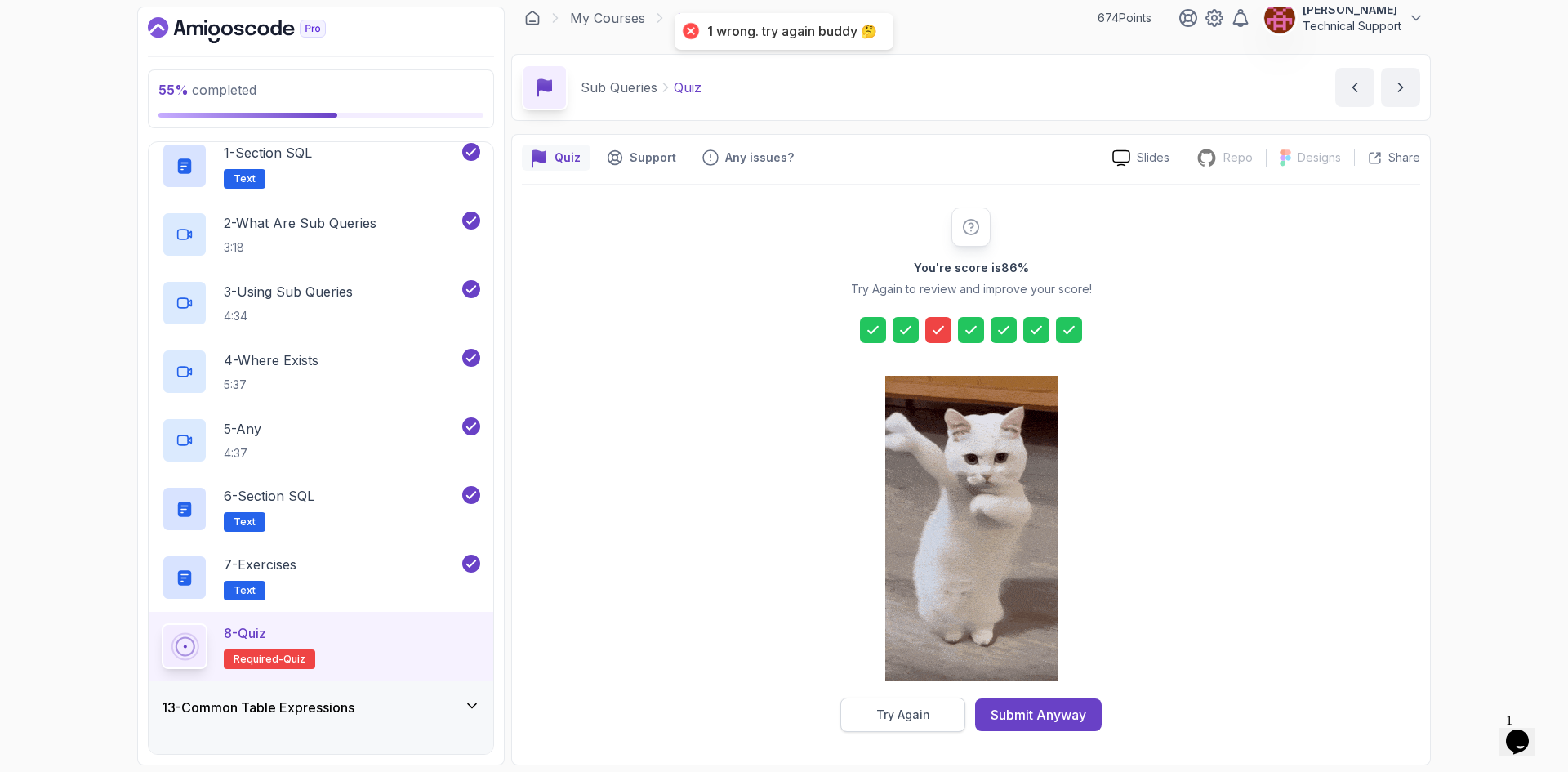
click at [892, 704] on button "Try Again" at bounding box center [903, 714] width 125 height 34
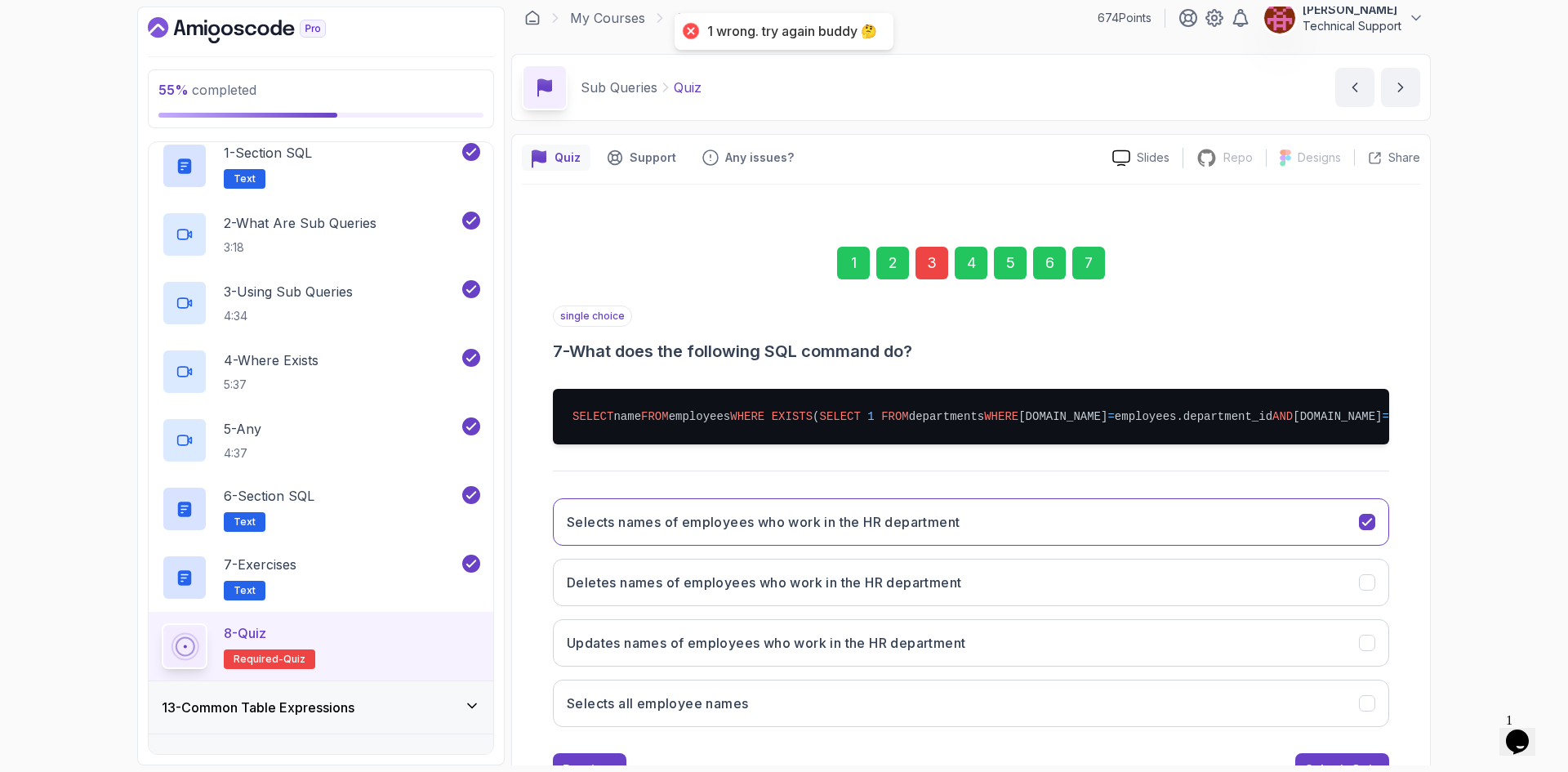
click at [933, 276] on div "3" at bounding box center [931, 263] width 33 height 33
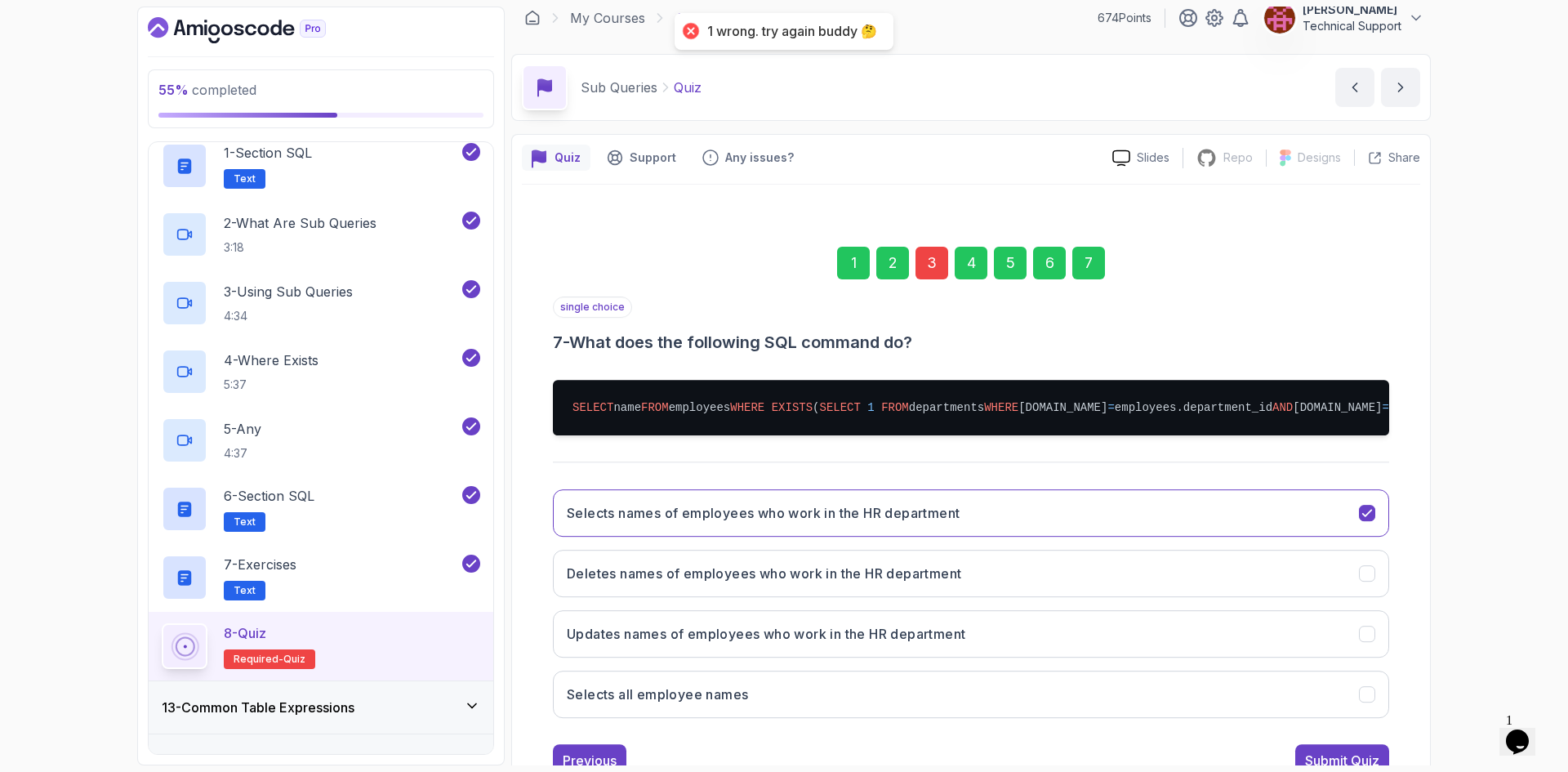
scroll to position [0, 0]
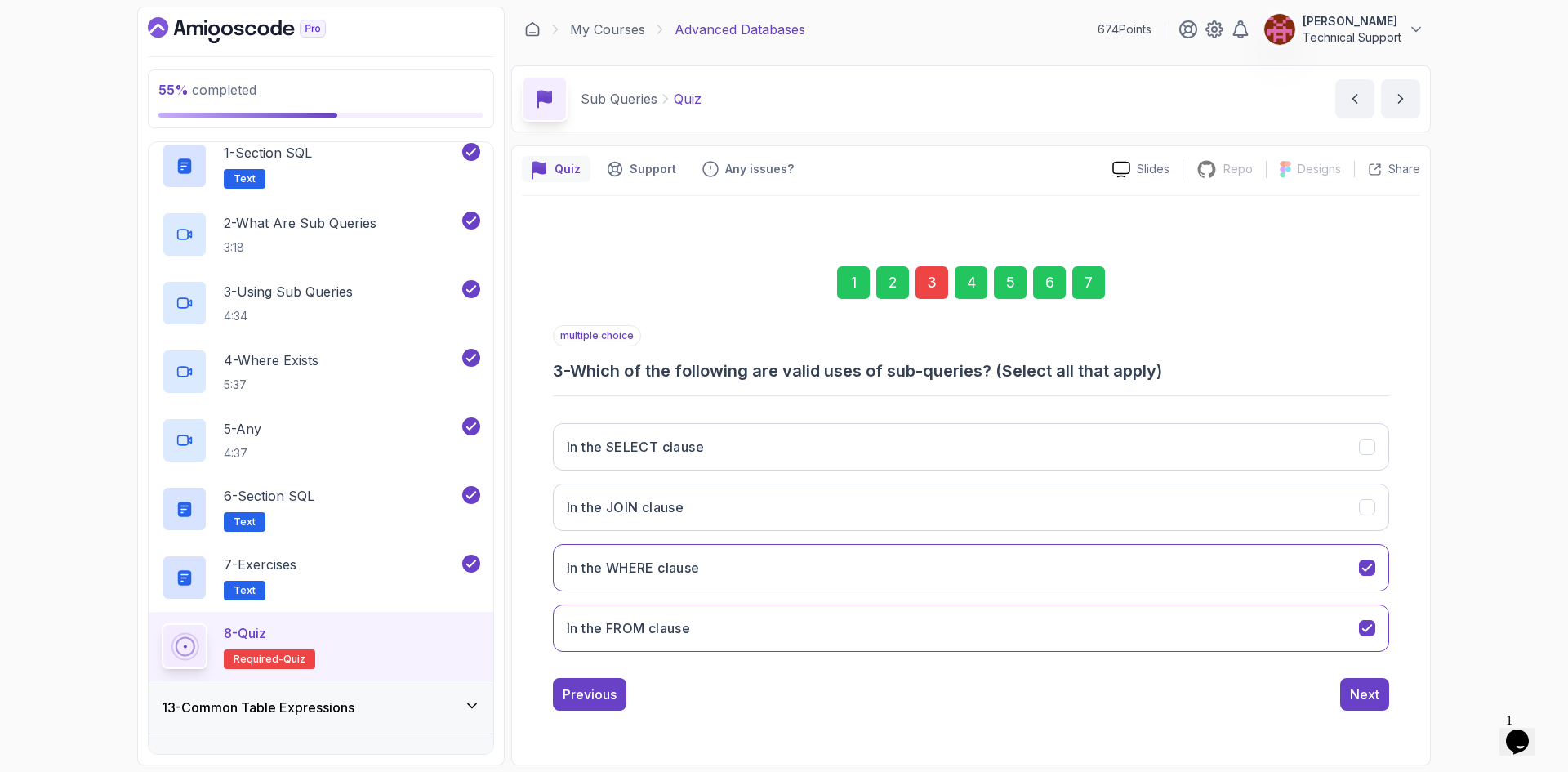
drag, startPoint x: 670, startPoint y: 456, endPoint x: 720, endPoint y: 476, distance: 53.9
click at [670, 455] on button "In the SELECT clause" at bounding box center [971, 446] width 837 height 48
click at [1371, 697] on div "Next" at bounding box center [1364, 693] width 29 height 19
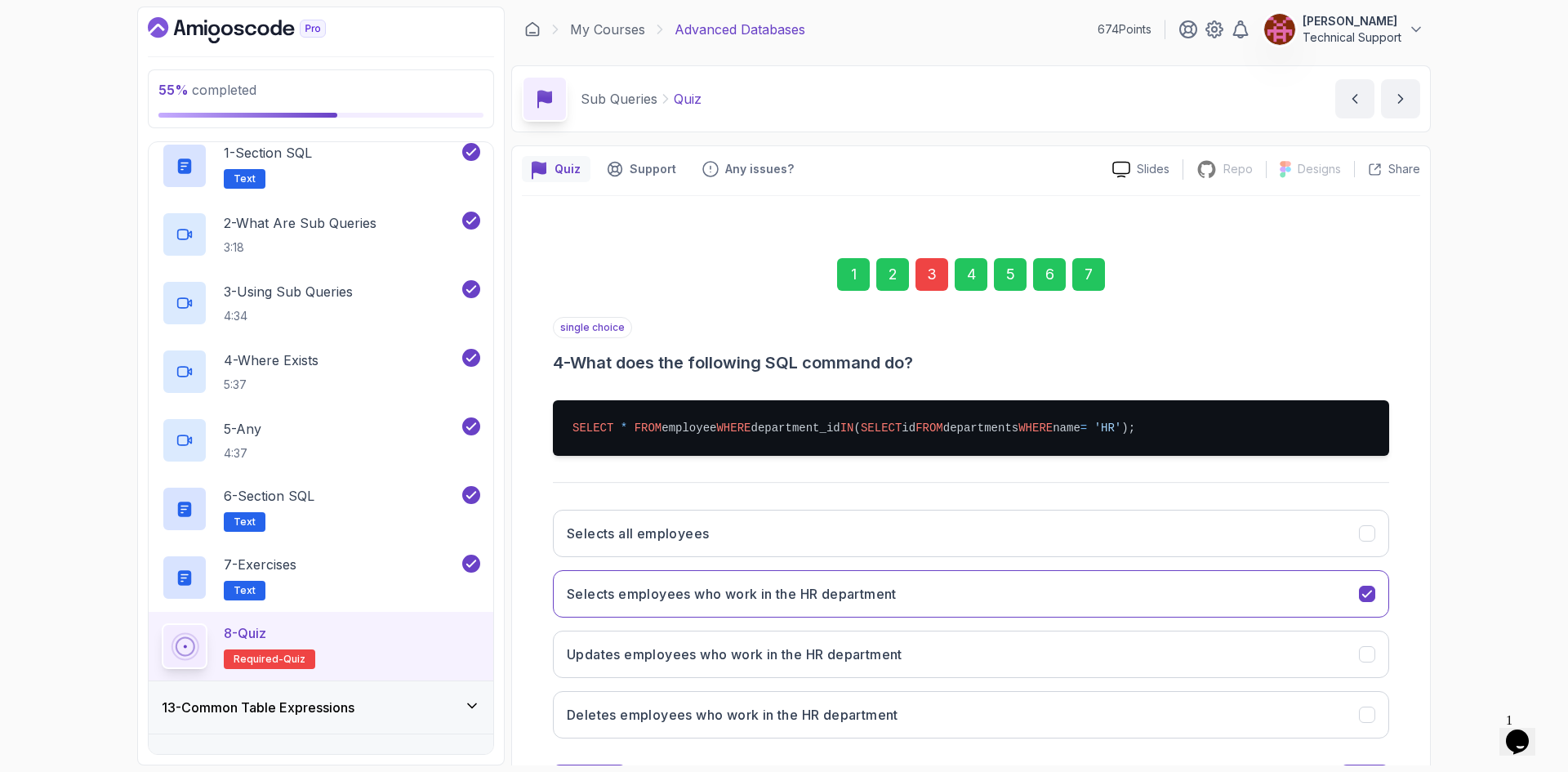
drag, startPoint x: 1079, startPoint y: 278, endPoint x: 1076, endPoint y: 286, distance: 8.5
click at [1080, 278] on div "7" at bounding box center [1088, 274] width 33 height 33
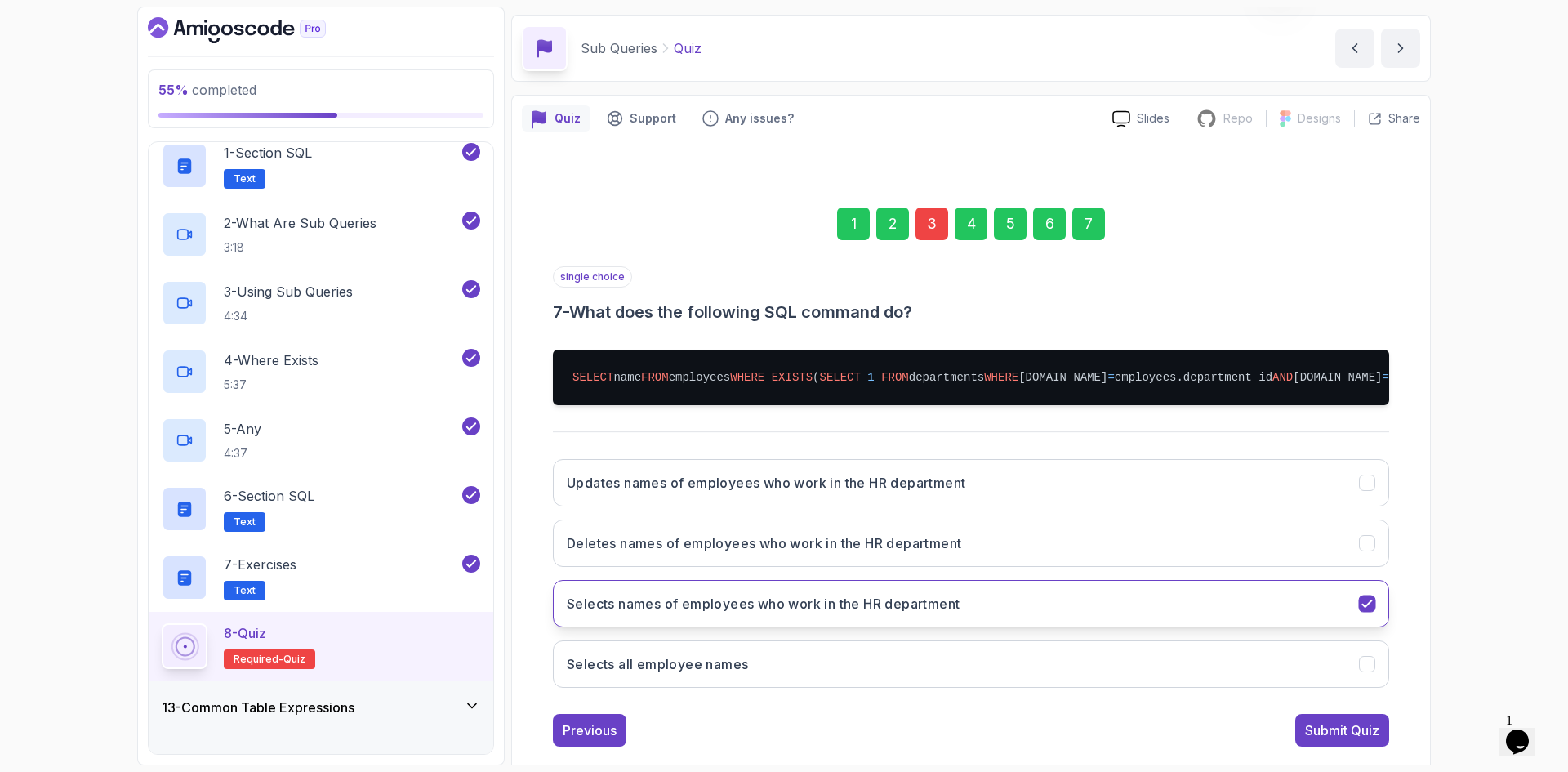
scroll to position [90, 0]
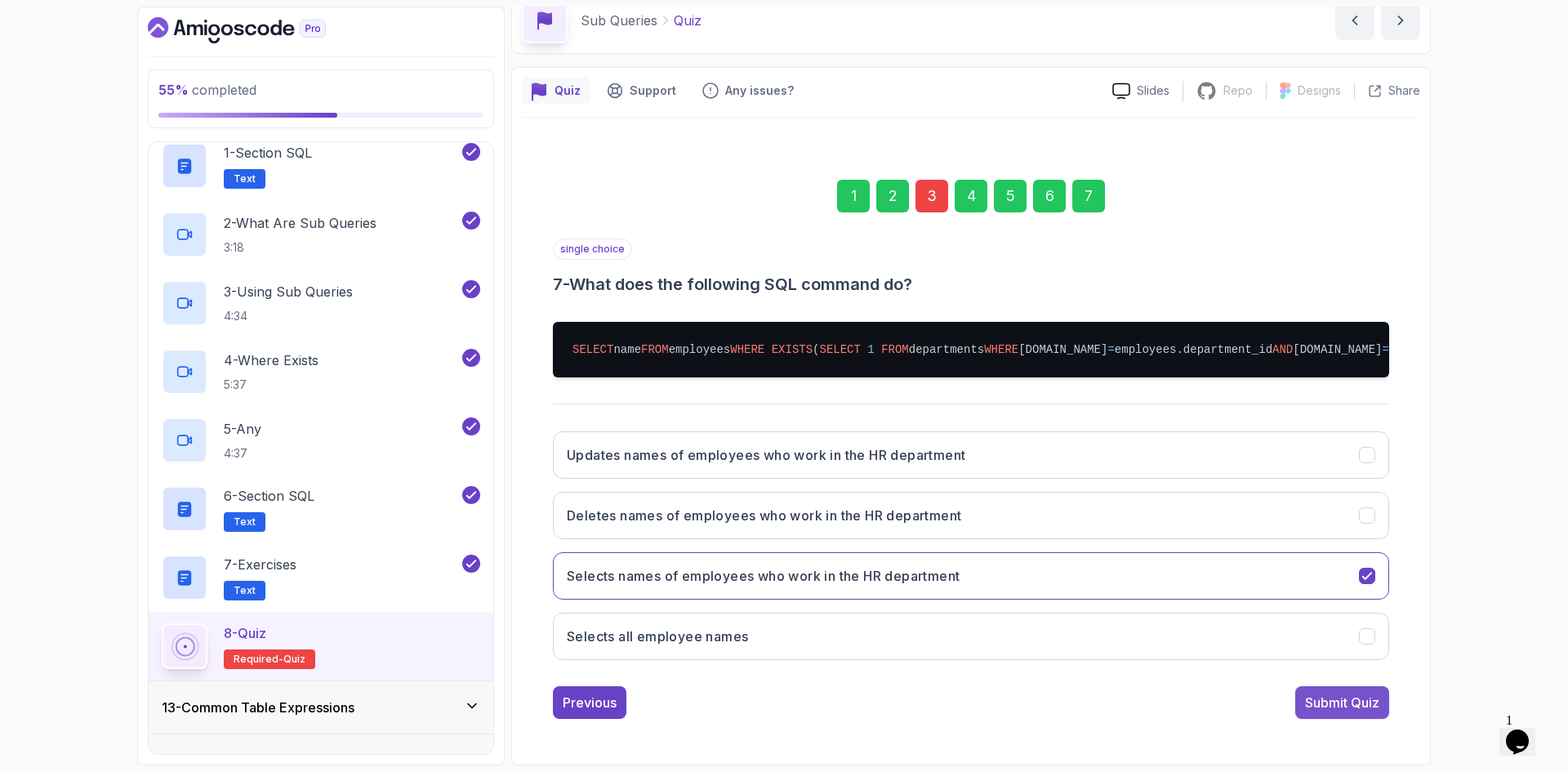
click at [1312, 706] on div "Submit Quiz" at bounding box center [1342, 702] width 75 height 19
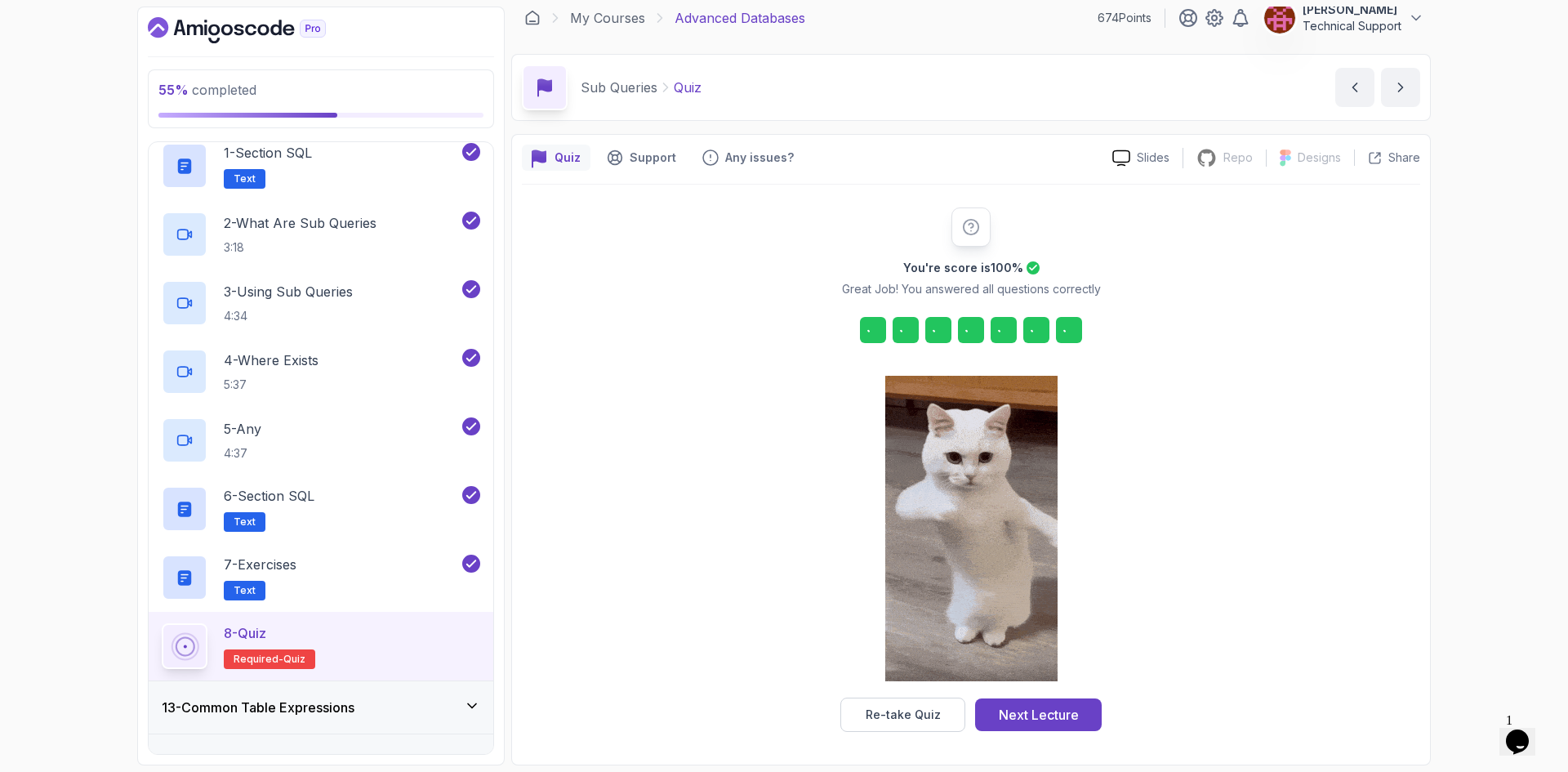
scroll to position [12, 0]
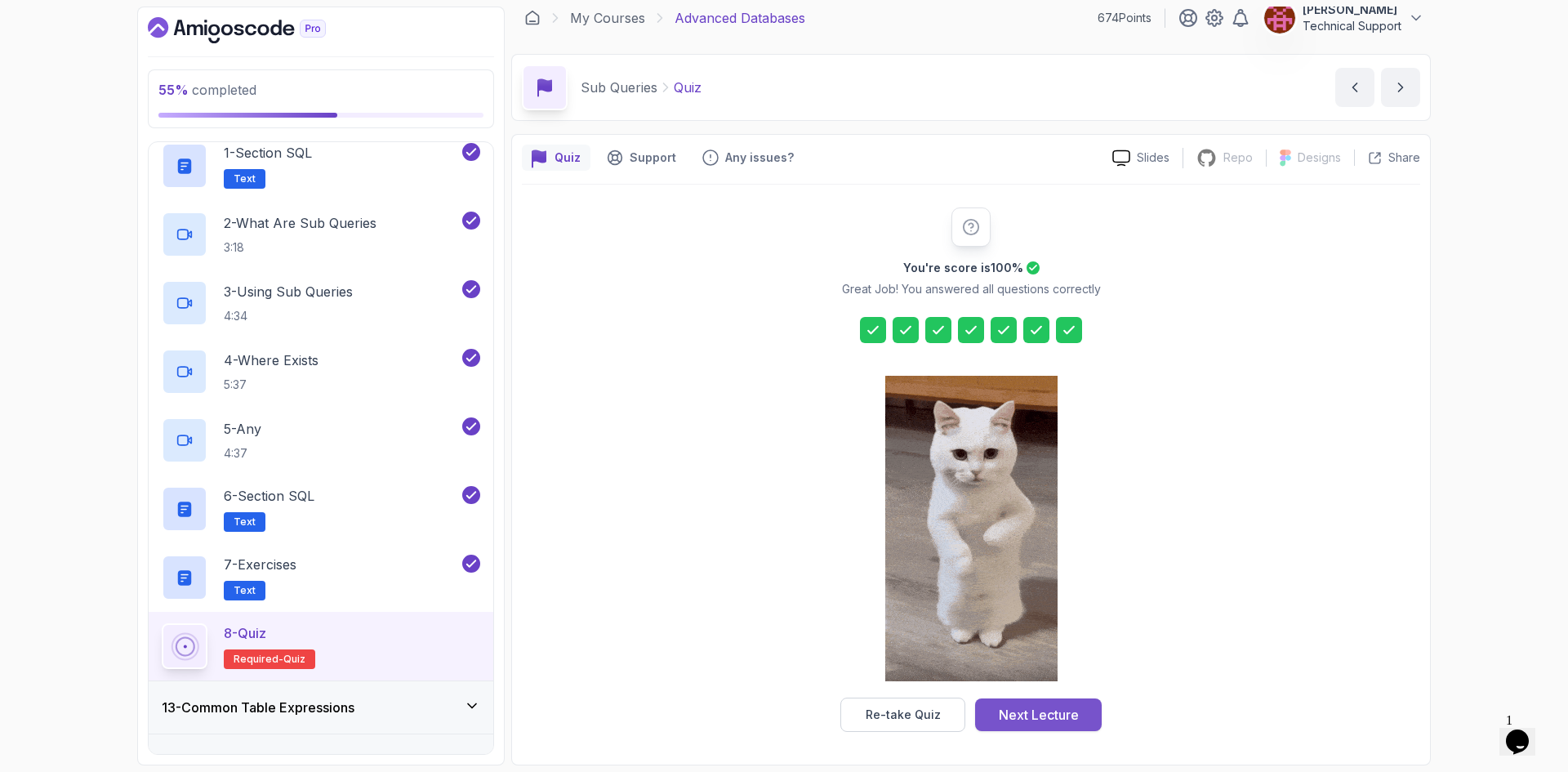
click at [1029, 717] on div "Next Lecture" at bounding box center [1039, 714] width 80 height 19
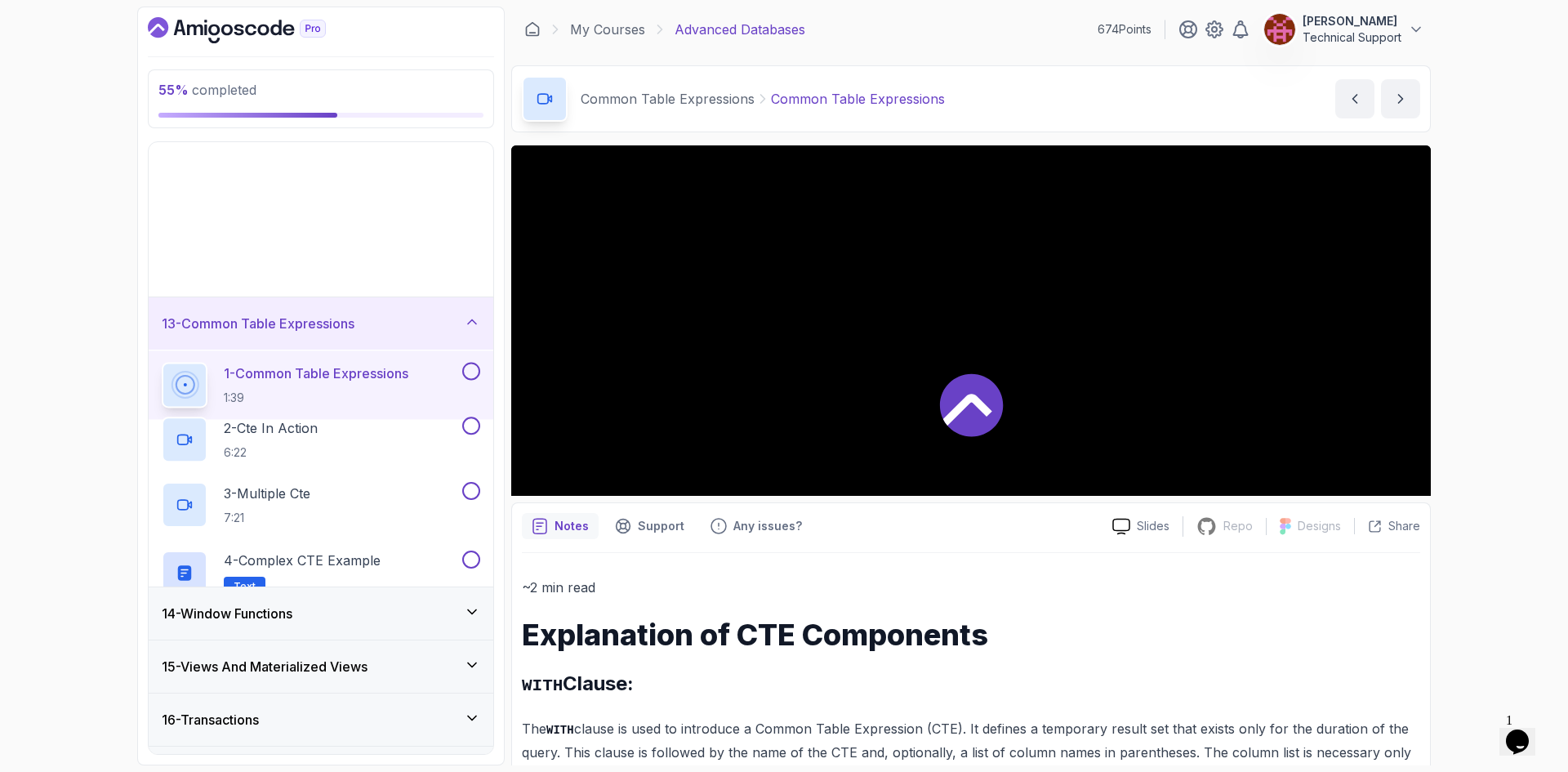
scroll to position [556, 0]
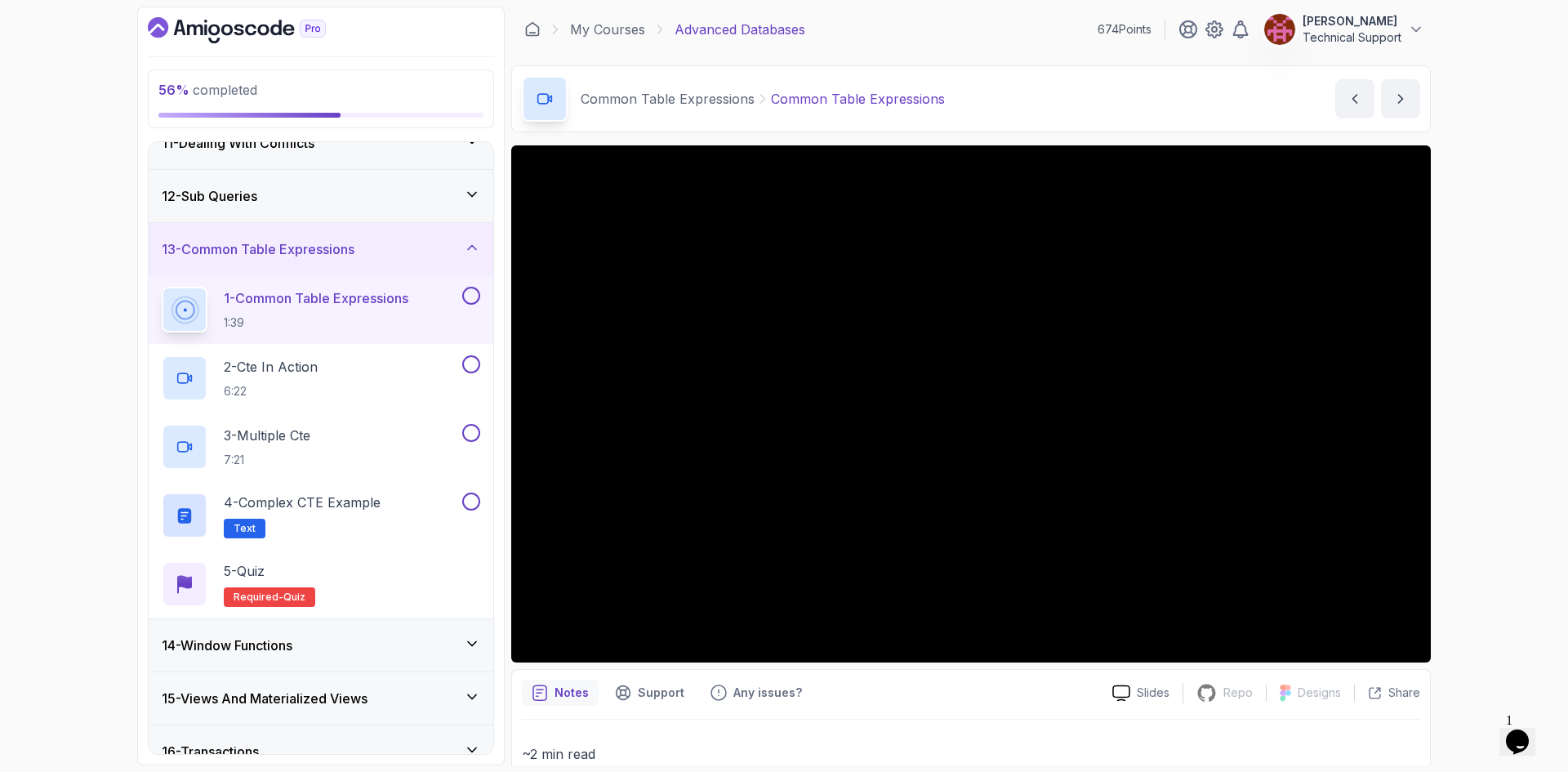
click at [312, 209] on div "12 - Sub Queries" at bounding box center [321, 196] width 345 height 52
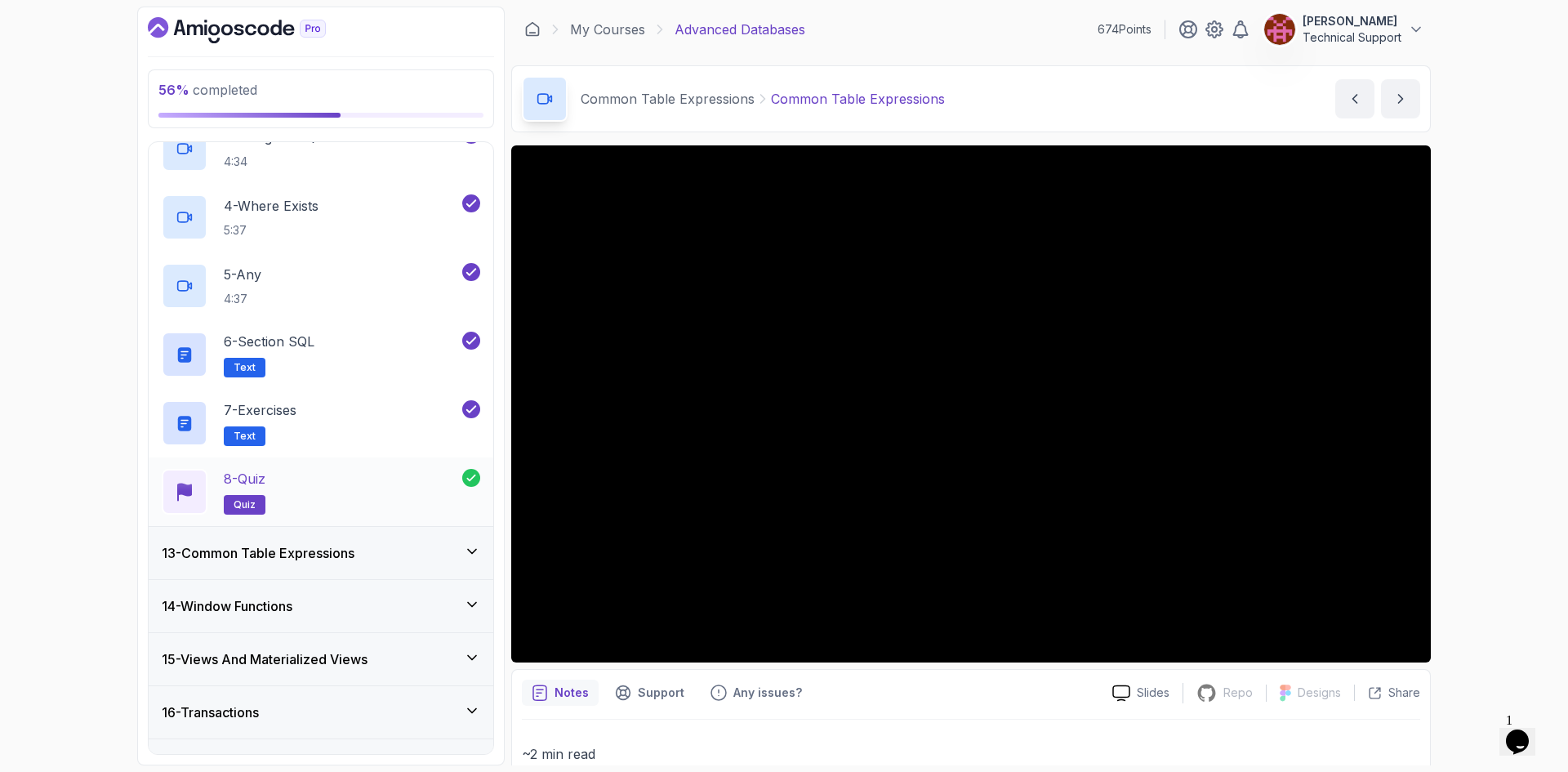
scroll to position [965, 0]
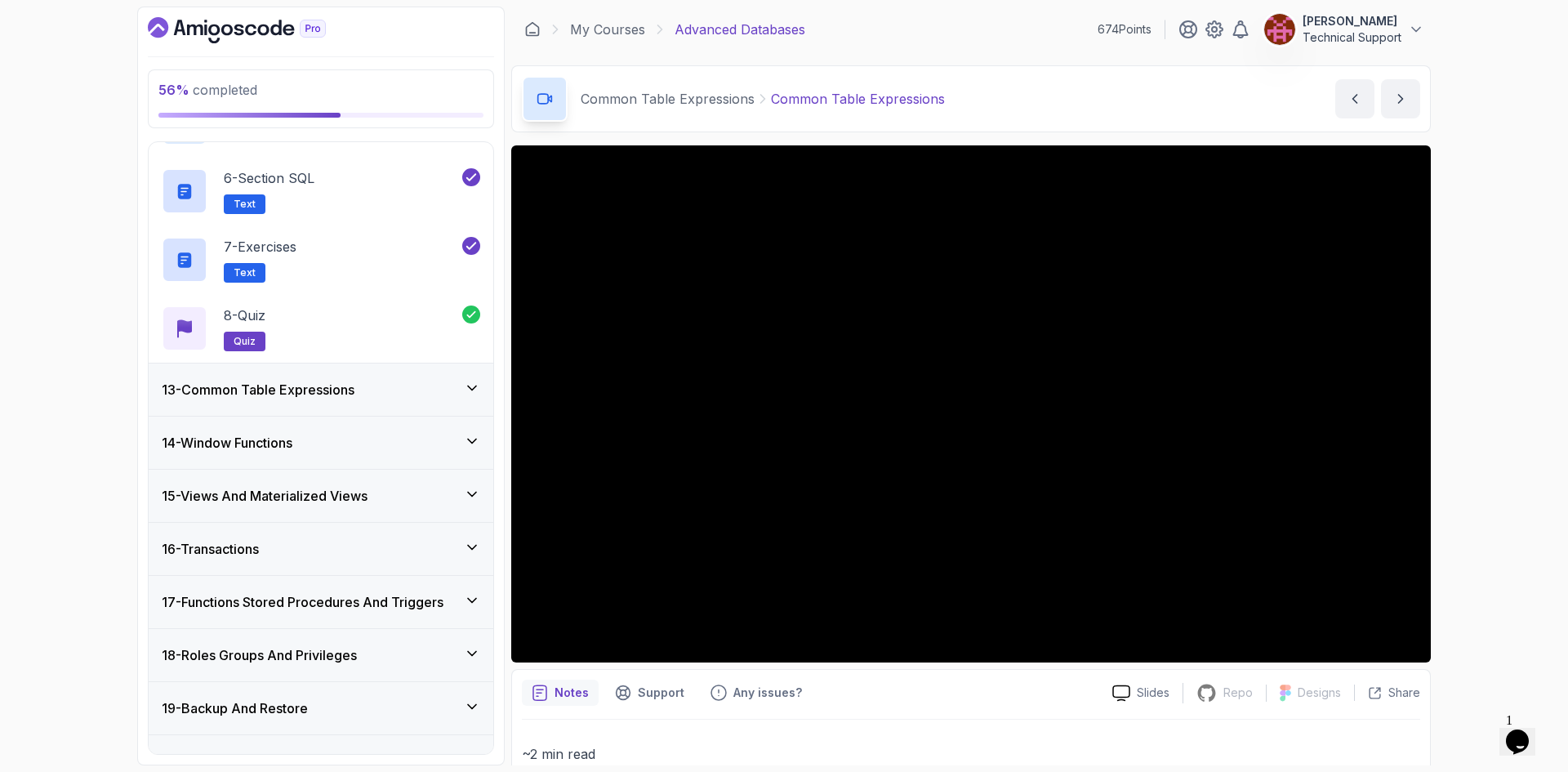
click at [312, 392] on h3 "13 - Common Table Expressions" at bounding box center [258, 389] width 193 height 19
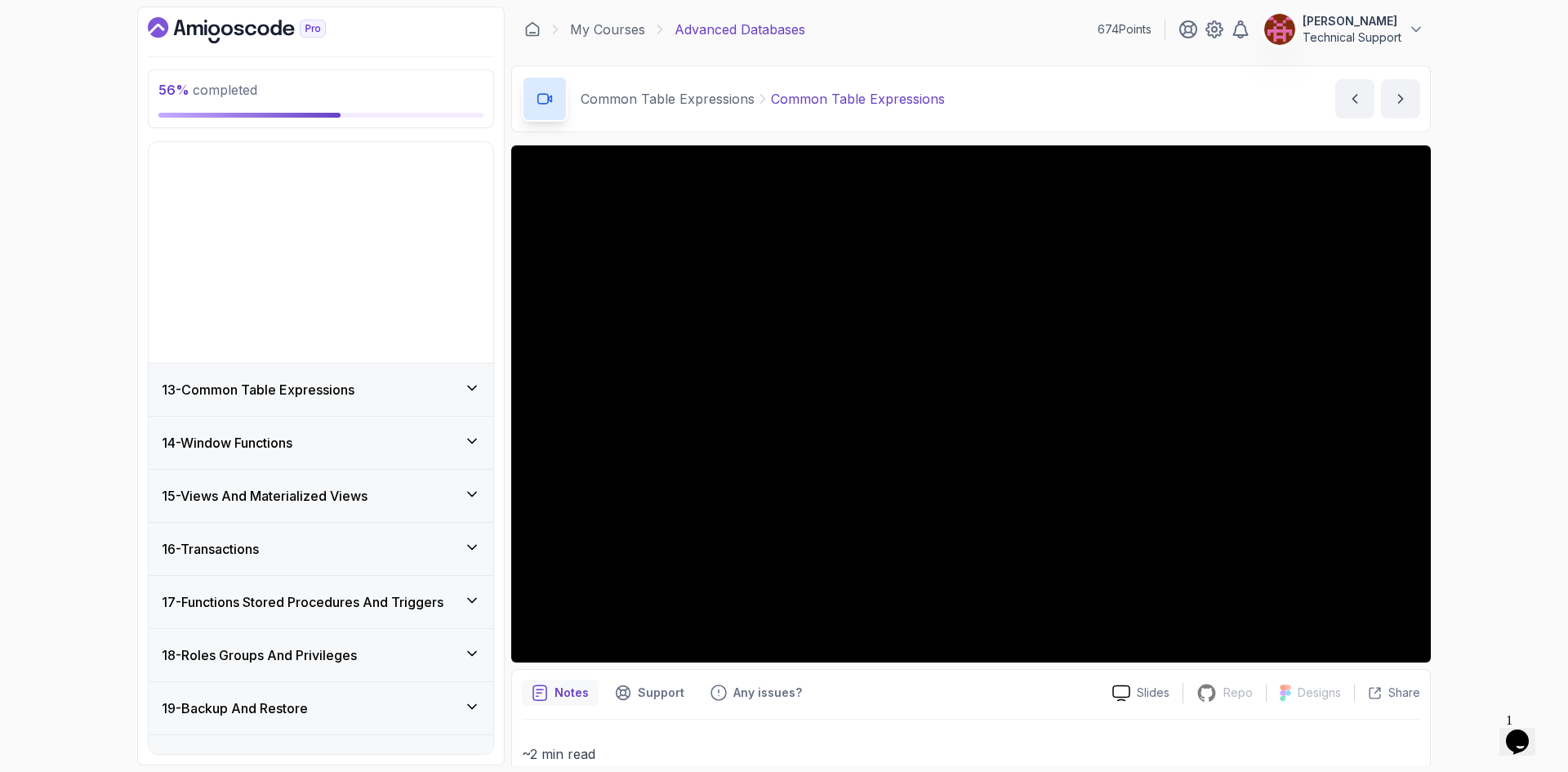
scroll to position [556, 0]
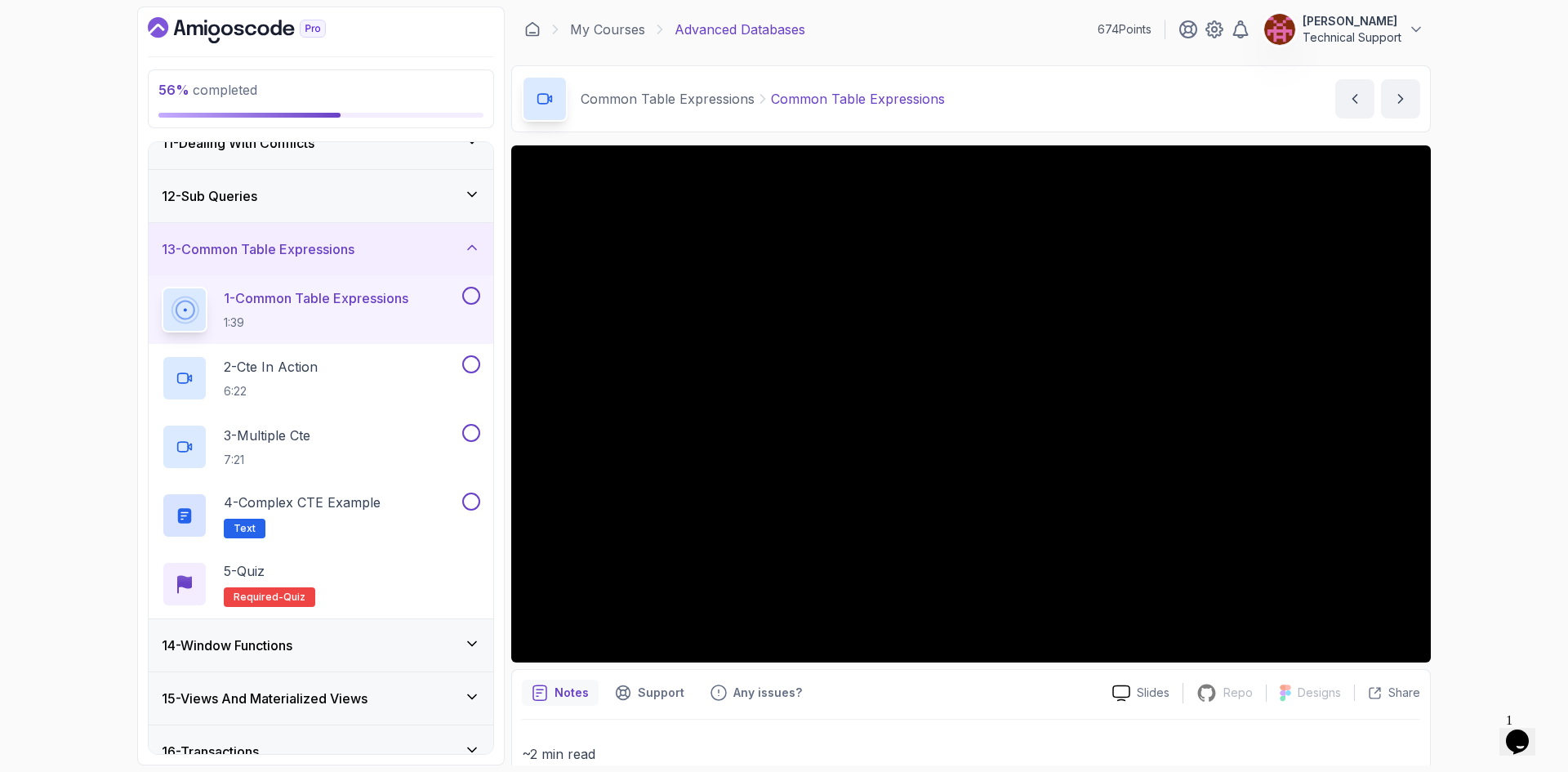
click at [1463, 422] on div "56 % completed 1 - Intro 2 - Schemas 3 - Advanced Data Types 4 - Working With D…" at bounding box center [784, 386] width 1568 height 772
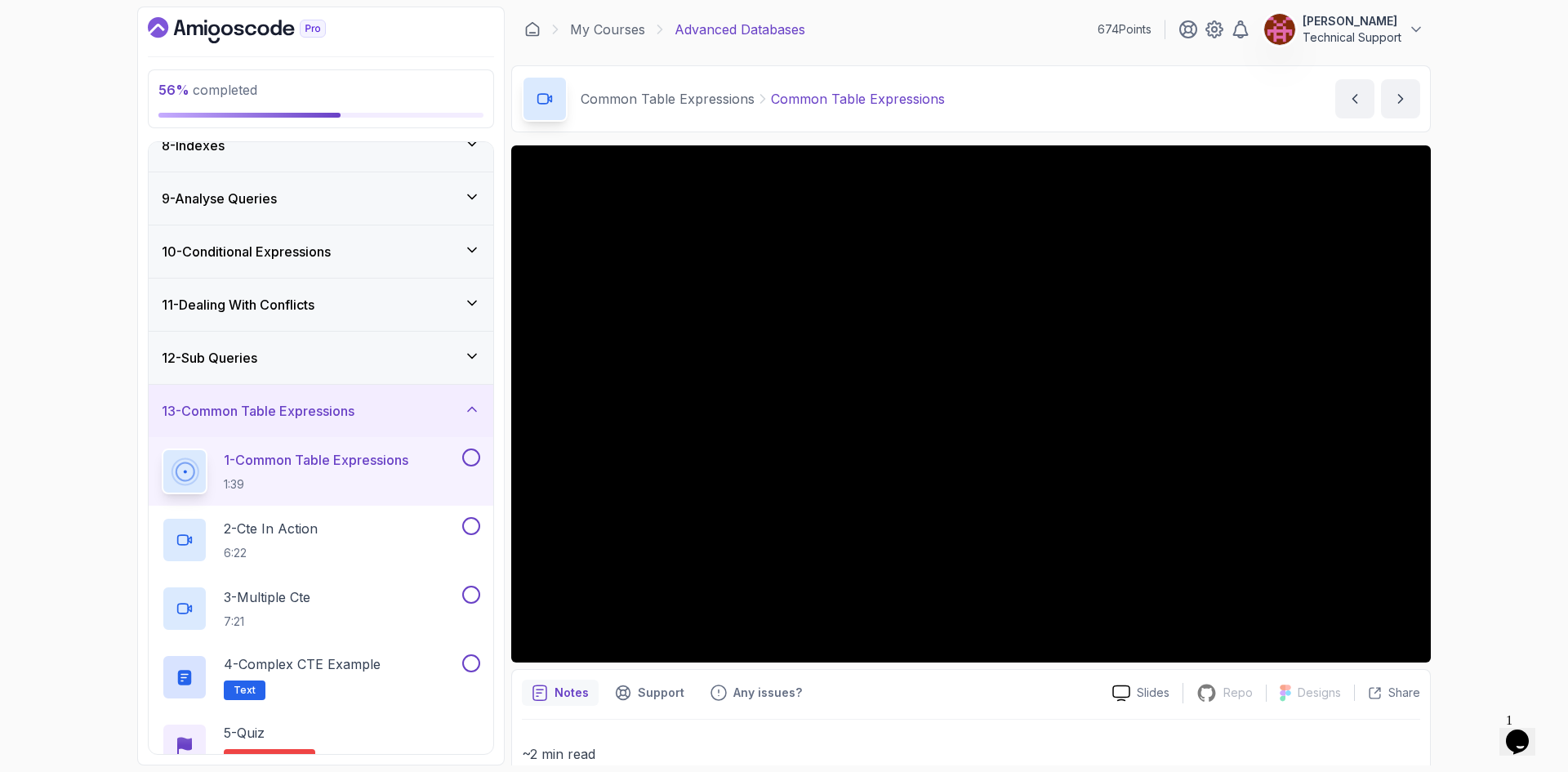
scroll to position [148, 0]
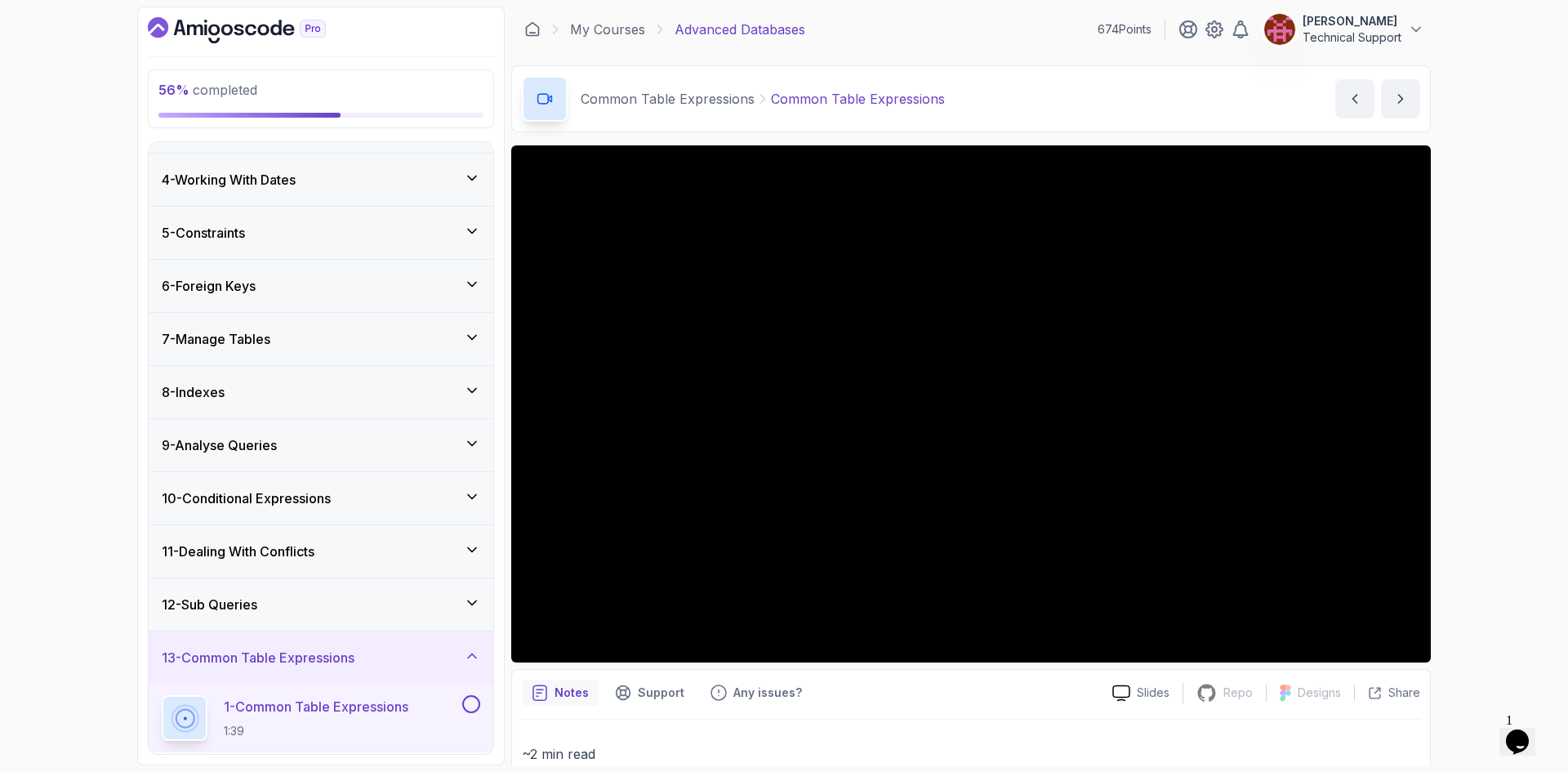
click at [235, 24] on icon "Dashboard" at bounding box center [237, 29] width 178 height 26
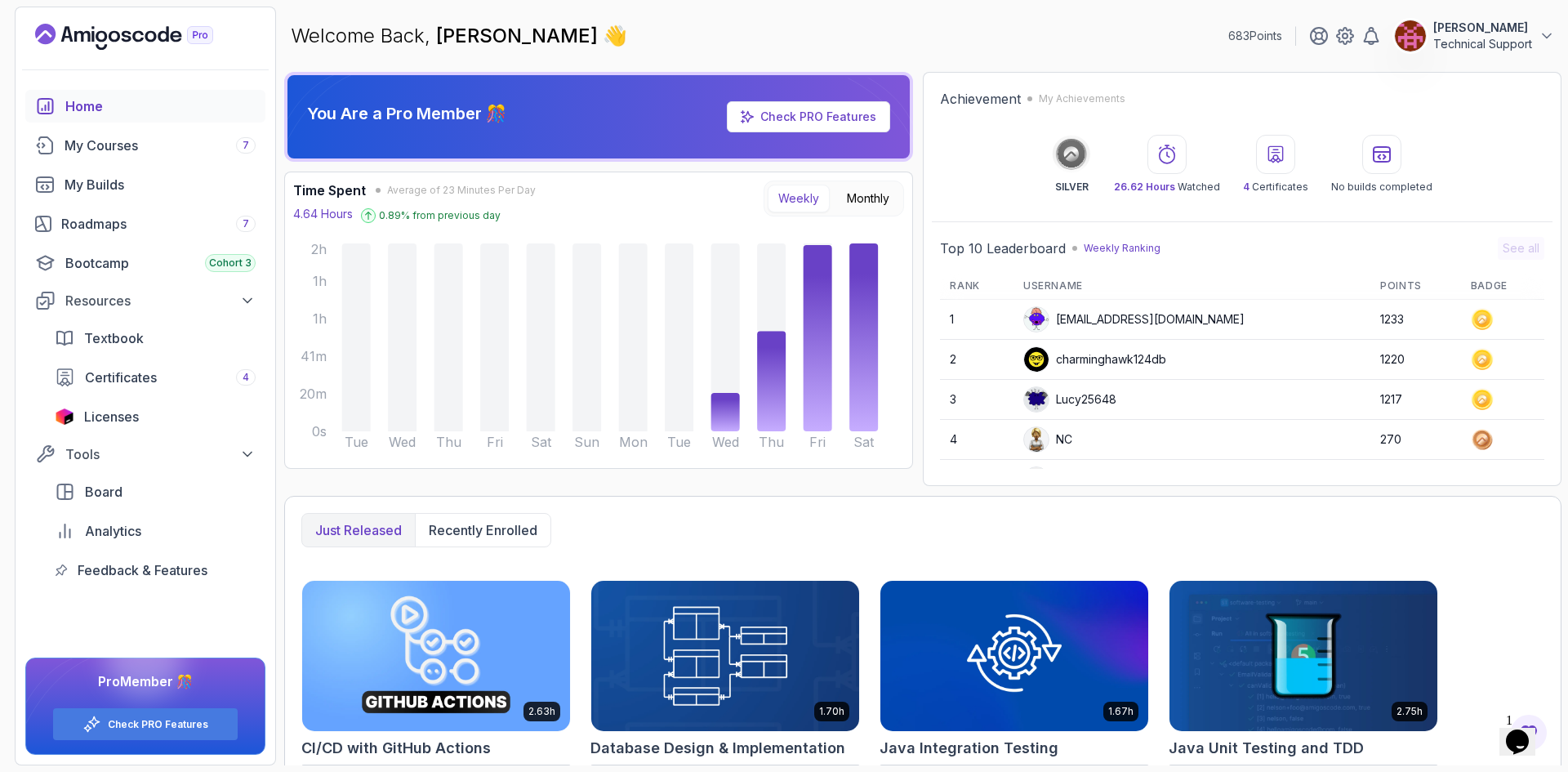
click at [912, 478] on div "You Are a Pro Member 🎊 Check PRO Features Time Spent Average of 23 Minutes Per …" at bounding box center [598, 279] width 629 height 414
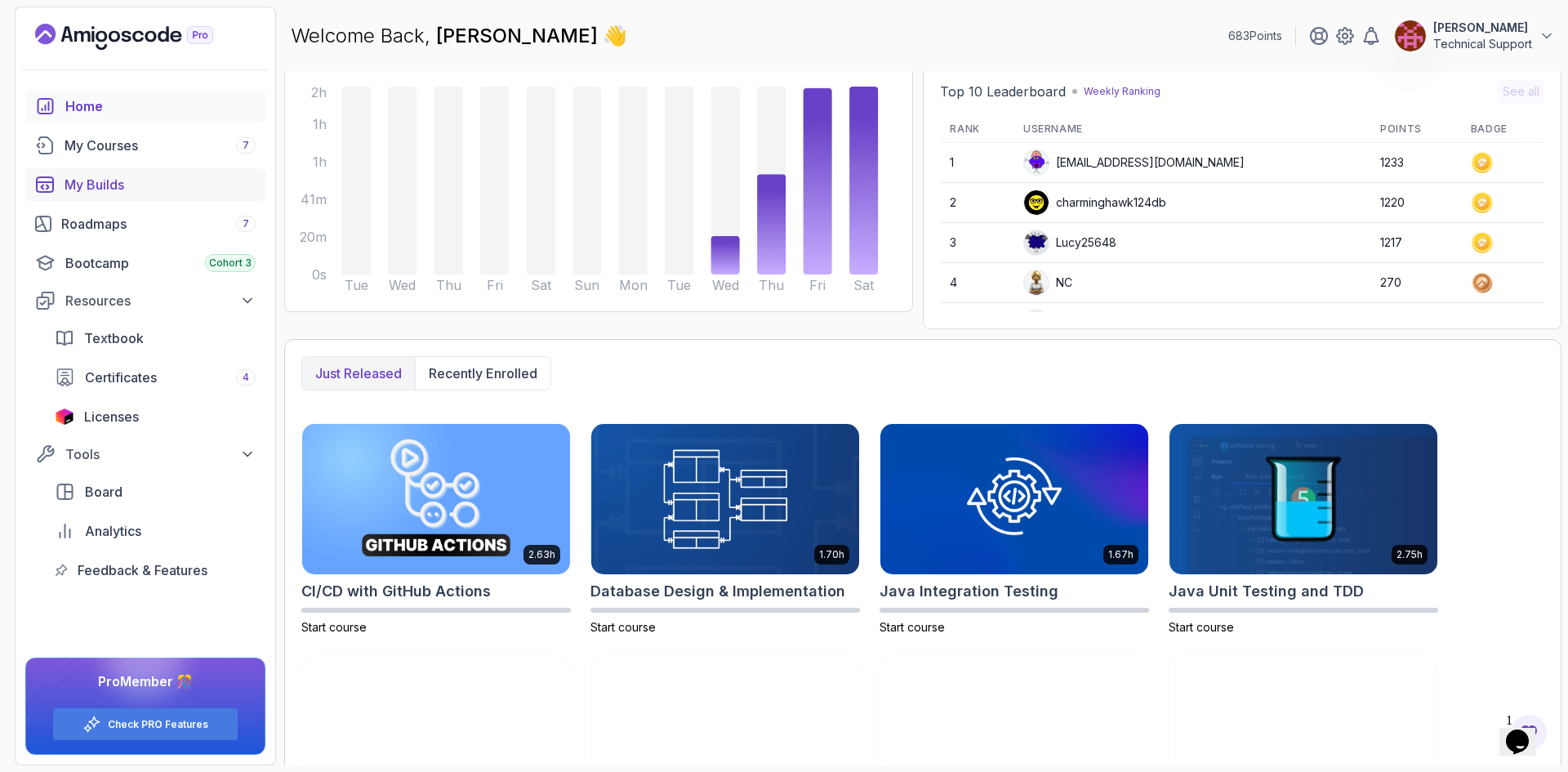
scroll to position [30, 0]
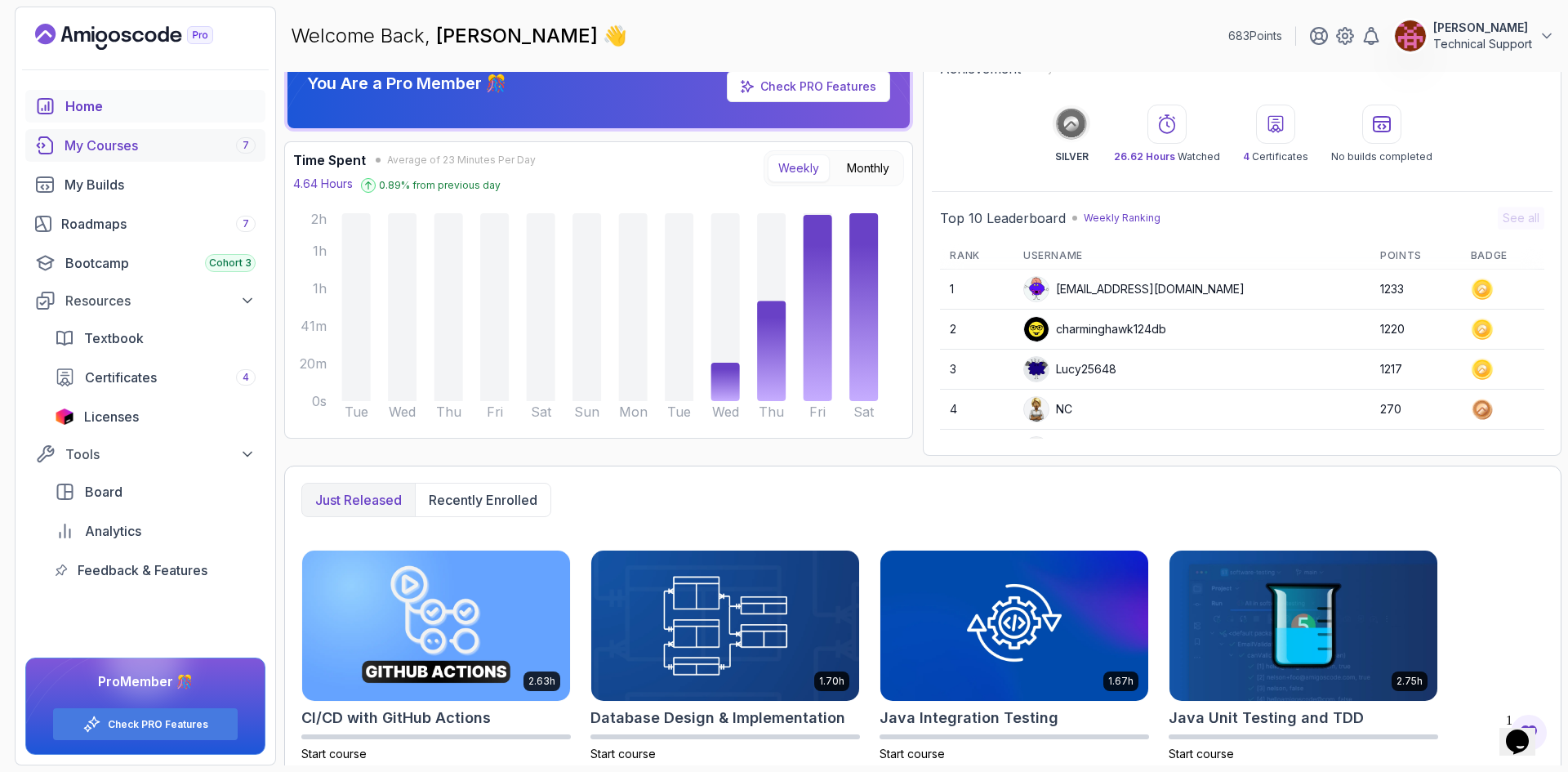
click at [150, 150] on div "My Courses 7" at bounding box center [160, 145] width 191 height 19
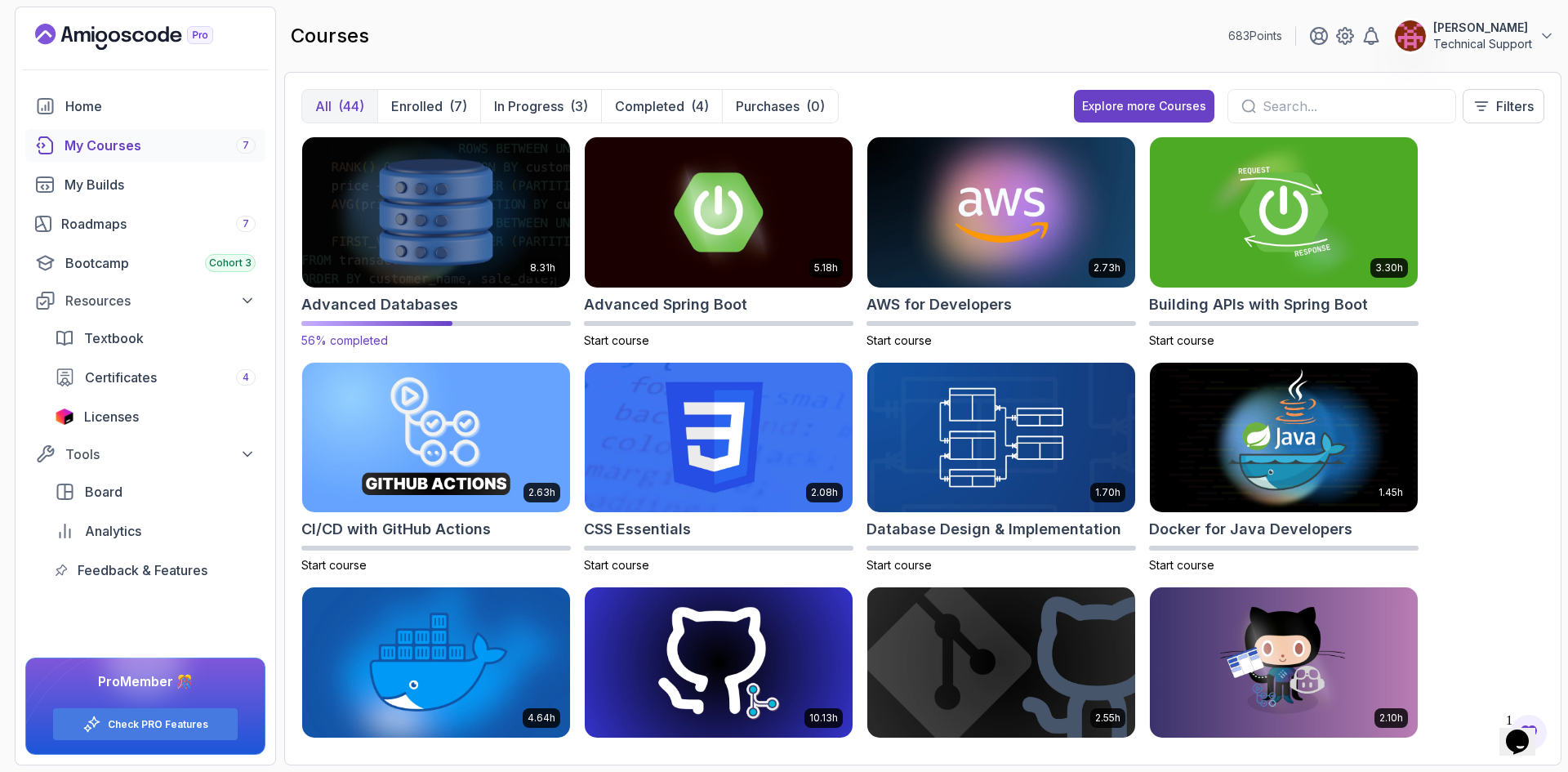
click at [429, 223] on img at bounding box center [436, 212] width 281 height 157
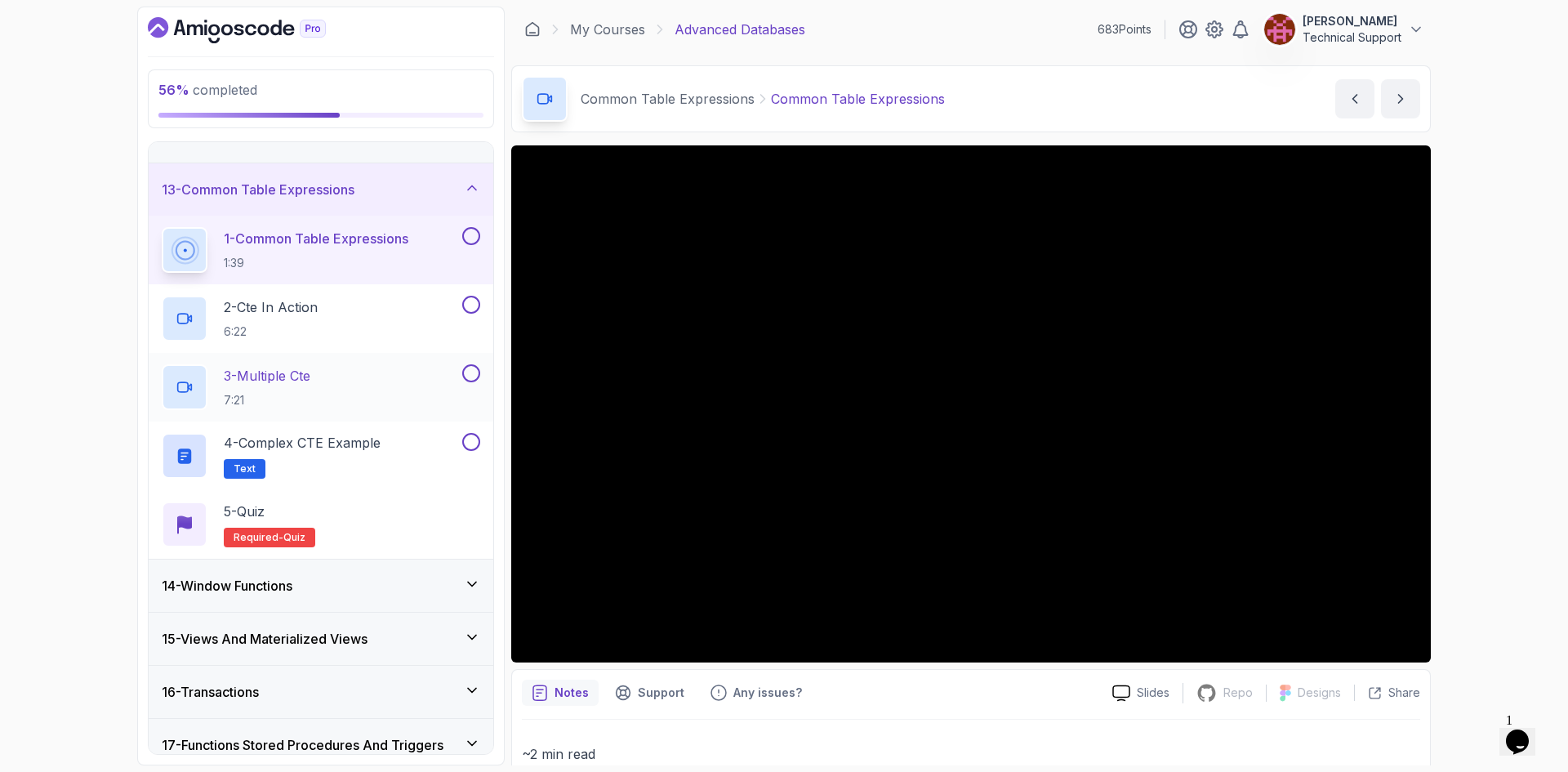
scroll to position [653, 0]
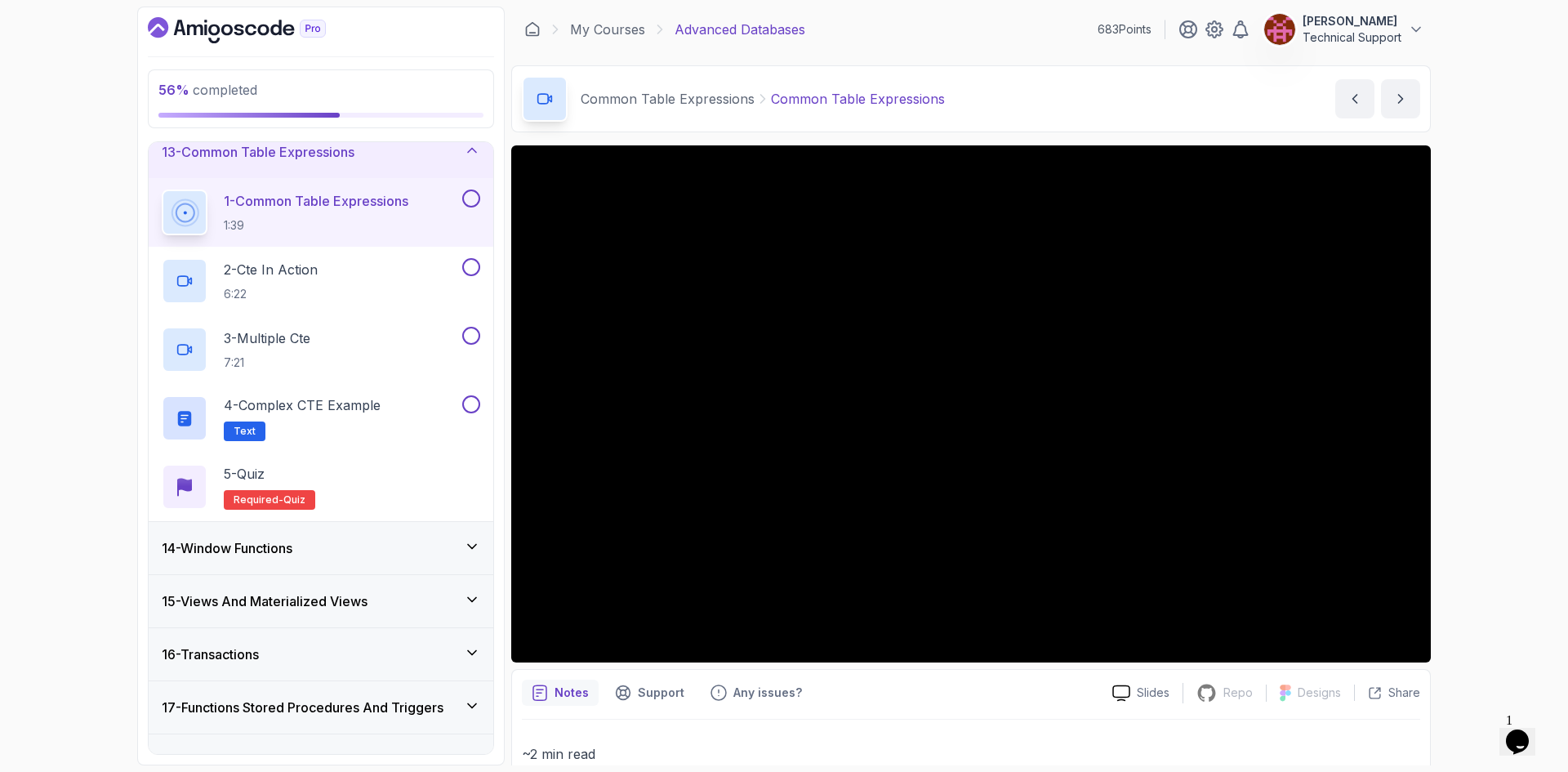
click at [1456, 482] on div "56 % completed 1 - Intro 2 - Schemas 3 - Advanced Data Types 4 - Working With D…" at bounding box center [784, 386] width 1568 height 772
drag, startPoint x: 1502, startPoint y: 472, endPoint x: 1493, endPoint y: 474, distance: 9.2
click at [1503, 473] on div "56 % completed 1 - Intro 2 - Schemas 3 - Advanced Data Types 4 - Working With D…" at bounding box center [784, 386] width 1568 height 772
click at [1489, 493] on div "56 % completed 1 - Intro 2 - Schemas 3 - Advanced Data Types 4 - Working With D…" at bounding box center [784, 386] width 1568 height 772
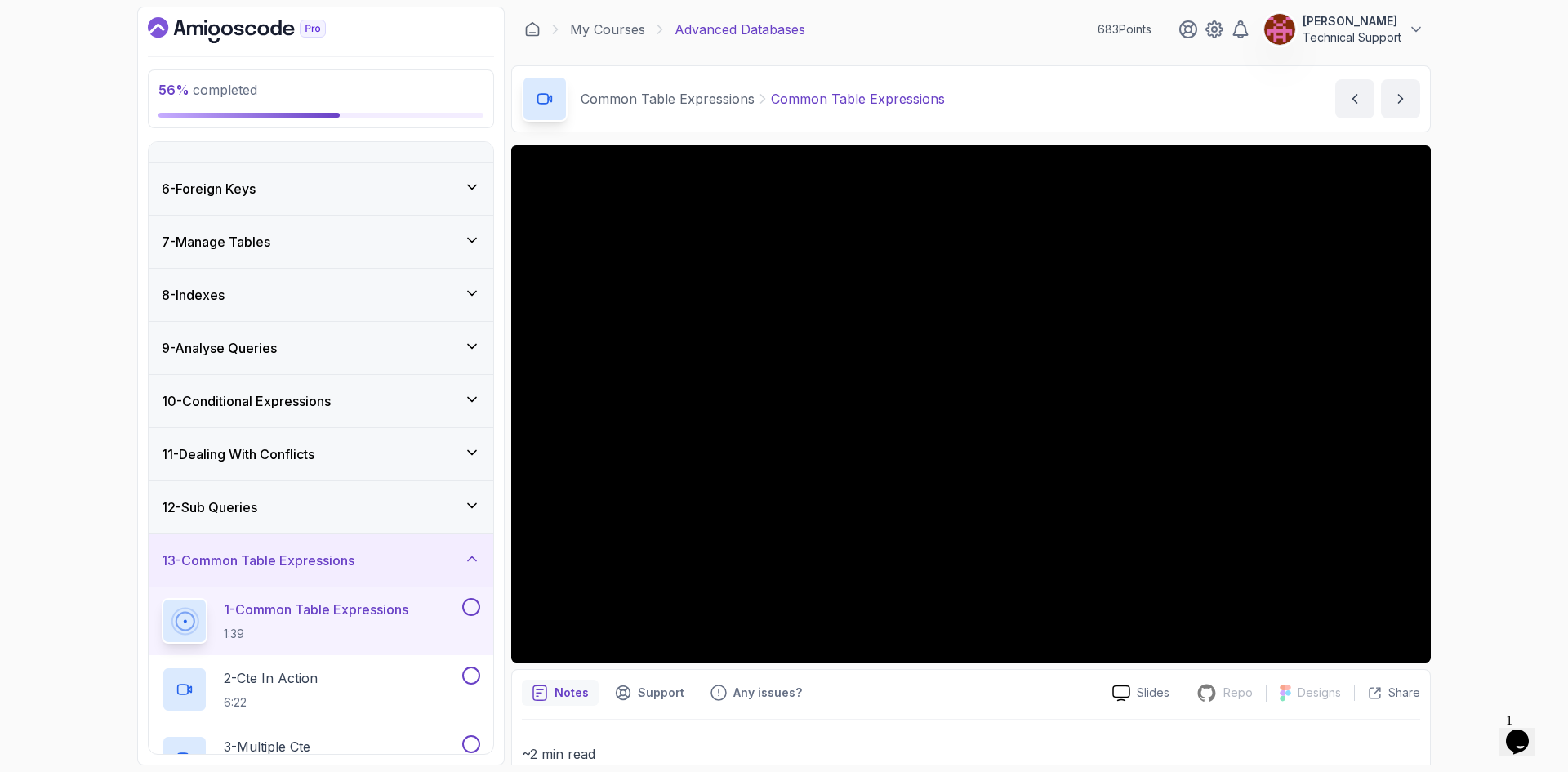
scroll to position [0, 0]
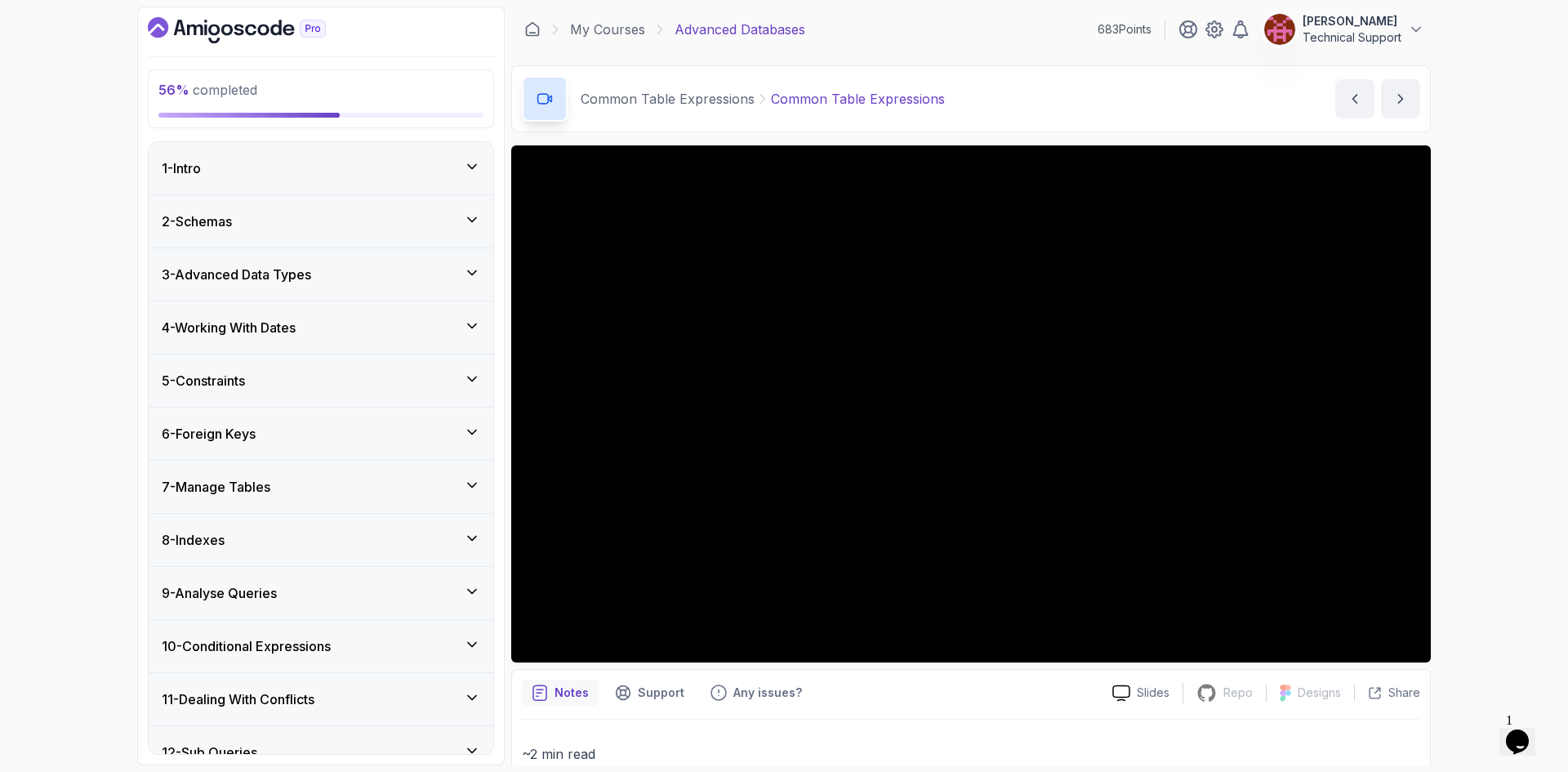
click at [1488, 434] on div "56 % completed 1 - Intro 2 - Schemas 3 - Advanced Data Types 4 - Working With D…" at bounding box center [784, 386] width 1568 height 772
click at [1457, 423] on div "56 % completed 1 - Intro 2 - Schemas 3 - Advanced Data Types 4 - Working With D…" at bounding box center [784, 386] width 1568 height 772
click at [1495, 440] on div "56 % completed 1 - Intro 2 - Schemas 3 - Advanced Data Types 4 - Working With D…" at bounding box center [784, 386] width 1568 height 772
click at [1471, 474] on div "56 % completed 1 - Intro 2 - Schemas 3 - Advanced Data Types 4 - Working With D…" at bounding box center [784, 386] width 1568 height 772
click at [1463, 431] on div "56 % completed 1 - Intro 2 - Schemas 3 - Advanced Data Types 4 - Working With D…" at bounding box center [784, 386] width 1568 height 772
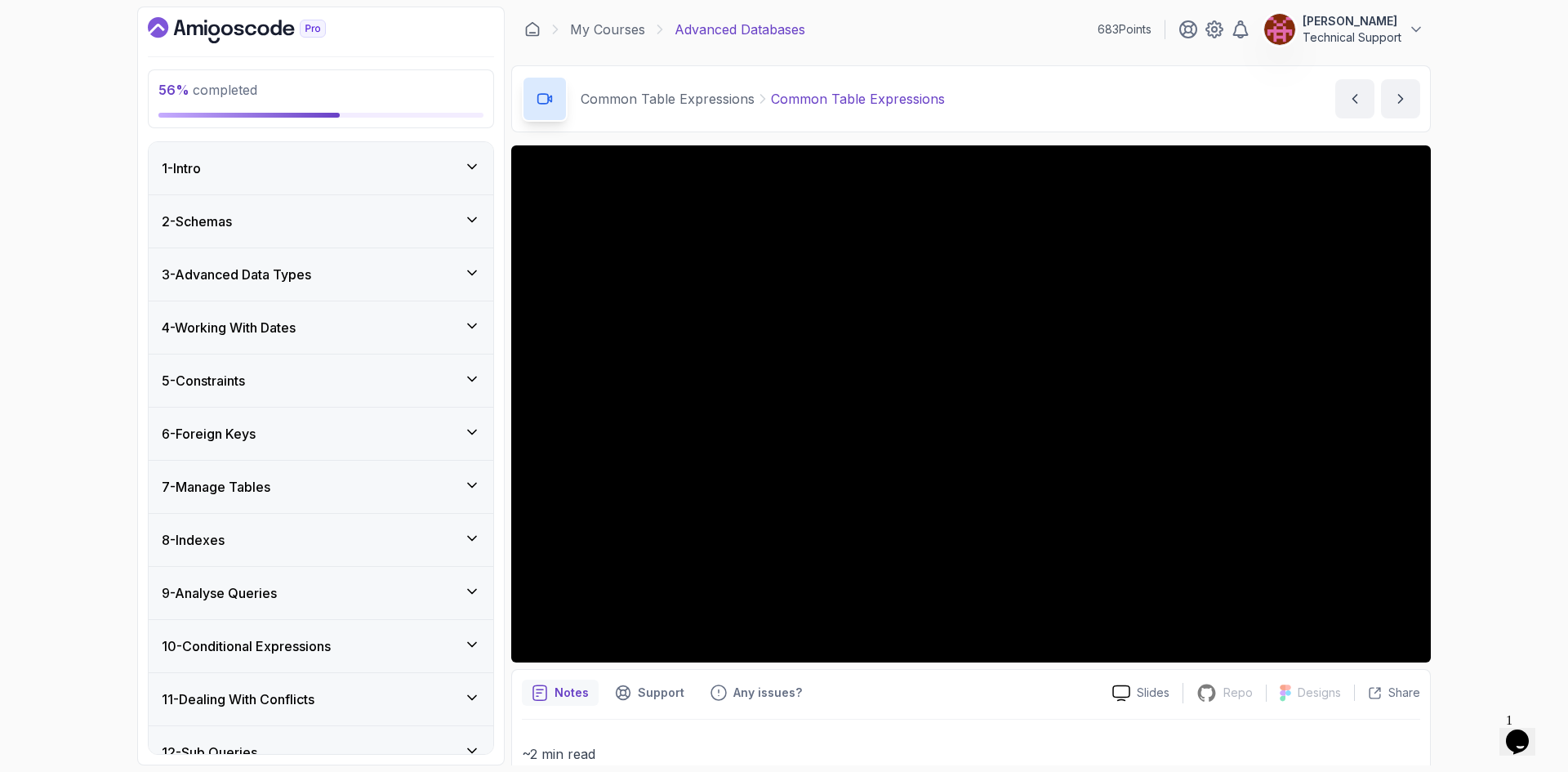
click at [1467, 410] on div "56 % completed 1 - Intro 2 - Schemas 3 - Advanced Data Types 4 - Working With D…" at bounding box center [784, 386] width 1568 height 772
click at [1493, 404] on div "56 % completed 1 - Intro 2 - Schemas 3 - Advanced Data Types 4 - Working With D…" at bounding box center [784, 386] width 1568 height 772
click at [1482, 376] on div "56 % completed 1 - Intro 2 - Schemas 3 - Advanced Data Types 4 - Working With D…" at bounding box center [784, 386] width 1568 height 772
click at [1459, 378] on div "56 % completed 1 - Intro 2 - Schemas 3 - Advanced Data Types 4 - Working With D…" at bounding box center [784, 386] width 1568 height 772
click at [1456, 387] on div "56 % completed 1 - Intro 2 - Schemas 3 - Advanced Data Types 4 - Working With D…" at bounding box center [784, 386] width 1568 height 772
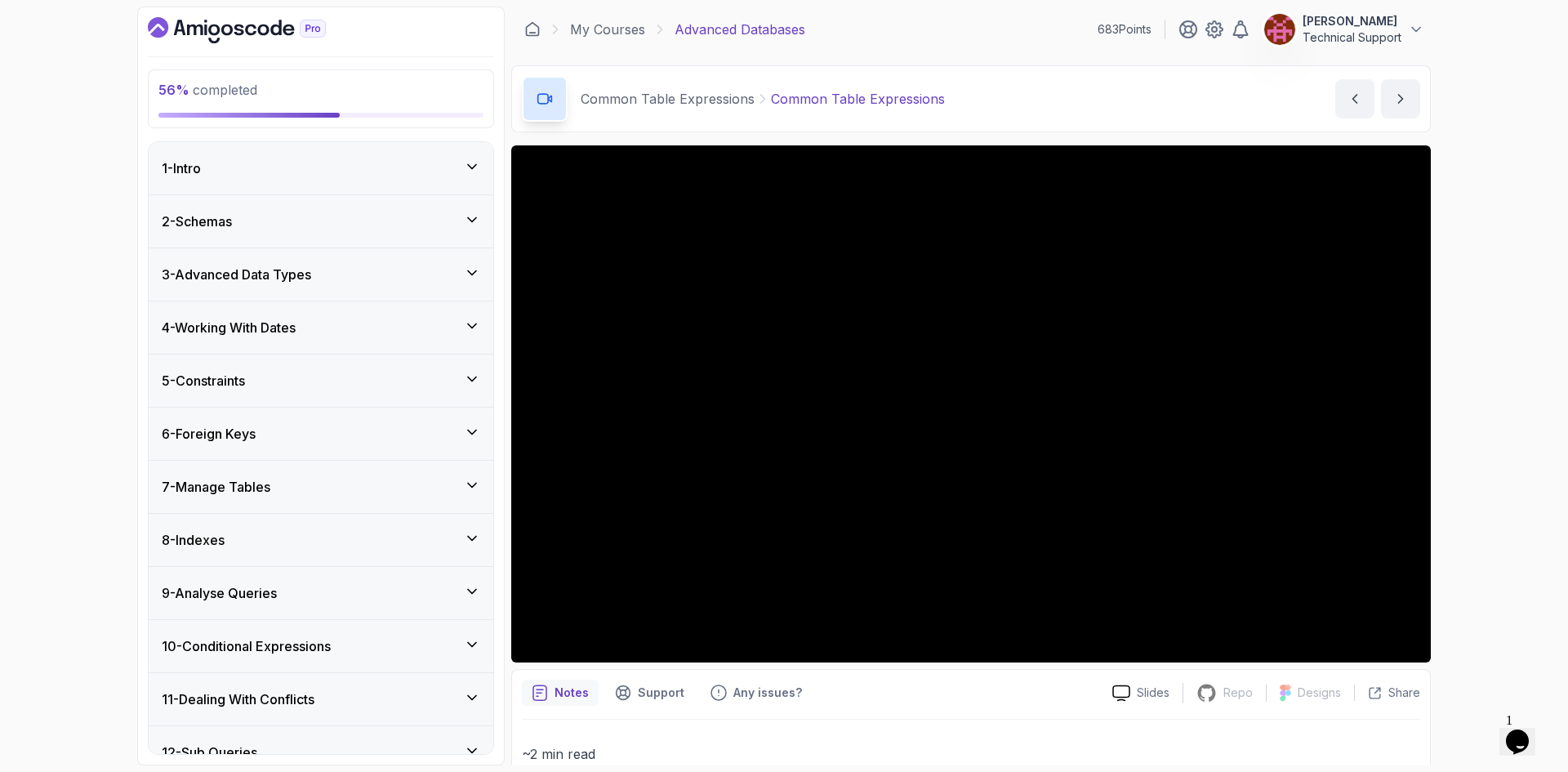
click at [1458, 398] on div "56 % completed 1 - Intro 2 - Schemas 3 - Advanced Data Types 4 - Working With D…" at bounding box center [784, 386] width 1568 height 772
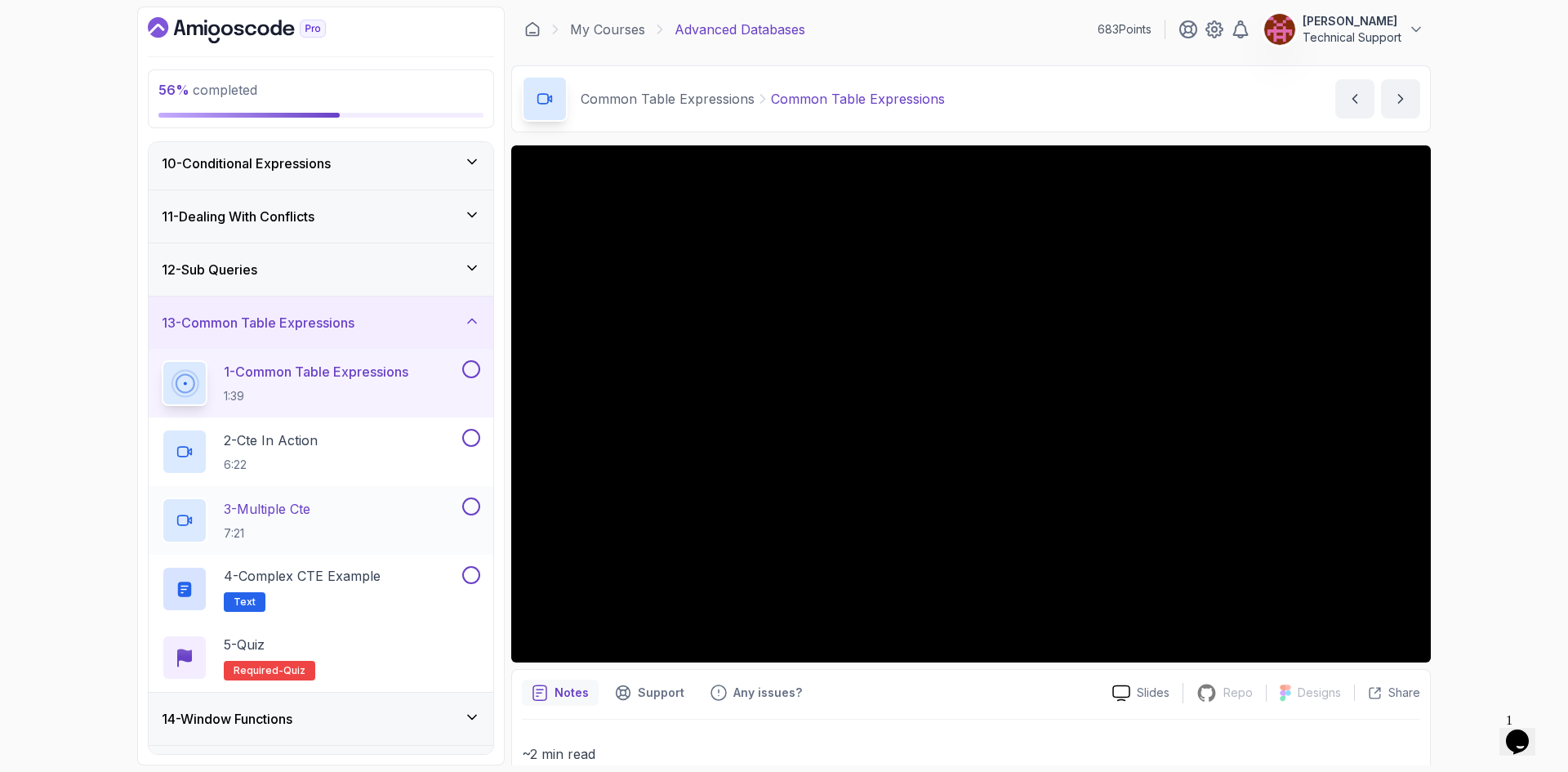
scroll to position [490, 0]
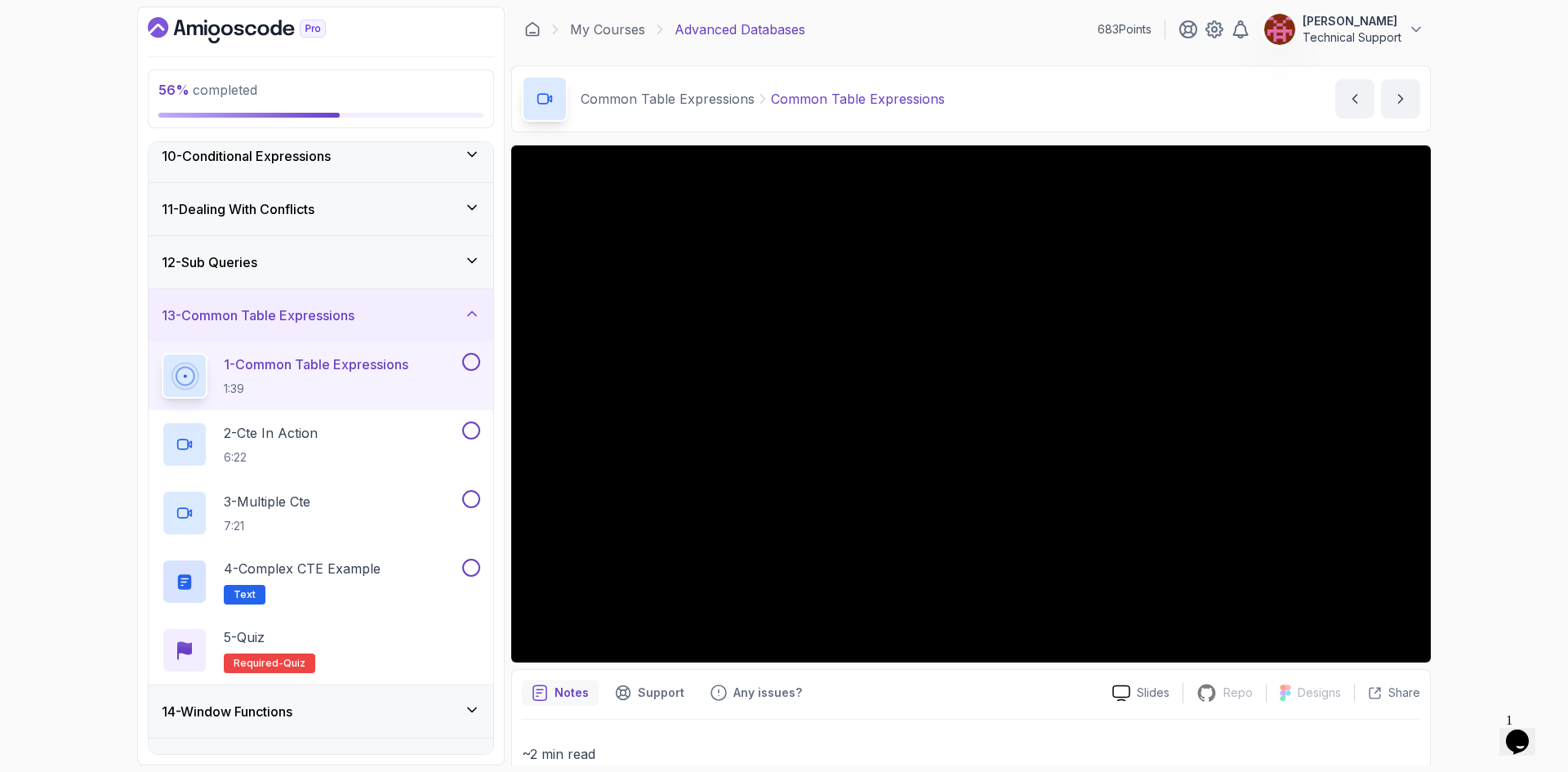
click at [55, 180] on div "56 % completed 1 - Intro 2 - Schemas 3 - Advanced Data Types 4 - Working With D…" at bounding box center [784, 386] width 1568 height 772
click at [1490, 371] on div "56 % completed 1 - Intro 2 - Schemas 3 - Advanced Data Types 4 - Working With D…" at bounding box center [784, 386] width 1568 height 772
click at [1454, 343] on div "56 % completed 1 - Intro 2 - Schemas 3 - Advanced Data Types 4 - Working With D…" at bounding box center [784, 386] width 1568 height 772
